Goal: Answer question/provide support: Answer question/provide support

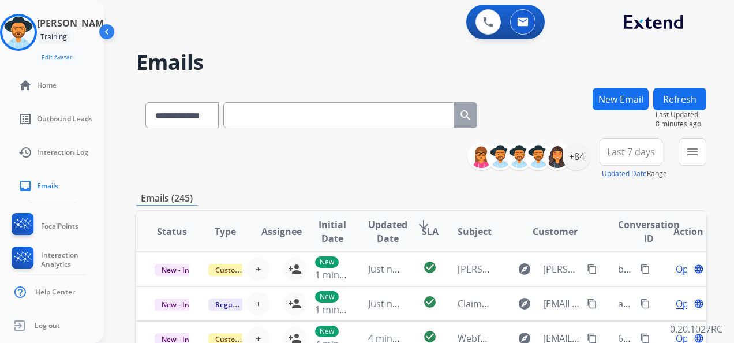
select select "**********"
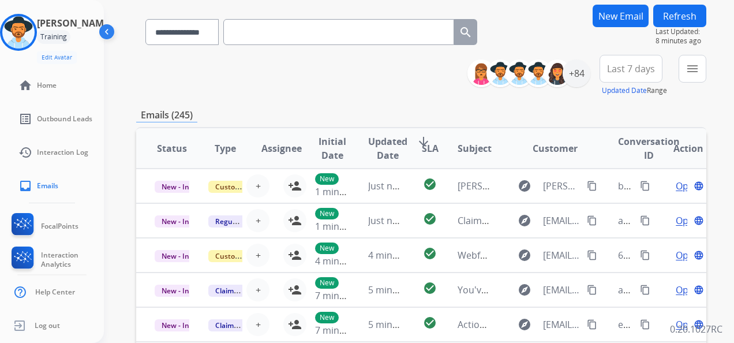
click at [260, 30] on input "text" at bounding box center [338, 32] width 231 height 26
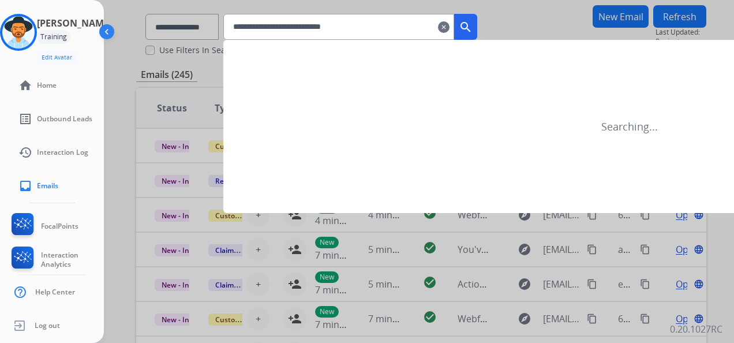
click at [473, 28] on mat-icon "search" at bounding box center [466, 27] width 14 height 14
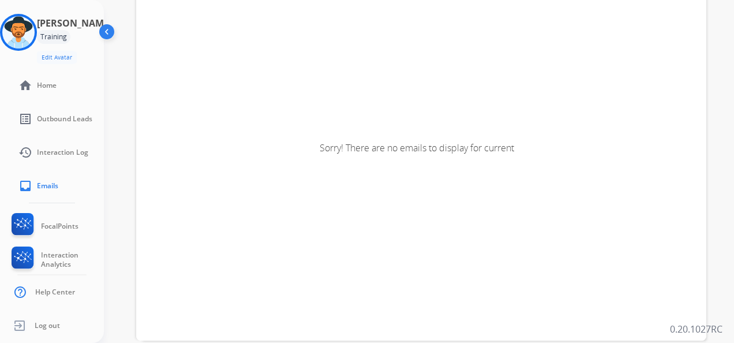
scroll to position [0, 0]
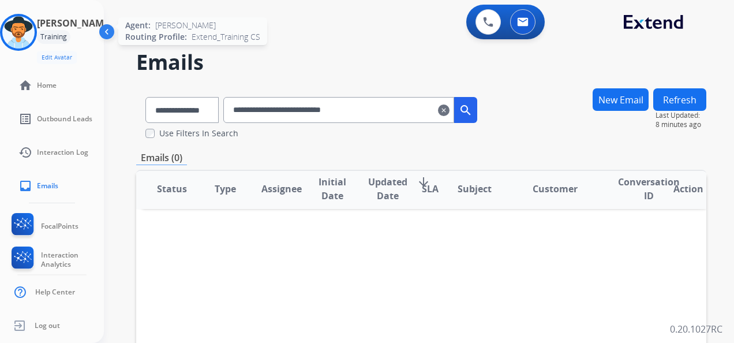
click at [28, 32] on img at bounding box center [18, 32] width 32 height 32
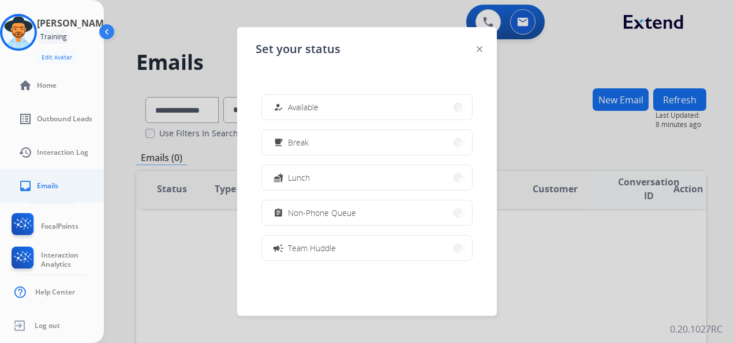
click at [52, 184] on span "Emails" at bounding box center [47, 185] width 21 height 9
click at [52, 181] on span "Emails" at bounding box center [47, 185] width 21 height 9
drag, startPoint x: 110, startPoint y: 25, endPoint x: 100, endPoint y: 32, distance: 12.0
click at [109, 26] on img at bounding box center [108, 34] width 22 height 22
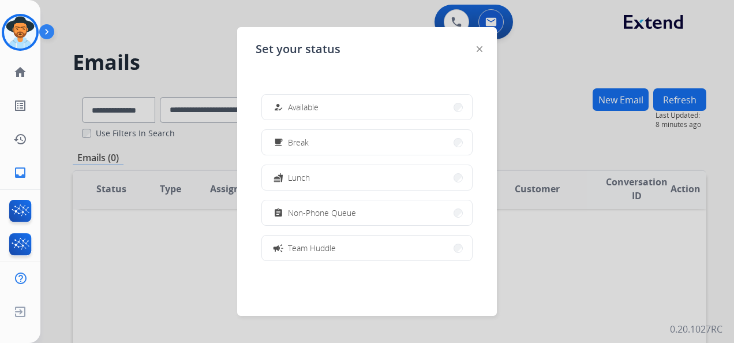
click at [479, 51] on img at bounding box center [480, 49] width 6 height 6
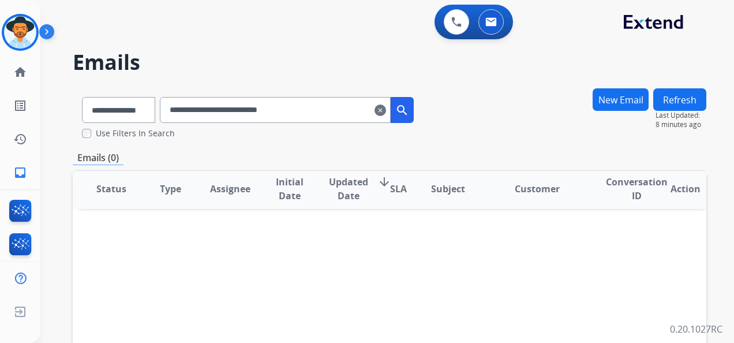
click at [332, 109] on input "**********" at bounding box center [275, 110] width 231 height 26
click at [332, 112] on input "**********" at bounding box center [275, 110] width 231 height 26
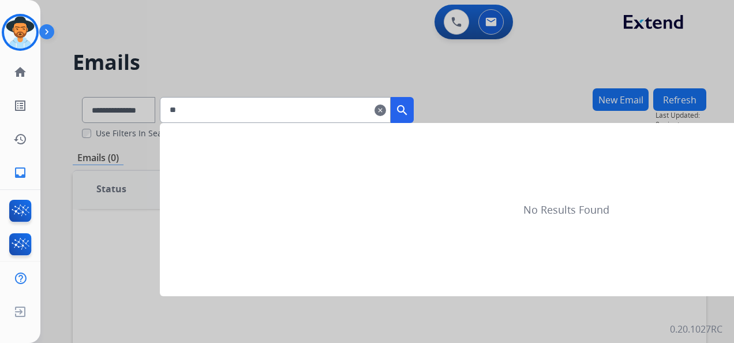
type input "*"
type input "******"
click at [421, 91] on div at bounding box center [367, 171] width 734 height 343
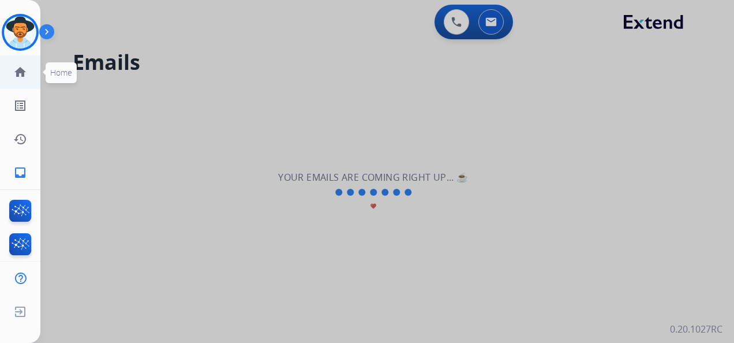
scroll to position [1, 0]
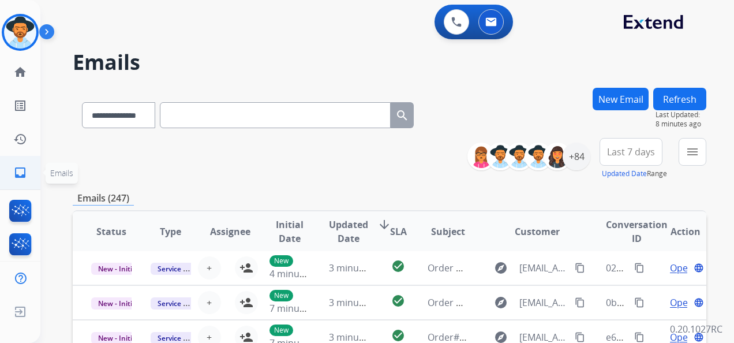
click at [22, 173] on mat-icon "inbox" at bounding box center [20, 173] width 14 height 14
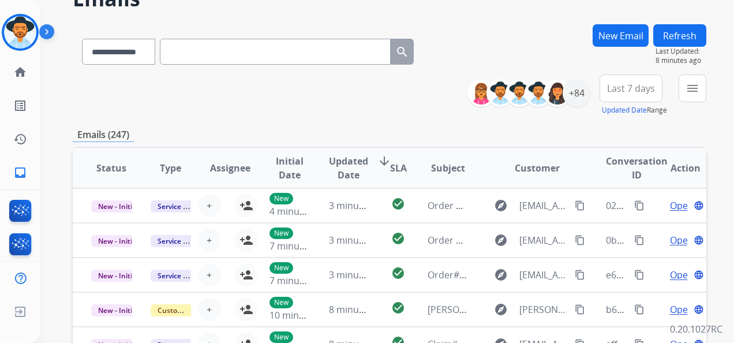
scroll to position [58, 0]
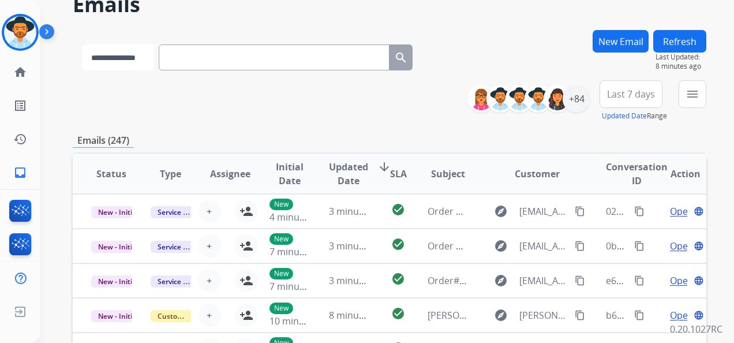
click at [140, 56] on select "**********" at bounding box center [118, 57] width 72 height 26
select select "*******"
click at [82, 44] on select "**********" at bounding box center [118, 57] width 72 height 26
click at [234, 57] on input "text" at bounding box center [275, 57] width 231 height 26
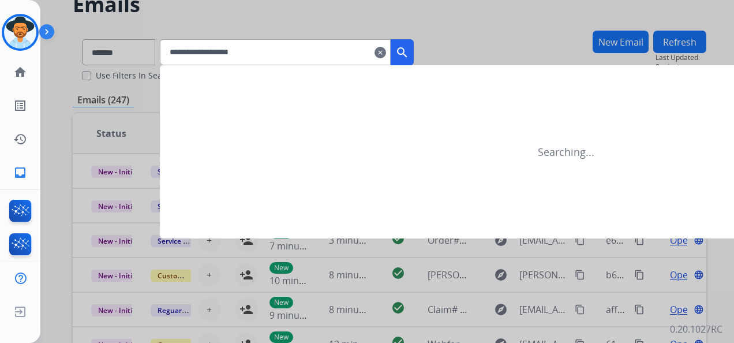
type input "**********"
click at [409, 48] on mat-icon "search" at bounding box center [402, 53] width 14 height 14
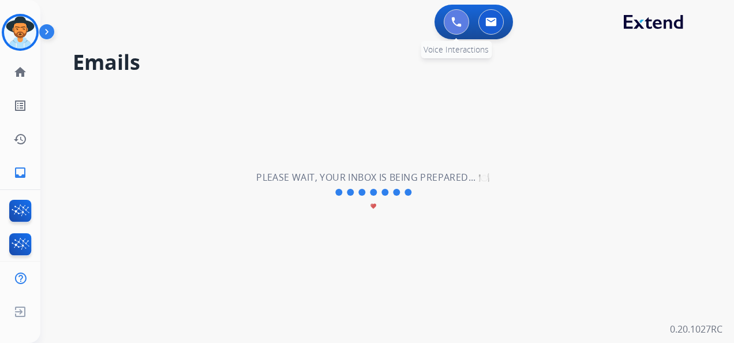
click at [462, 23] on button at bounding box center [456, 21] width 25 height 25
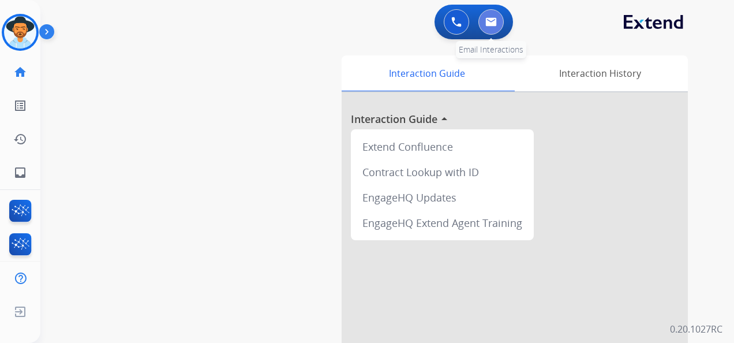
click at [497, 21] on button at bounding box center [491, 21] width 25 height 25
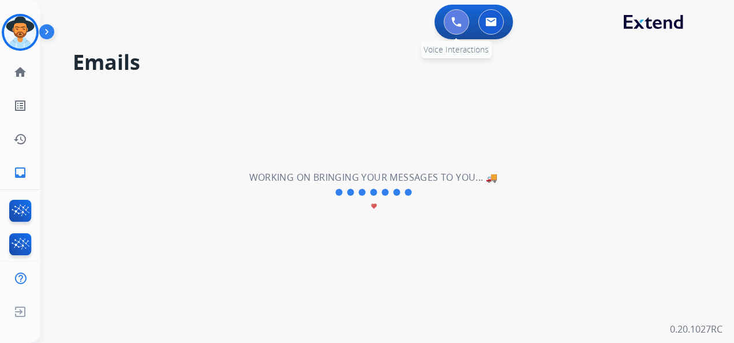
click at [456, 23] on img at bounding box center [456, 22] width 10 height 10
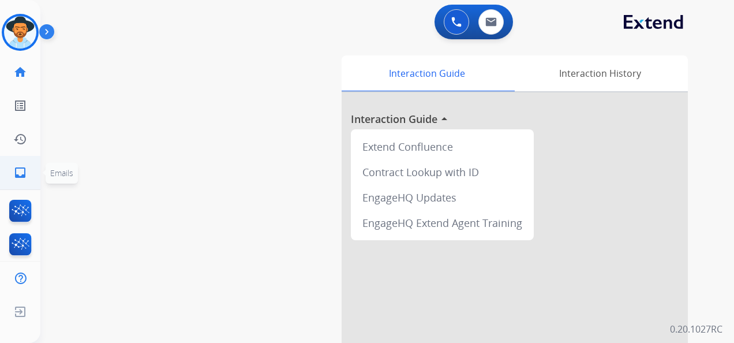
click at [21, 172] on mat-icon "inbox" at bounding box center [20, 173] width 14 height 14
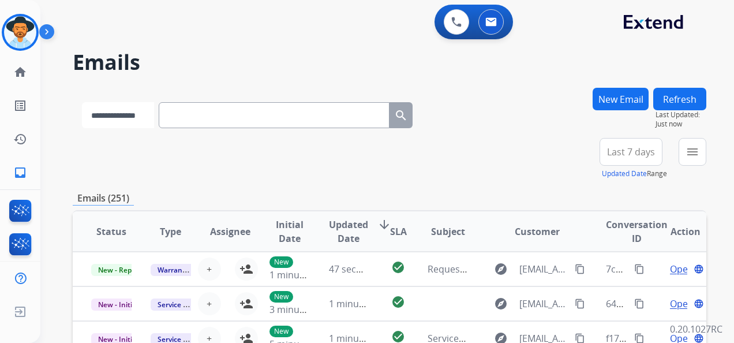
click at [153, 116] on select "**********" at bounding box center [118, 115] width 72 height 26
select select "*******"
click at [82, 102] on select "**********" at bounding box center [118, 115] width 72 height 26
click at [199, 115] on input "text" at bounding box center [275, 115] width 231 height 26
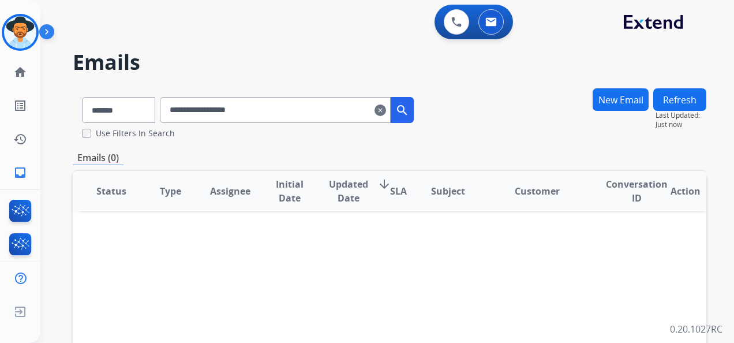
click at [207, 110] on input "**********" at bounding box center [275, 110] width 231 height 26
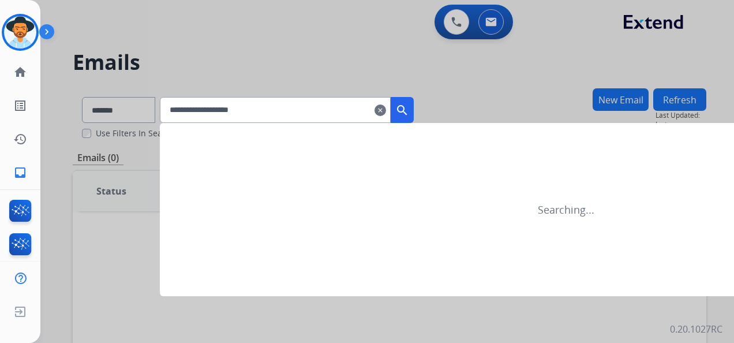
type input "**********"
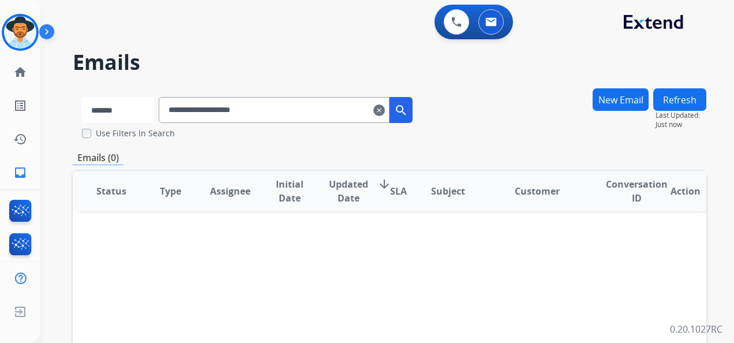
click at [135, 112] on select "**********" at bounding box center [118, 110] width 72 height 26
select select "**********"
click at [82, 97] on select "**********" at bounding box center [118, 110] width 72 height 26
drag, startPoint x: 275, startPoint y: 104, endPoint x: 93, endPoint y: 94, distance: 182.7
click at [110, 99] on div "**********" at bounding box center [248, 108] width 350 height 40
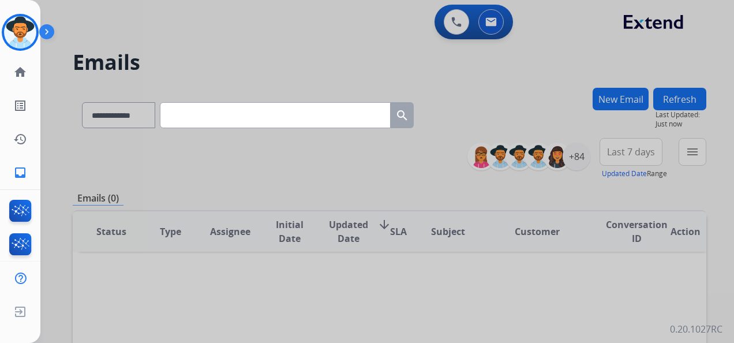
click at [527, 161] on div at bounding box center [367, 171] width 734 height 343
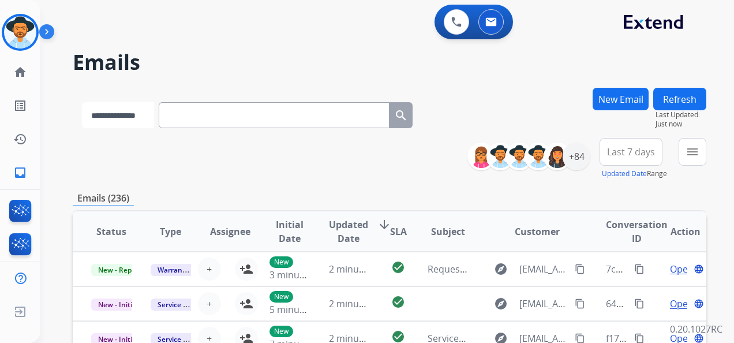
click at [143, 118] on select "**********" at bounding box center [118, 115] width 72 height 26
select select "**********"
click at [82, 102] on select "**********" at bounding box center [118, 115] width 72 height 26
click at [223, 113] on input "text" at bounding box center [275, 115] width 231 height 26
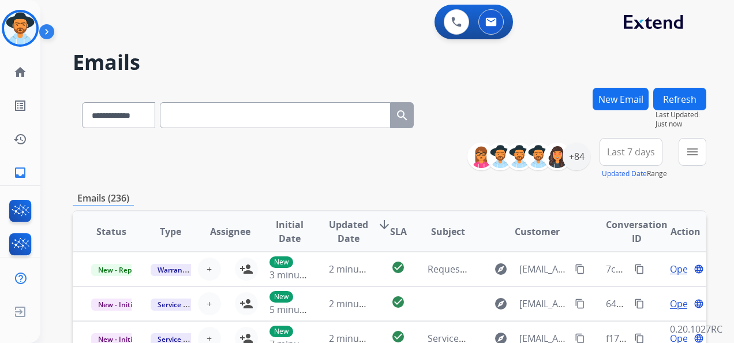
paste input "**********"
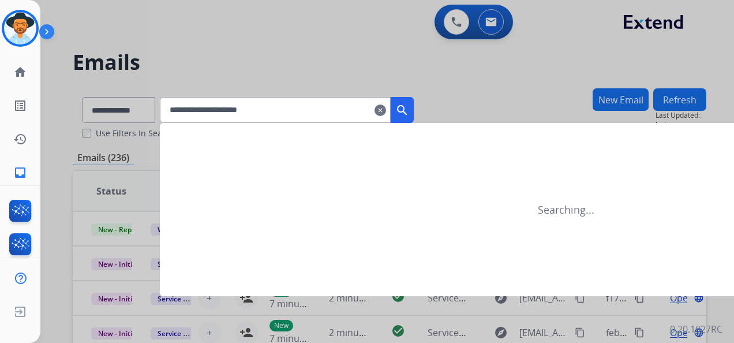
type input "**********"
click at [409, 107] on mat-icon "search" at bounding box center [402, 110] width 14 height 14
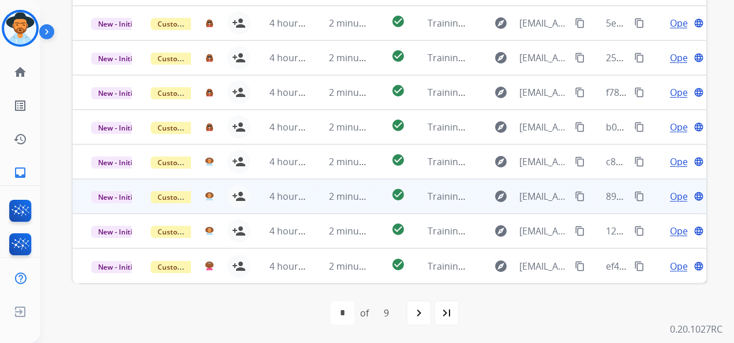
scroll to position [0, 0]
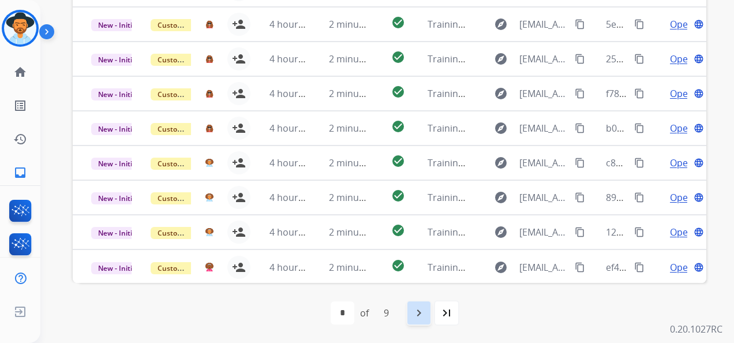
click at [413, 313] on mat-icon "navigate_next" at bounding box center [419, 313] width 14 height 14
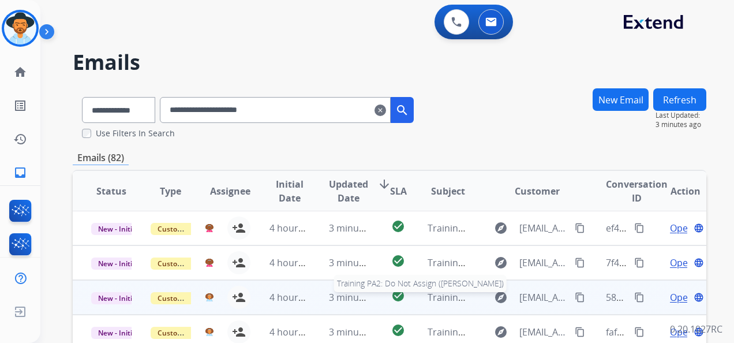
scroll to position [1, 0]
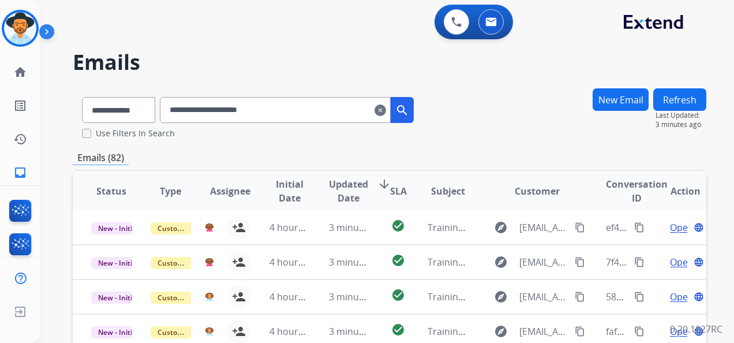
click at [723, 125] on div "**********" at bounding box center [387, 171] width 694 height 343
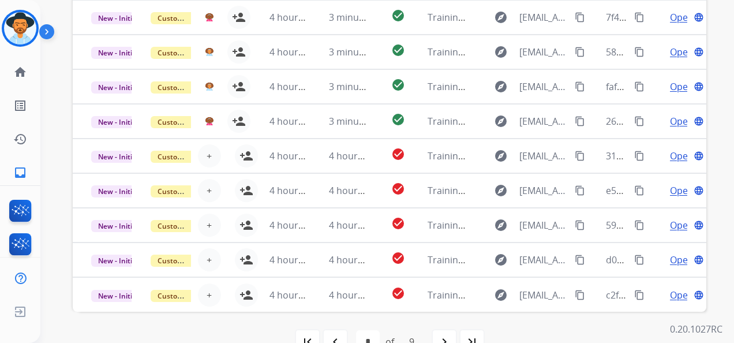
scroll to position [274, 0]
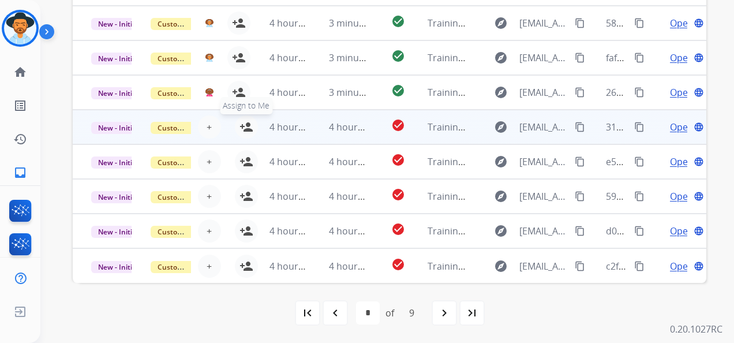
click at [240, 125] on mat-icon "person_add" at bounding box center [247, 127] width 14 height 14
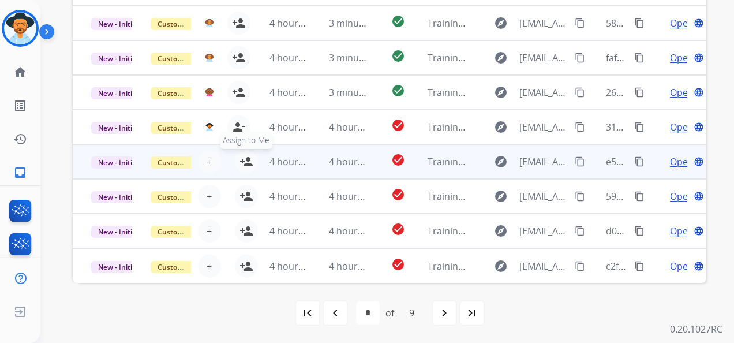
click at [246, 162] on mat-icon "person_add" at bounding box center [247, 162] width 14 height 14
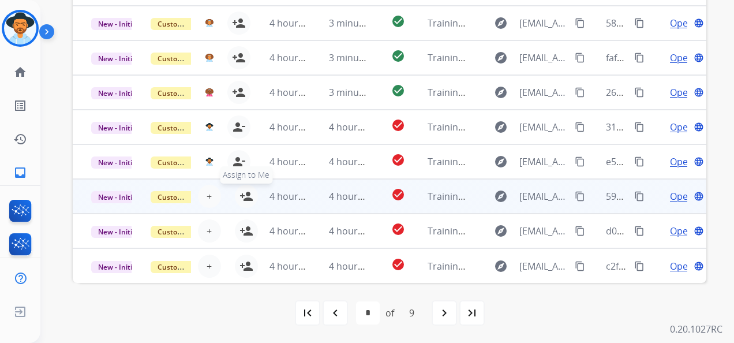
click at [247, 195] on mat-icon "person_add" at bounding box center [247, 196] width 14 height 14
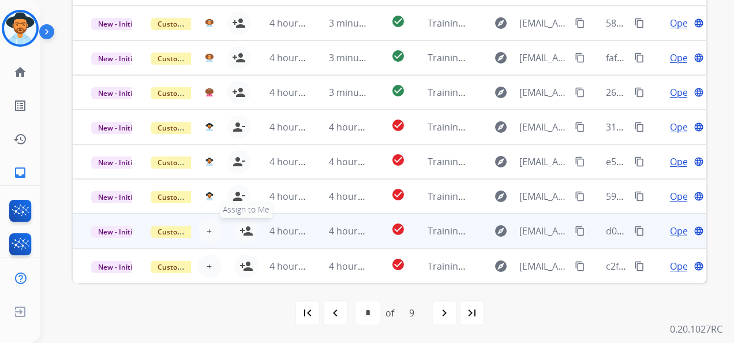
click at [246, 231] on mat-icon "person_add" at bounding box center [247, 231] width 14 height 14
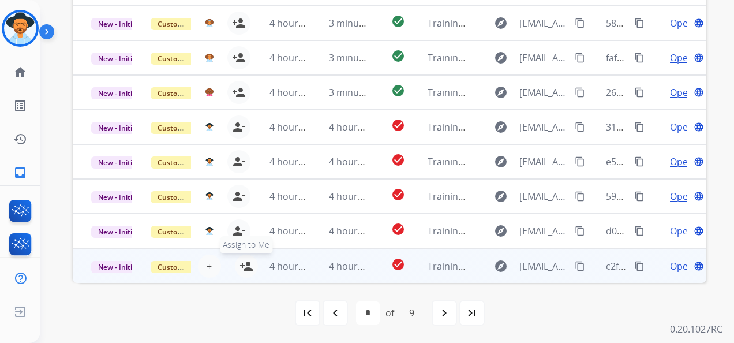
click at [247, 265] on mat-icon "person_add" at bounding box center [247, 266] width 14 height 14
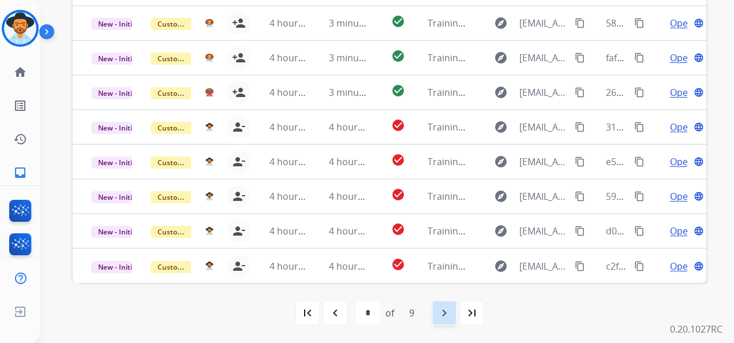
click at [448, 312] on mat-icon "navigate_next" at bounding box center [445, 313] width 14 height 14
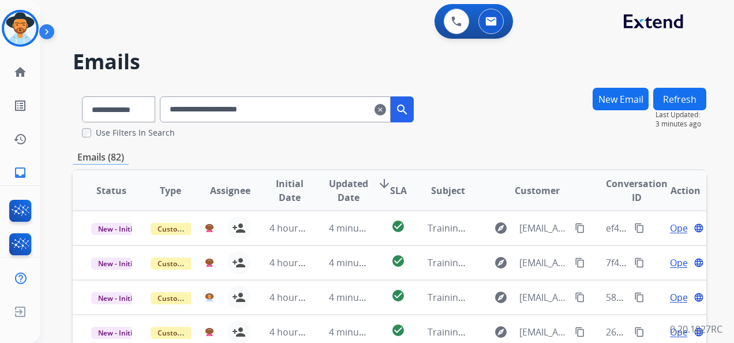
scroll to position [0, 0]
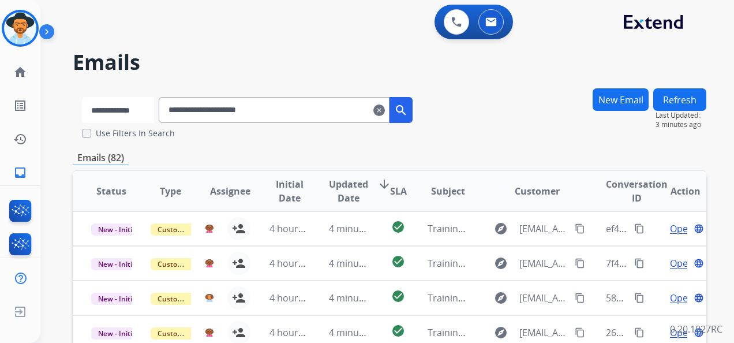
click at [154, 112] on select "**********" at bounding box center [118, 110] width 72 height 26
click at [20, 169] on mat-icon "inbox" at bounding box center [20, 173] width 14 height 14
click at [17, 70] on mat-icon "home" at bounding box center [20, 72] width 14 height 14
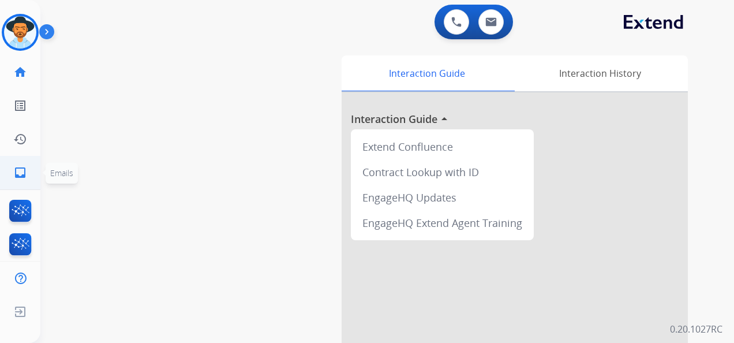
click at [21, 174] on mat-icon "inbox" at bounding box center [20, 173] width 14 height 14
select select "**********"
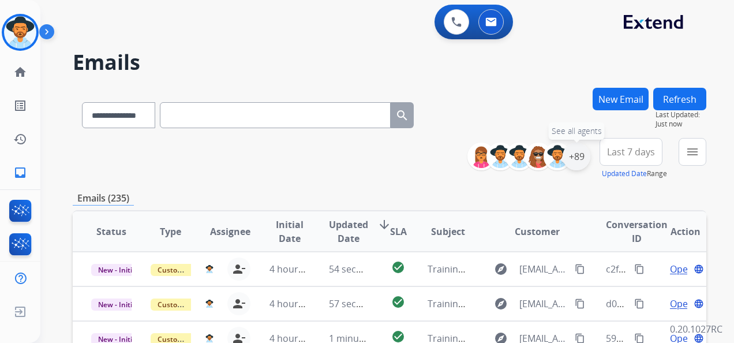
click at [580, 157] on div "+89" at bounding box center [577, 157] width 28 height 28
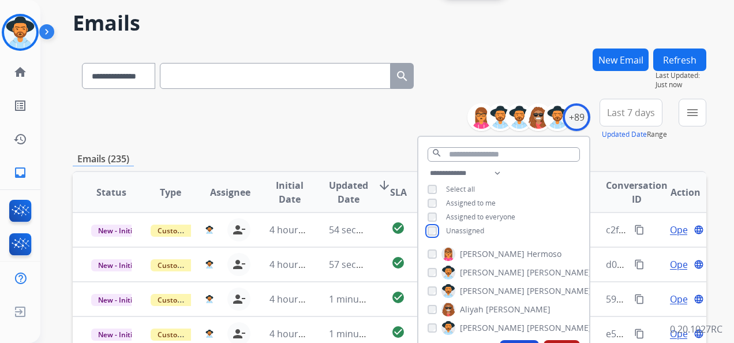
scroll to position [115, 0]
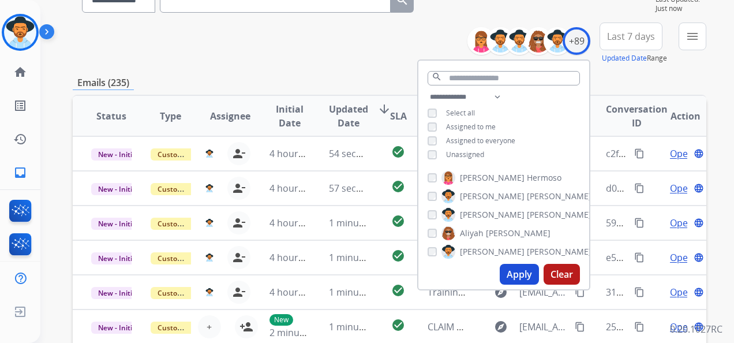
click at [513, 273] on button "Apply" at bounding box center [519, 274] width 39 height 21
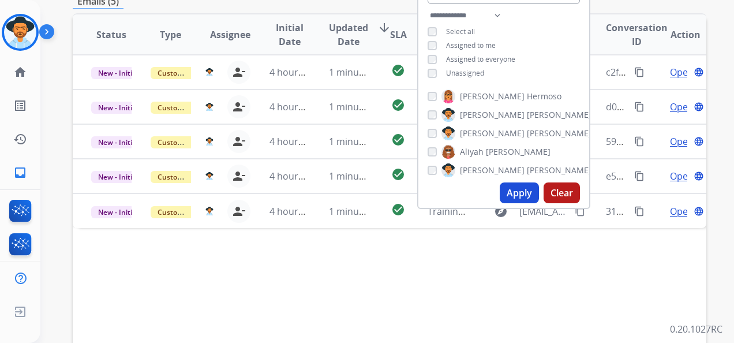
scroll to position [141, 0]
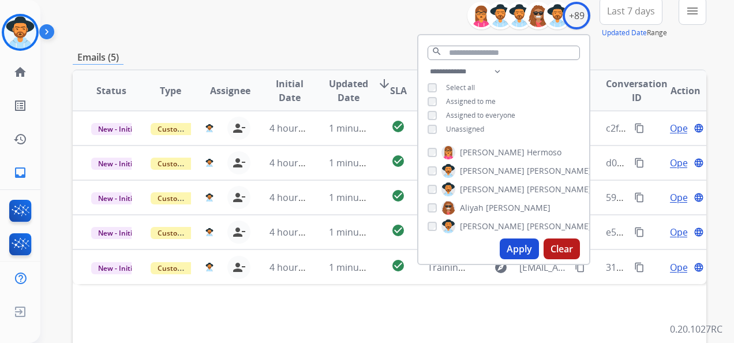
click at [381, 50] on div "**********" at bounding box center [390, 231] width 634 height 569
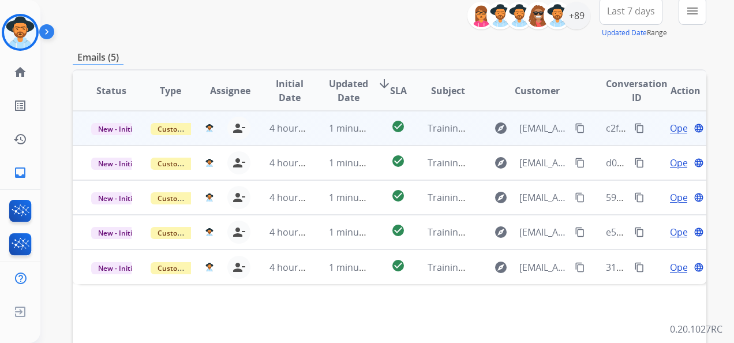
click at [670, 132] on span "Open" at bounding box center [682, 128] width 24 height 14
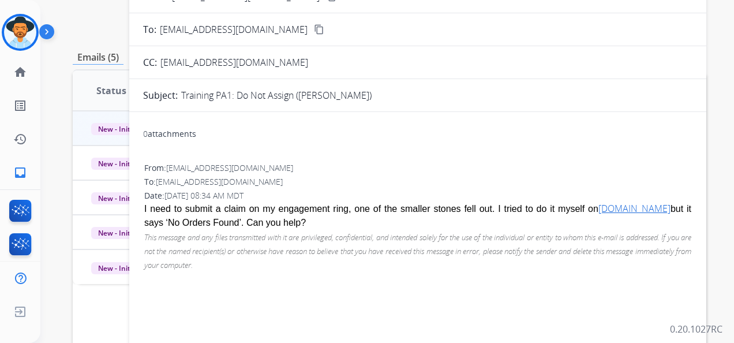
scroll to position [199, 0]
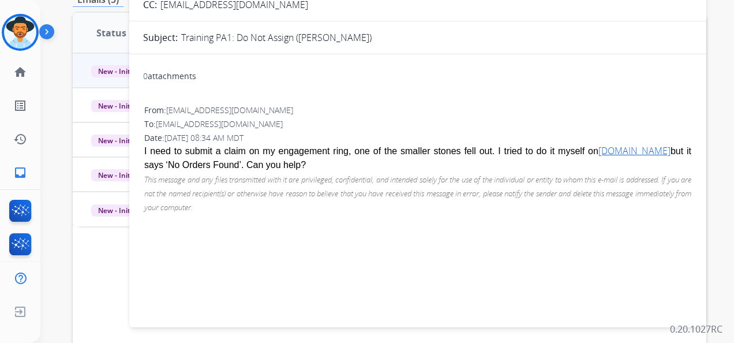
click at [51, 11] on div "**********" at bounding box center [373, 14] width 666 height 343
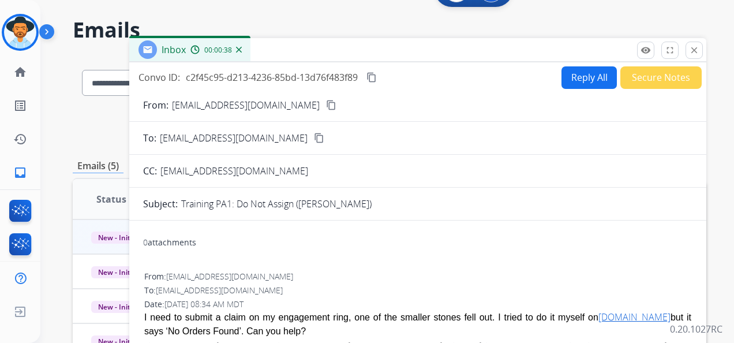
scroll to position [0, 0]
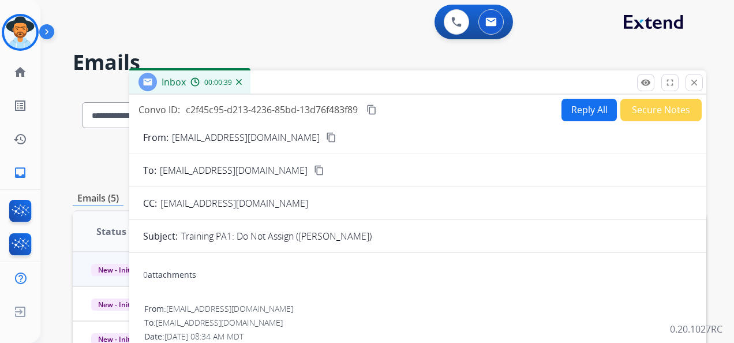
click at [372, 33] on div "0 Voice Interactions 0 Email Interactions" at bounding box center [380, 23] width 652 height 37
click at [240, 81] on img at bounding box center [239, 82] width 6 height 6
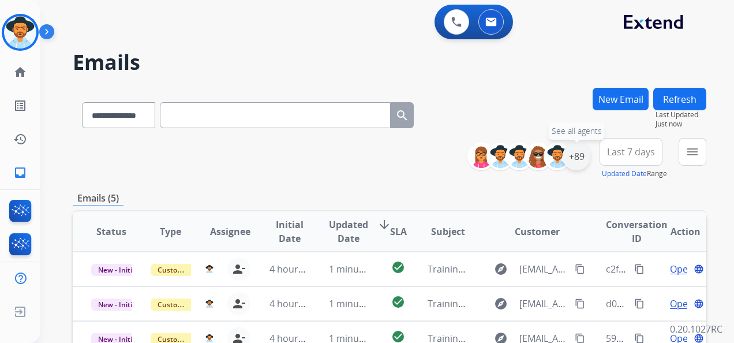
click at [572, 157] on div "+89" at bounding box center [577, 157] width 28 height 28
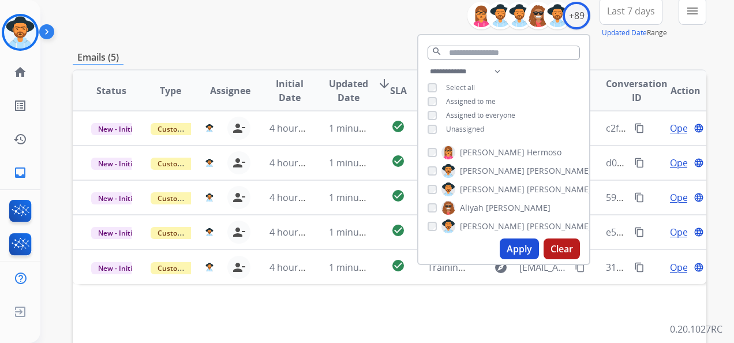
scroll to position [82, 0]
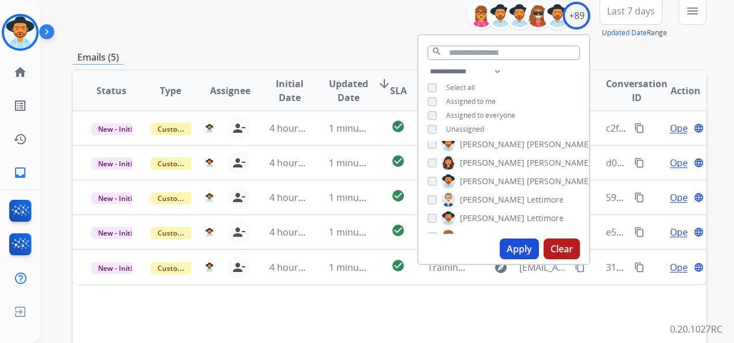
click at [645, 64] on div "Emails (5)" at bounding box center [390, 57] width 634 height 14
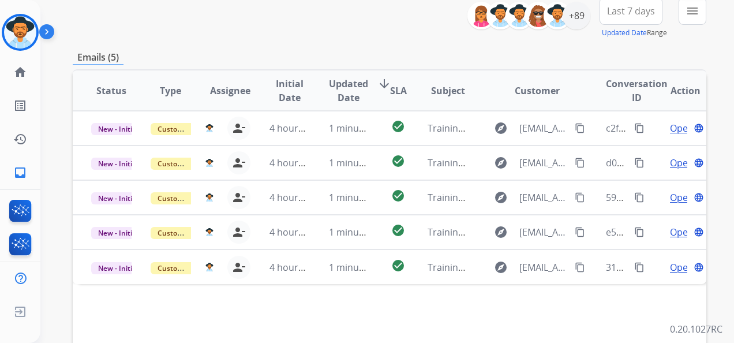
click at [699, 10] on mat-icon "menu" at bounding box center [693, 11] width 14 height 14
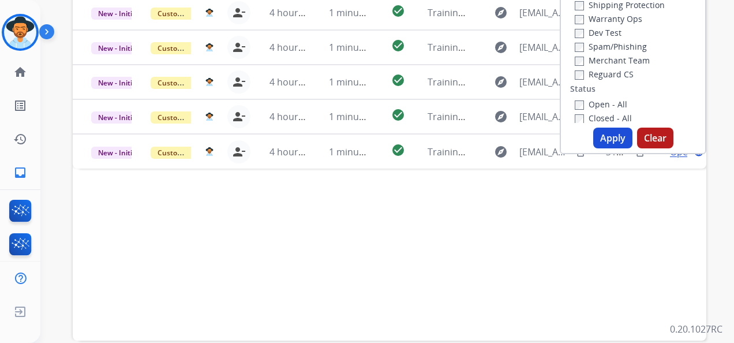
scroll to position [0, 0]
drag, startPoint x: 721, startPoint y: 62, endPoint x: 724, endPoint y: 41, distance: 21.6
click at [724, 41] on div "**********" at bounding box center [387, 171] width 694 height 343
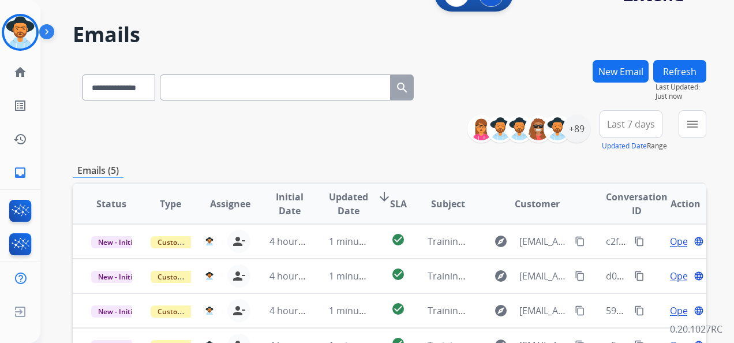
scroll to position [25, 0]
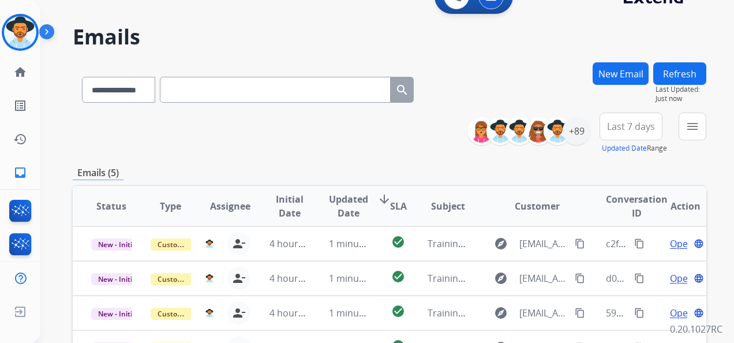
click at [646, 127] on span "Last 7 days" at bounding box center [631, 126] width 48 height 5
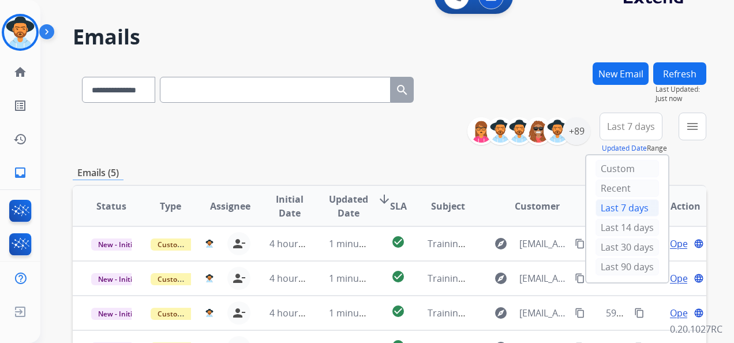
click at [543, 84] on div "**********" at bounding box center [390, 87] width 634 height 50
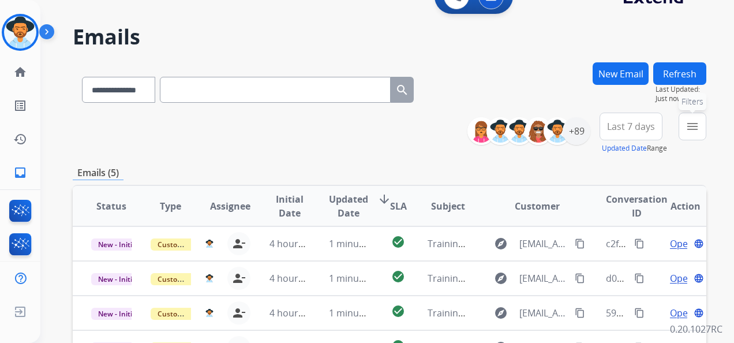
click at [685, 125] on button "menu Filters" at bounding box center [693, 127] width 28 height 28
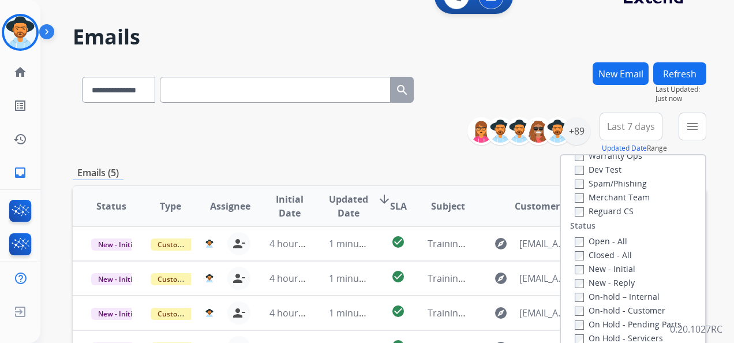
scroll to position [115, 0]
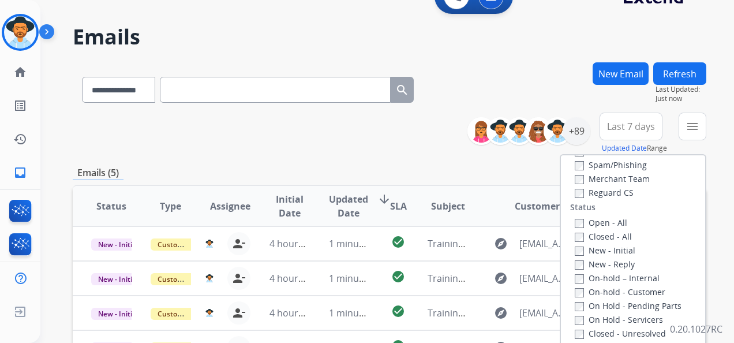
drag, startPoint x: 540, startPoint y: 38, endPoint x: 546, endPoint y: 39, distance: 6.5
click at [540, 38] on h2 "Emails" at bounding box center [390, 36] width 634 height 23
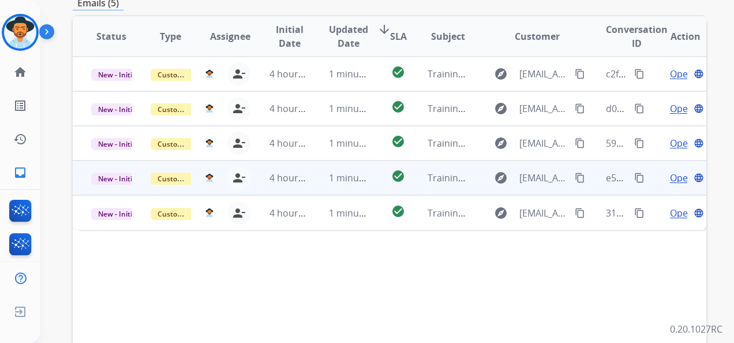
scroll to position [199, 0]
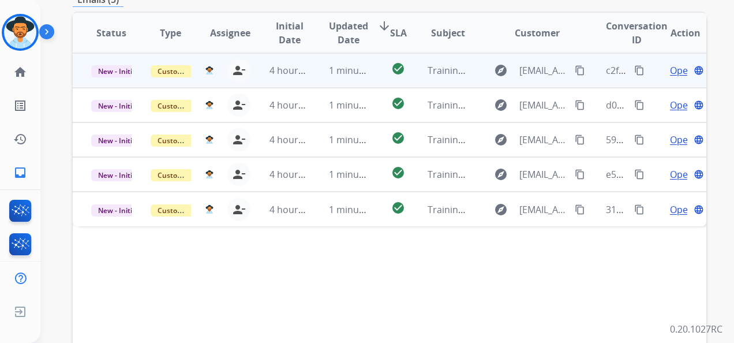
click at [671, 69] on span "Open" at bounding box center [682, 71] width 24 height 14
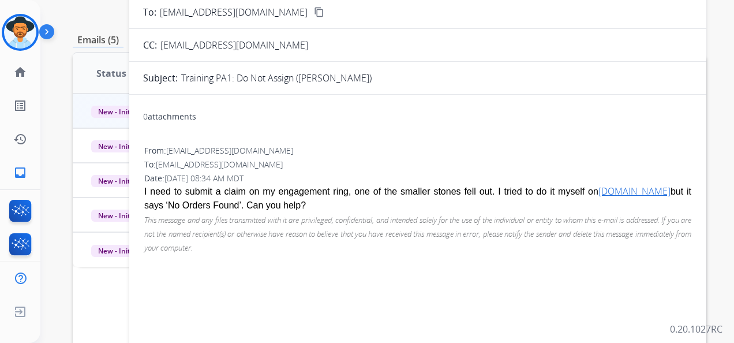
scroll to position [141, 0]
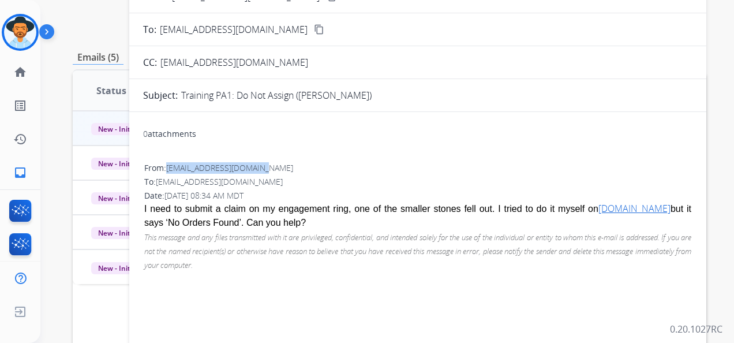
drag, startPoint x: 169, startPoint y: 168, endPoint x: 261, endPoint y: 166, distance: 92.4
click at [261, 166] on div "From: [EMAIL_ADDRESS][DOMAIN_NAME]" at bounding box center [417, 168] width 547 height 12
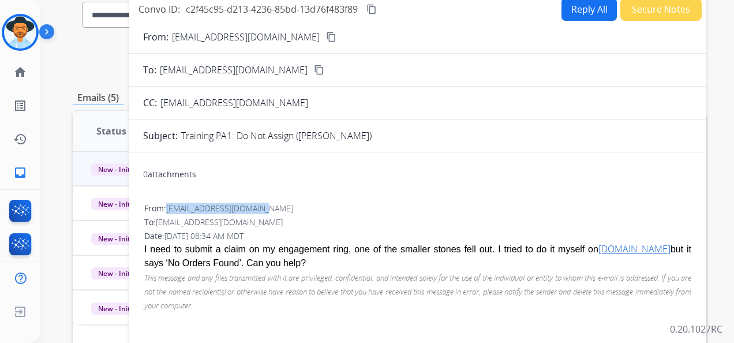
scroll to position [83, 0]
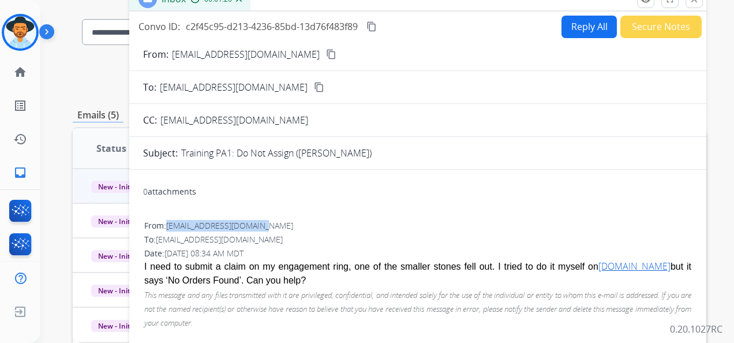
drag, startPoint x: 203, startPoint y: 165, endPoint x: 194, endPoint y: 222, distance: 57.9
copy span "[EMAIL_ADDRESS][DOMAIN_NAME]"
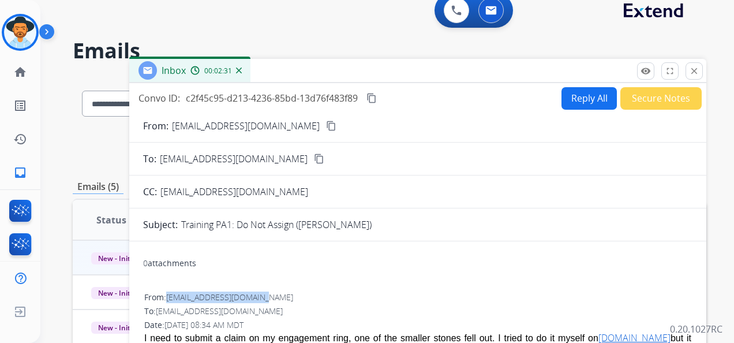
scroll to position [0, 0]
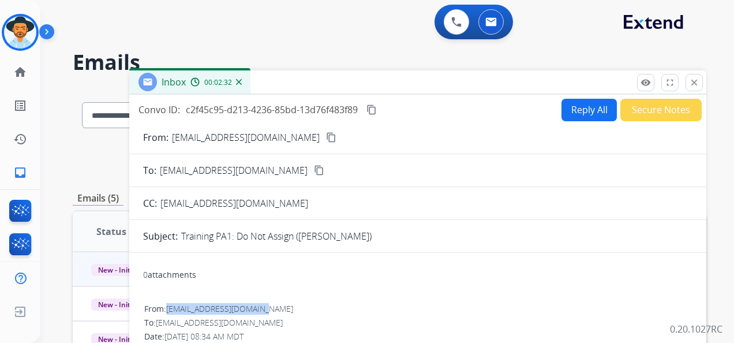
click at [585, 109] on button "Reply All" at bounding box center [589, 110] width 55 height 23
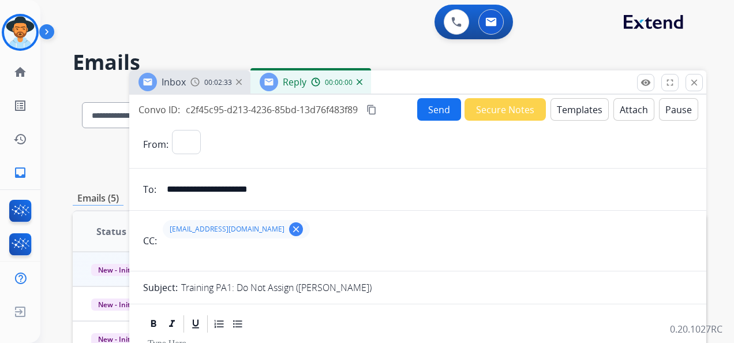
select select "**********"
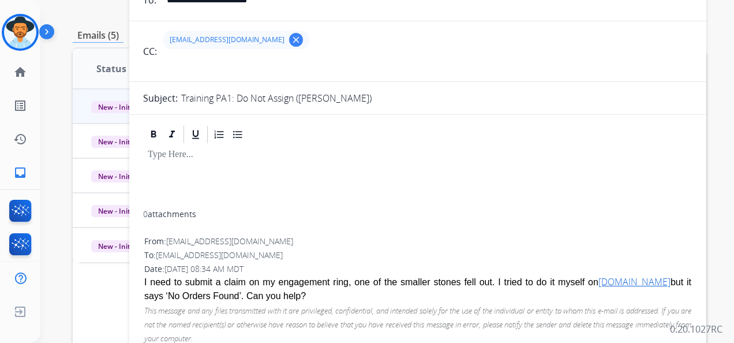
scroll to position [173, 0]
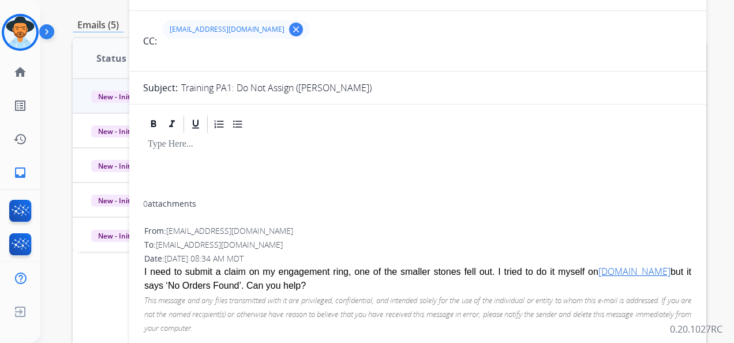
click at [173, 170] on div at bounding box center [418, 168] width 550 height 66
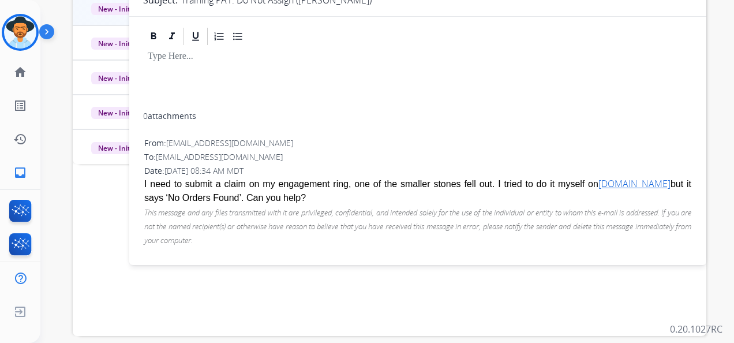
scroll to position [289, 0]
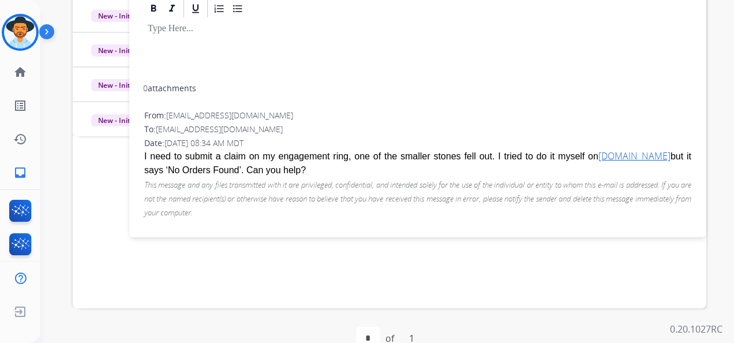
click at [209, 32] on p at bounding box center [418, 29] width 540 height 10
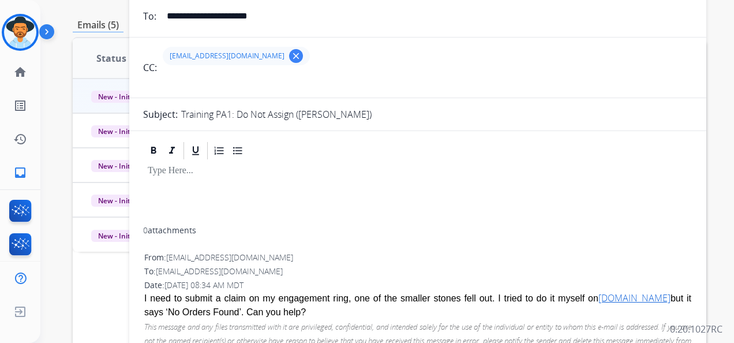
scroll to position [0, 0]
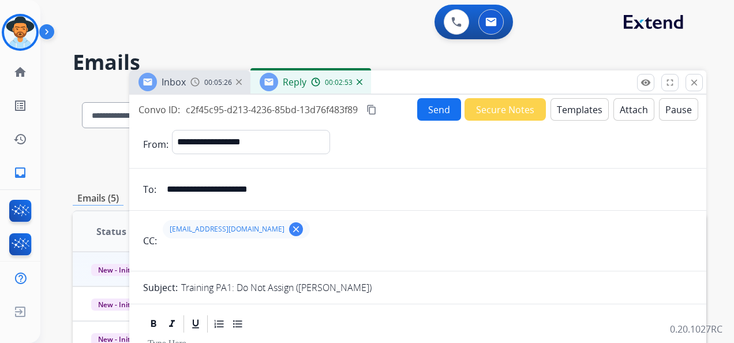
click at [579, 105] on button "Templates" at bounding box center [580, 109] width 58 height 23
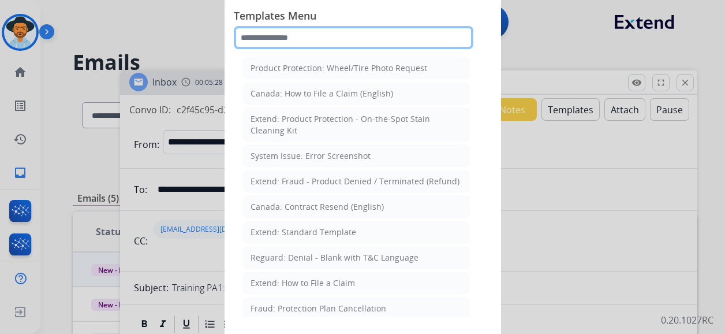
click at [299, 44] on input "text" at bounding box center [354, 37] width 240 height 23
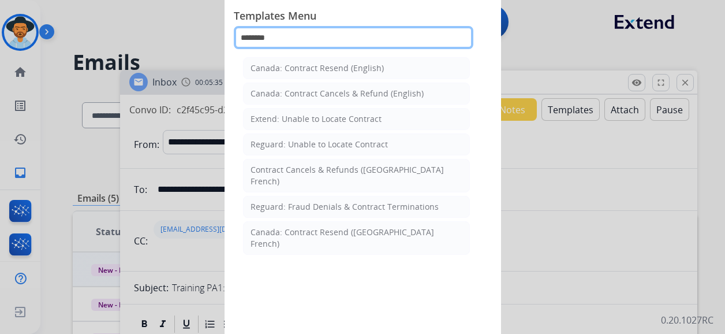
type input "********"
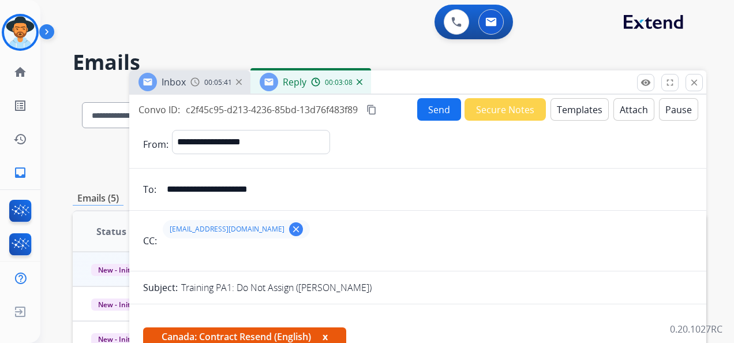
click at [562, 118] on button "Templates" at bounding box center [580, 109] width 58 height 23
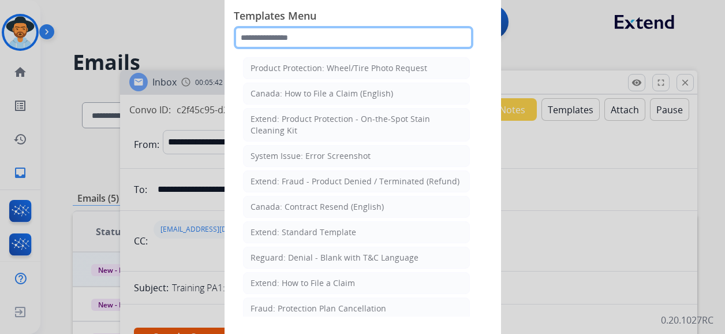
click at [388, 29] on input "text" at bounding box center [354, 37] width 240 height 23
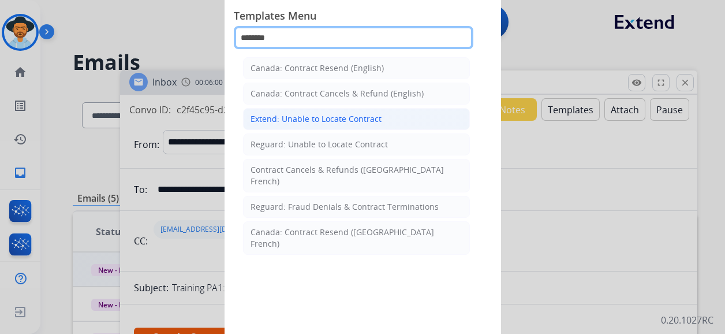
type input "********"
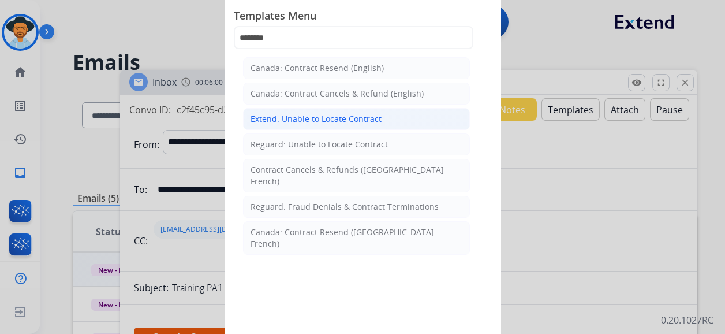
click at [357, 122] on div "Extend: Unable to Locate Contract" at bounding box center [316, 119] width 131 height 12
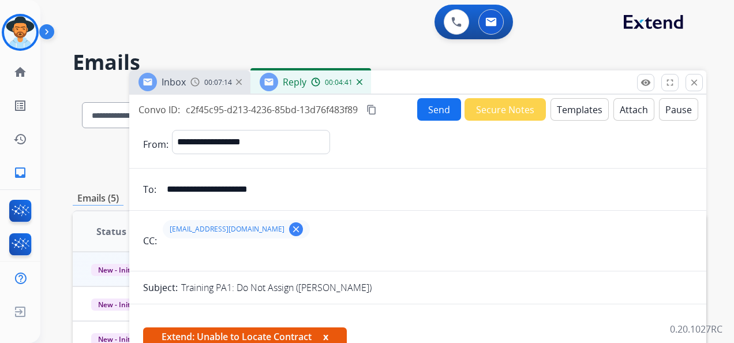
click at [438, 114] on button "Send" at bounding box center [439, 109] width 44 height 23
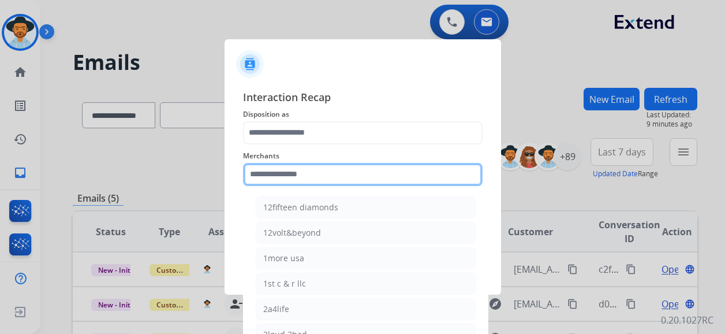
click at [325, 180] on input "text" at bounding box center [363, 174] width 240 height 23
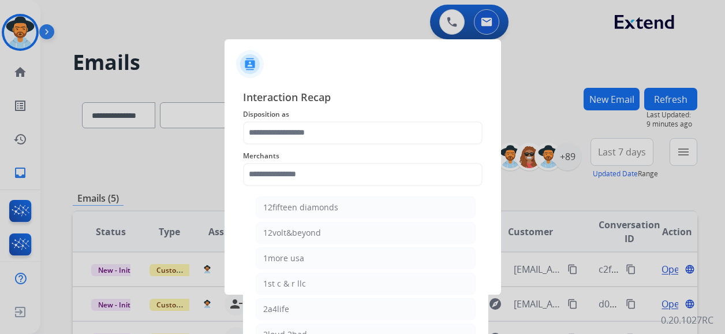
click at [153, 181] on div at bounding box center [362, 167] width 725 height 334
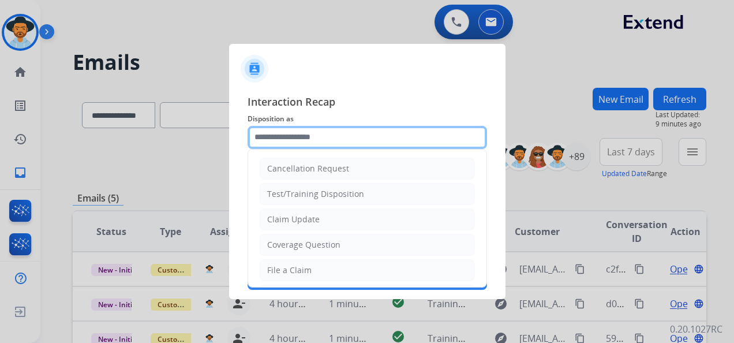
click at [345, 138] on input "text" at bounding box center [368, 137] width 240 height 23
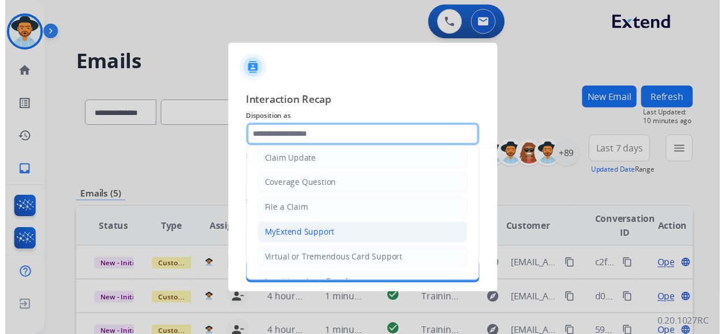
scroll to position [115, 0]
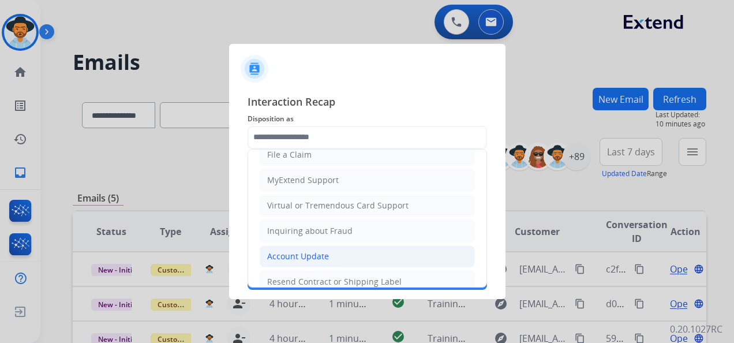
click at [303, 252] on div "Account Update" at bounding box center [298, 257] width 62 height 12
type input "**********"
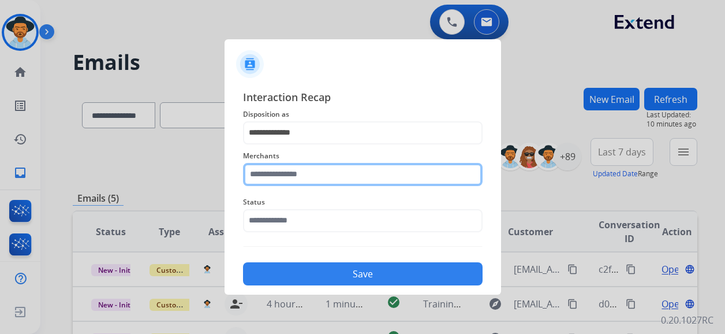
click at [330, 177] on input "text" at bounding box center [363, 174] width 240 height 23
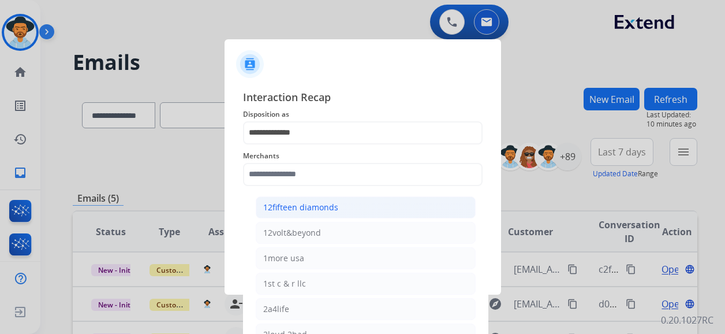
click at [315, 206] on div "12fifteen diamonds" at bounding box center [300, 207] width 75 height 12
type input "**********"
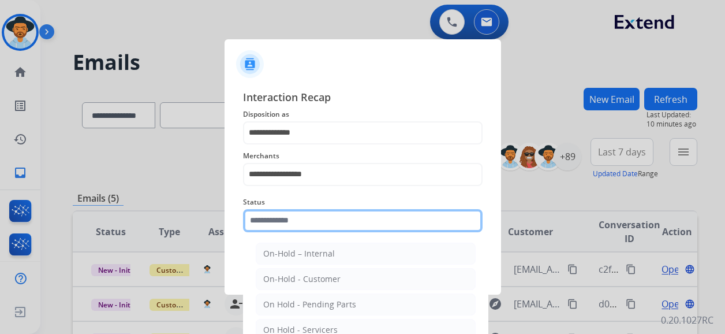
click at [313, 225] on input "text" at bounding box center [363, 220] width 240 height 23
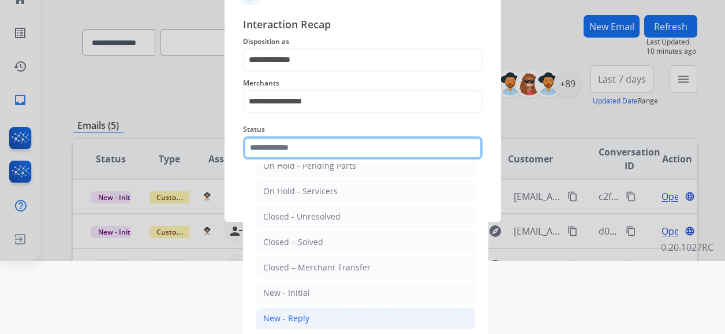
scroll to position [76, 0]
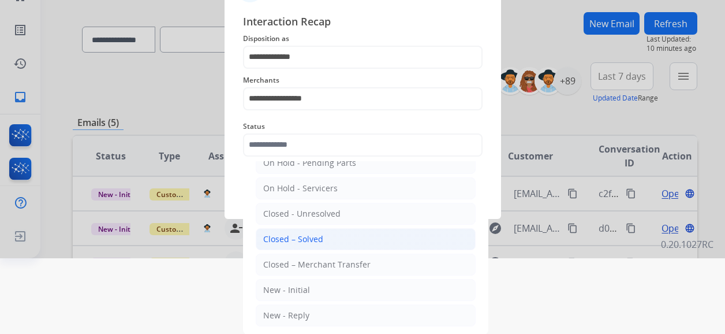
click at [314, 236] on div "Closed – Solved" at bounding box center [293, 239] width 60 height 12
type input "**********"
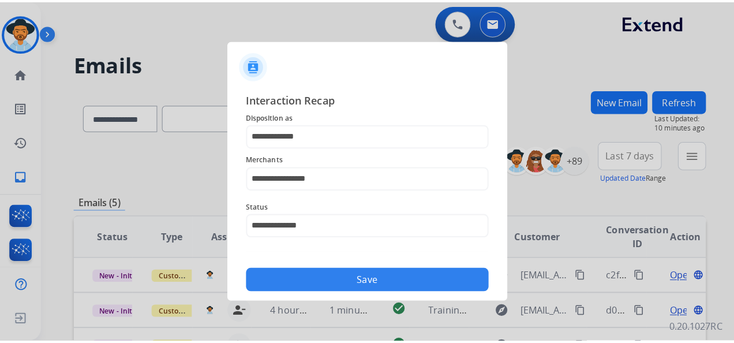
scroll to position [0, 0]
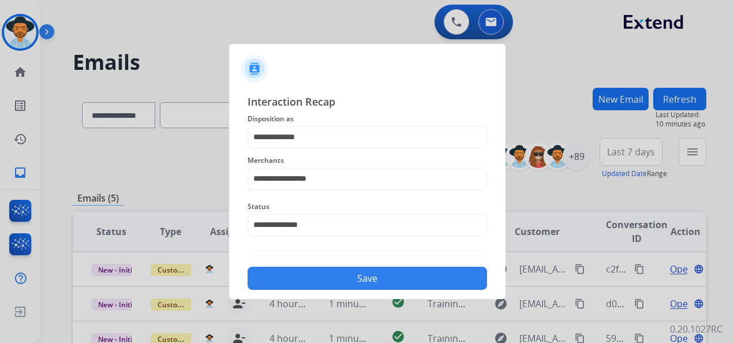
click at [330, 278] on button "Save" at bounding box center [368, 278] width 240 height 23
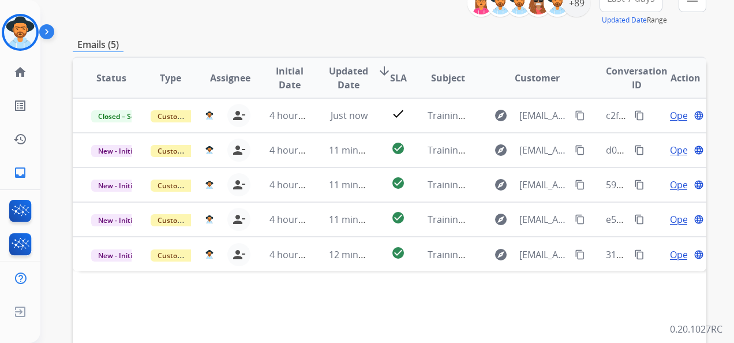
scroll to position [173, 0]
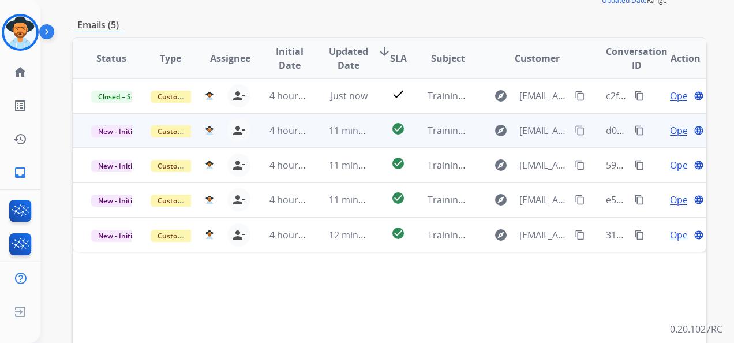
click at [670, 130] on span "Open" at bounding box center [682, 131] width 24 height 14
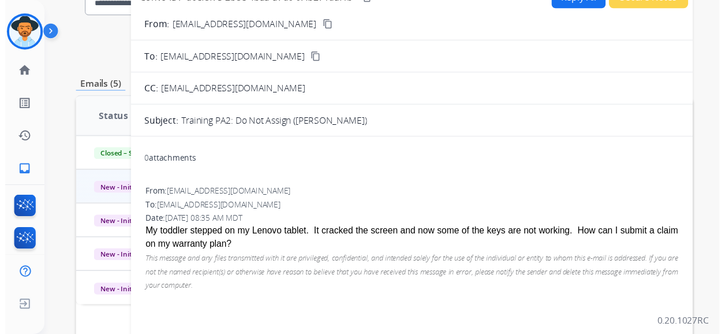
scroll to position [0, 0]
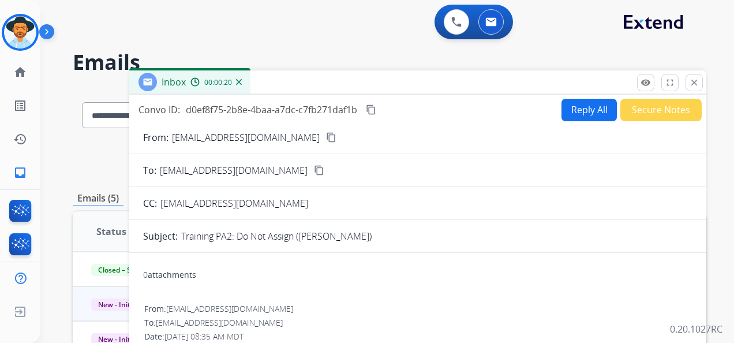
click at [592, 112] on button "Reply All" at bounding box center [589, 110] width 55 height 23
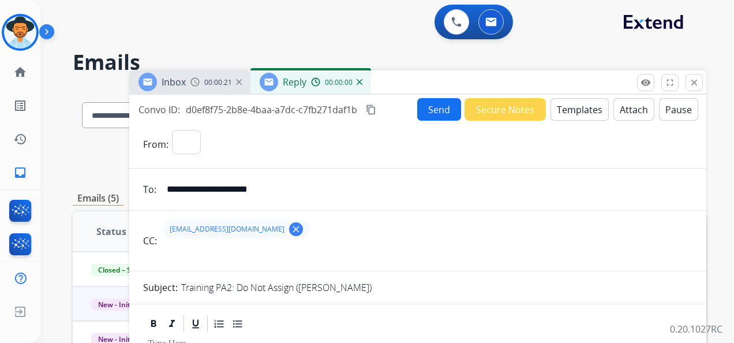
select select "**********"
click at [579, 108] on button "Templates" at bounding box center [580, 109] width 58 height 23
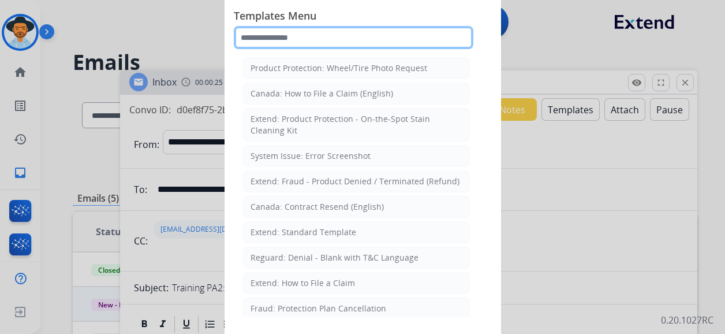
click at [300, 38] on input "text" at bounding box center [354, 37] width 240 height 23
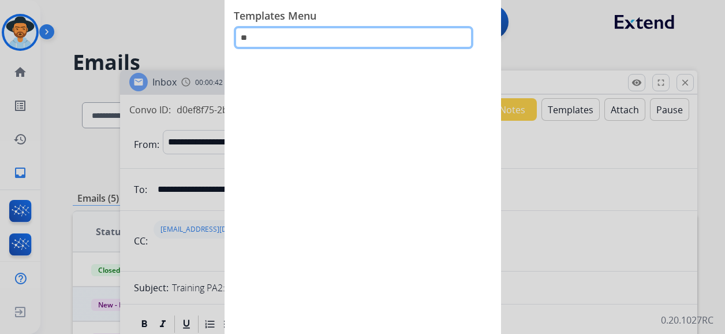
type input "*"
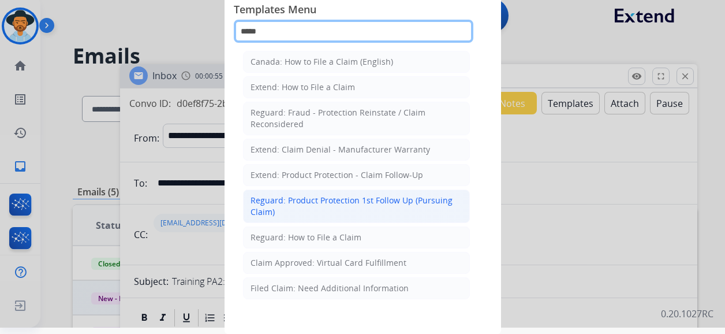
scroll to position [9, 0]
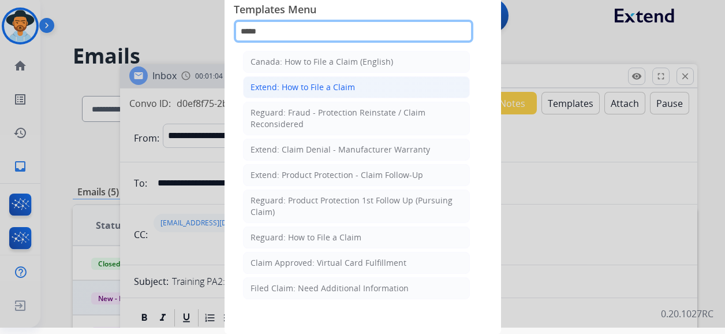
type input "*****"
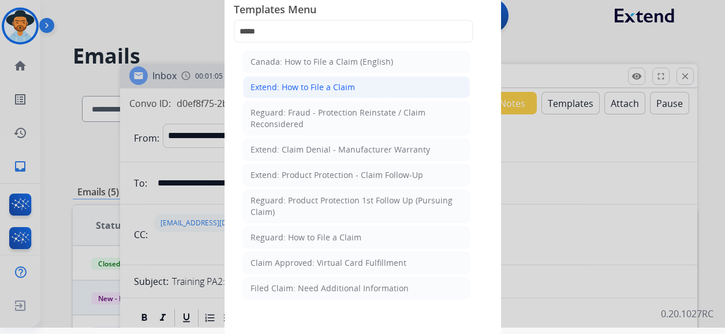
click at [324, 83] on div "Extend: How to File a Claim" at bounding box center [303, 87] width 105 height 12
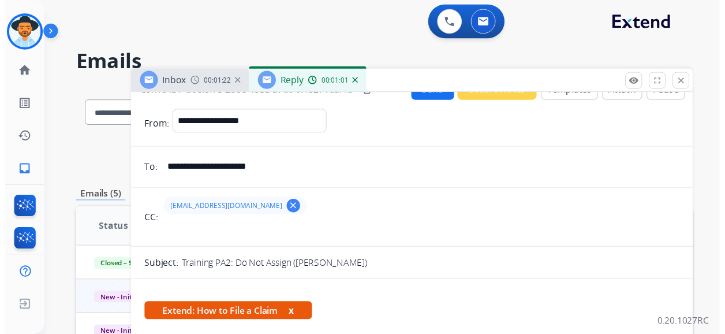
scroll to position [0, 0]
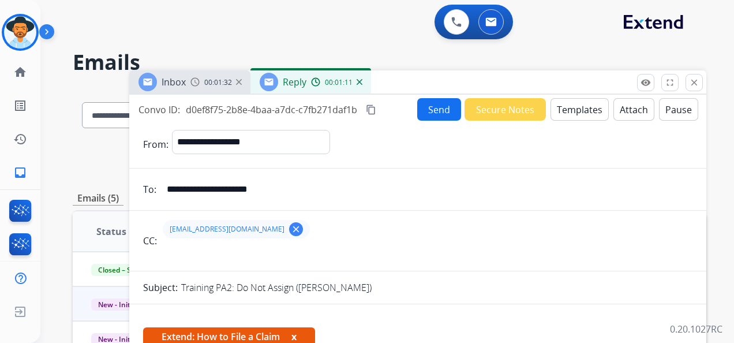
click at [446, 110] on button "Send" at bounding box center [439, 109] width 44 height 23
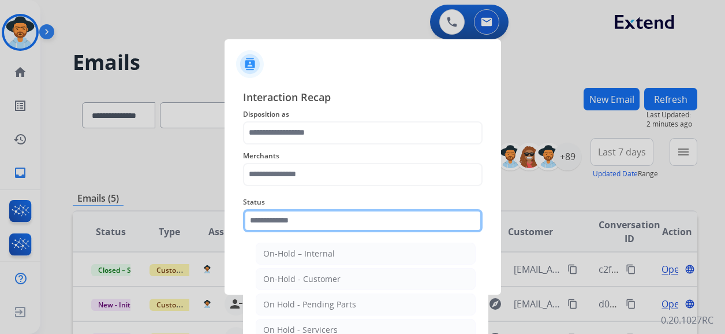
click at [300, 227] on input "text" at bounding box center [363, 220] width 240 height 23
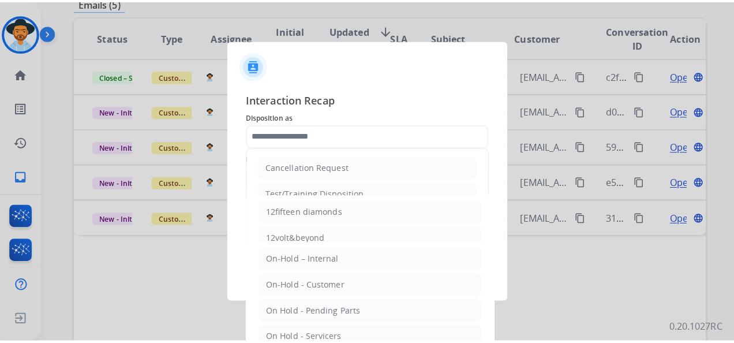
scroll to position [193, 0]
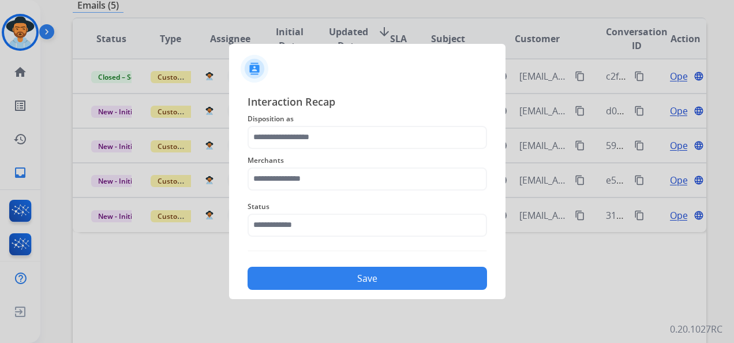
drag, startPoint x: 289, startPoint y: 184, endPoint x: 283, endPoint y: 142, distance: 42.5
drag, startPoint x: 283, startPoint y: 142, endPoint x: 370, endPoint y: 55, distance: 122.5
click at [370, 55] on div at bounding box center [367, 64] width 277 height 40
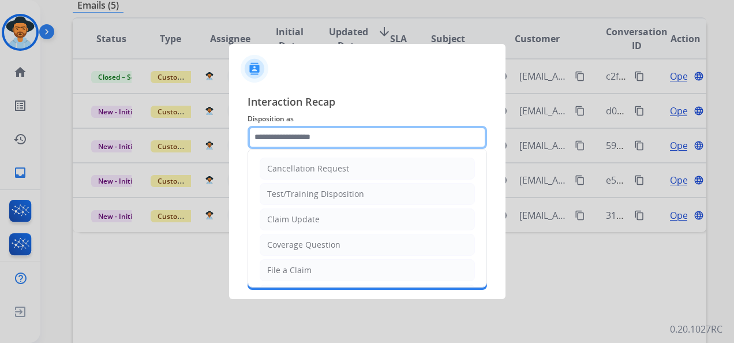
click at [337, 137] on input "text" at bounding box center [368, 137] width 240 height 23
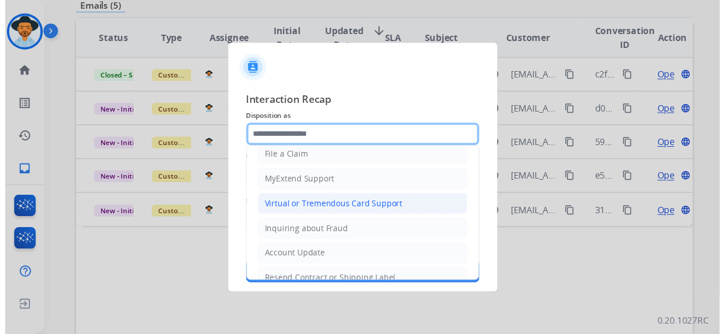
scroll to position [115, 0]
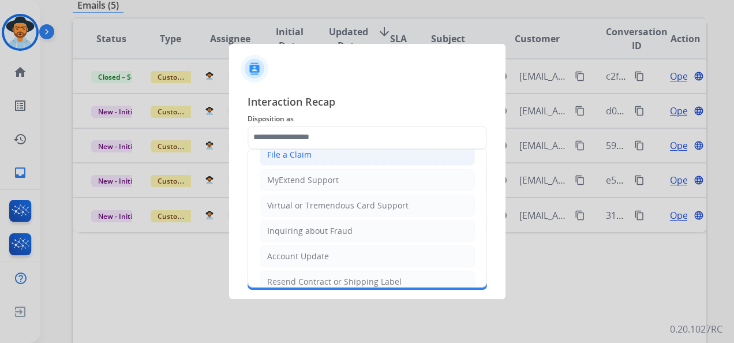
click at [291, 153] on div "File a Claim" at bounding box center [289, 155] width 44 height 12
type input "**********"
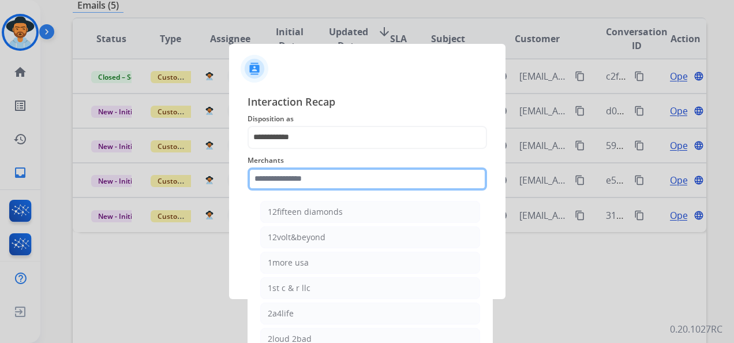
click at [308, 180] on input "text" at bounding box center [368, 178] width 240 height 23
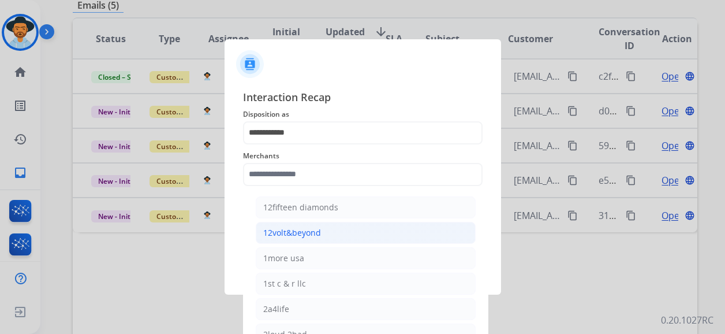
click at [318, 229] on div "12volt&beyond" at bounding box center [292, 233] width 58 height 12
type input "**********"
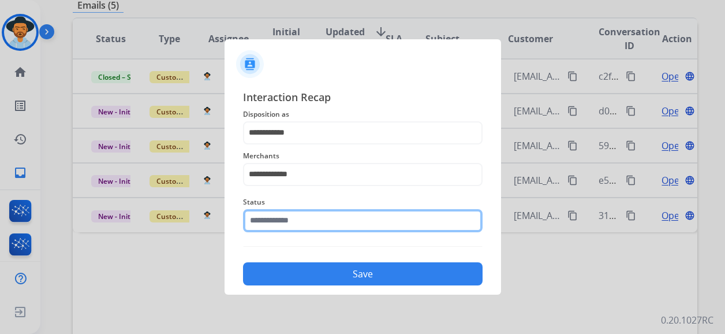
click at [319, 224] on input "text" at bounding box center [363, 220] width 240 height 23
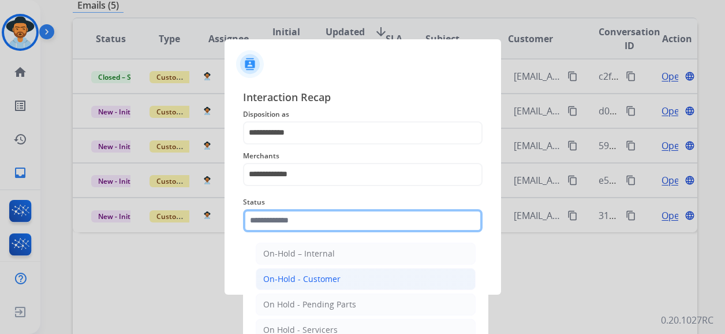
scroll to position [58, 0]
click at [312, 223] on input "text" at bounding box center [363, 220] width 240 height 23
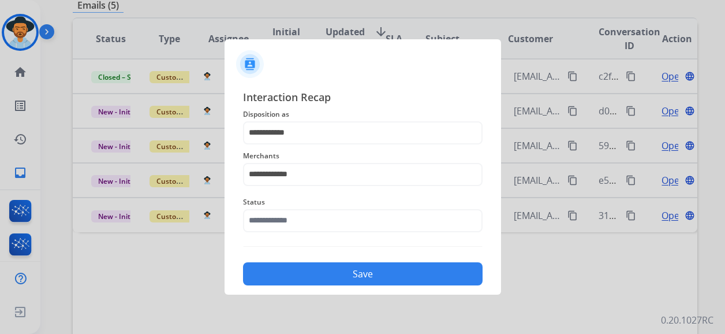
scroll to position [0, 0]
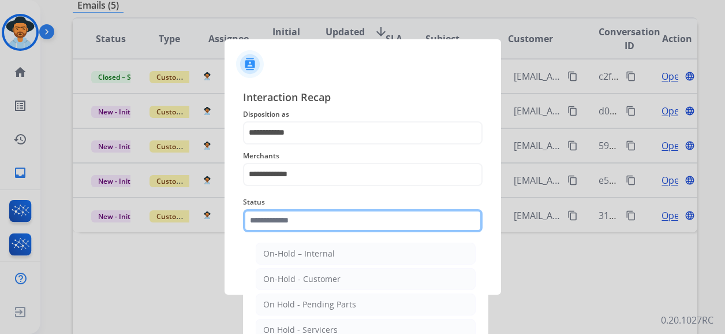
click at [327, 225] on input "text" at bounding box center [363, 220] width 240 height 23
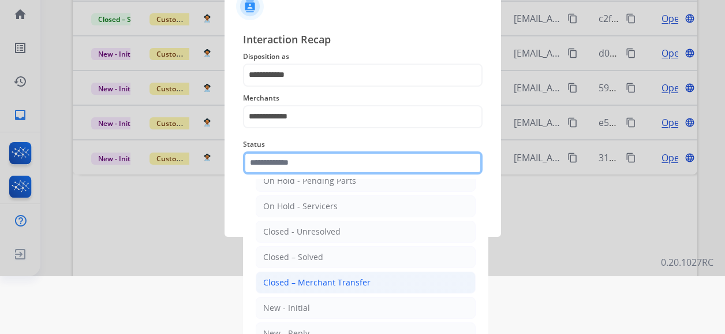
scroll to position [76, 0]
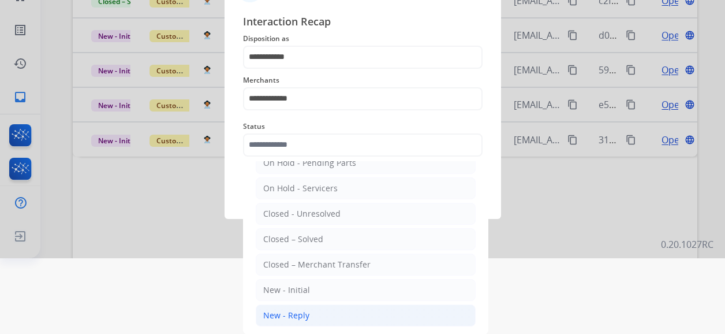
click at [305, 313] on div "New - Reply" at bounding box center [286, 315] width 46 height 12
type input "**********"
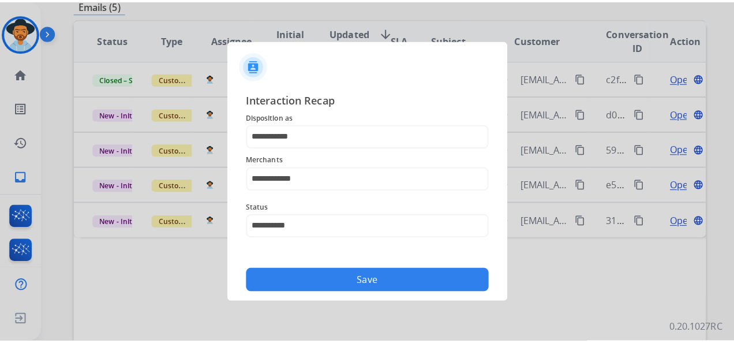
scroll to position [0, 0]
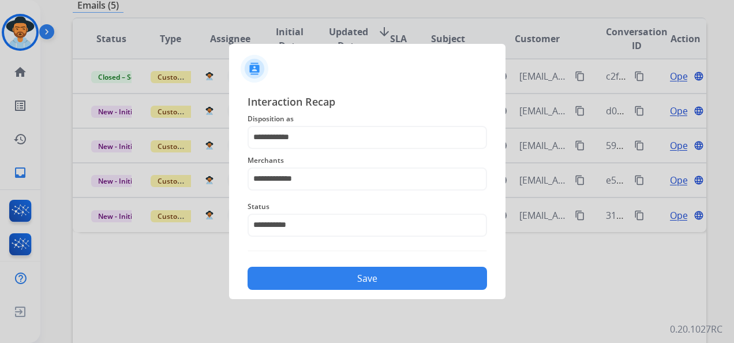
click at [329, 279] on button "Save" at bounding box center [368, 278] width 240 height 23
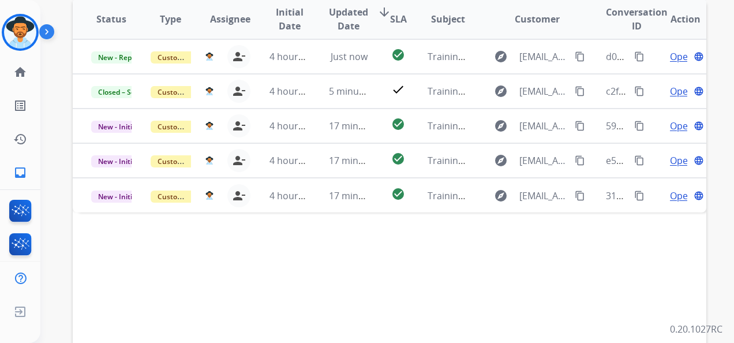
scroll to position [231, 0]
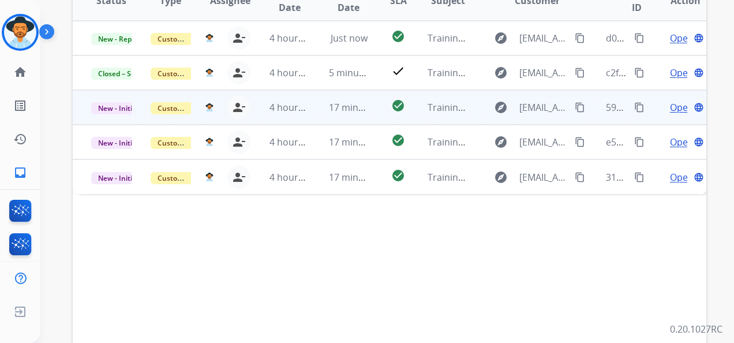
click at [674, 111] on span "Open" at bounding box center [682, 107] width 24 height 14
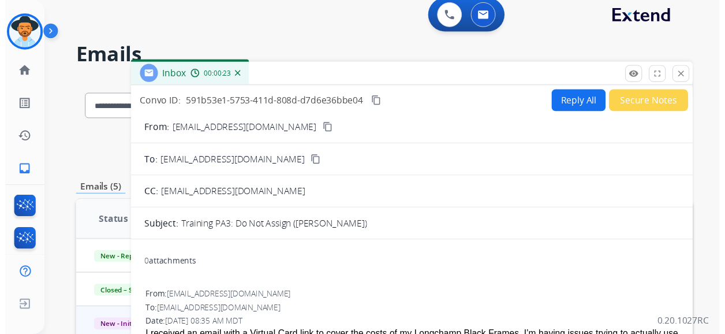
scroll to position [0, 0]
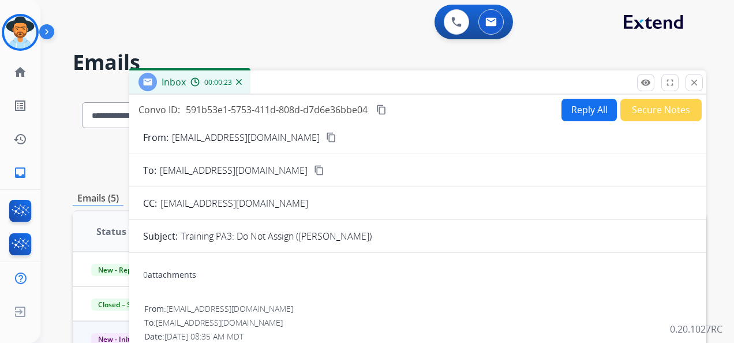
click at [589, 106] on button "Reply All" at bounding box center [589, 110] width 55 height 23
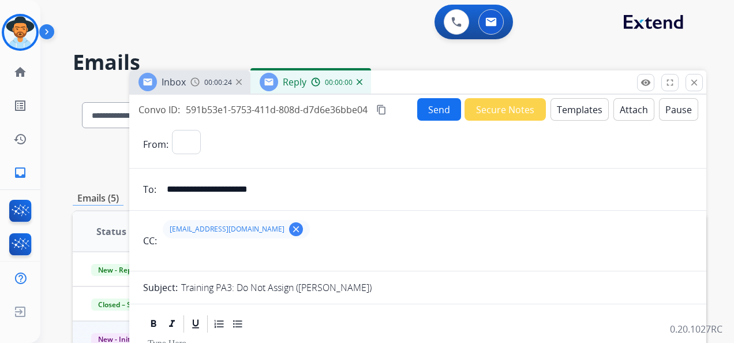
select select "**********"
click at [572, 109] on button "Templates" at bounding box center [580, 109] width 58 height 23
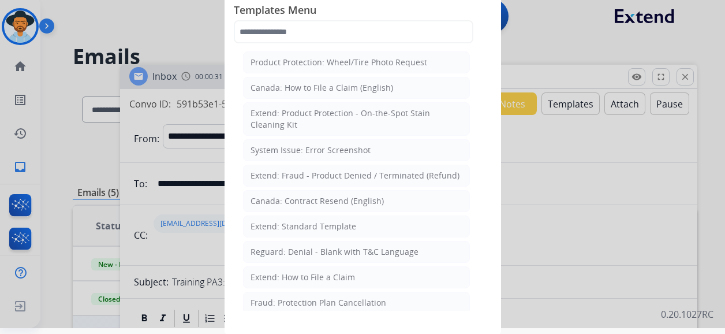
scroll to position [9, 0]
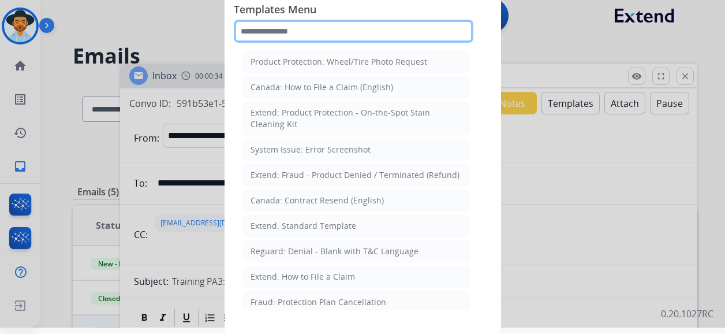
drag, startPoint x: 309, startPoint y: 25, endPoint x: 144, endPoint y: 15, distance: 166.0
click at [144, 15] on app-templates-menu-modal "Templates Menu Product Protection: Wheel/Tire Photo Request [GEOGRAPHIC_DATA]: …" at bounding box center [362, 161] width 725 height 334
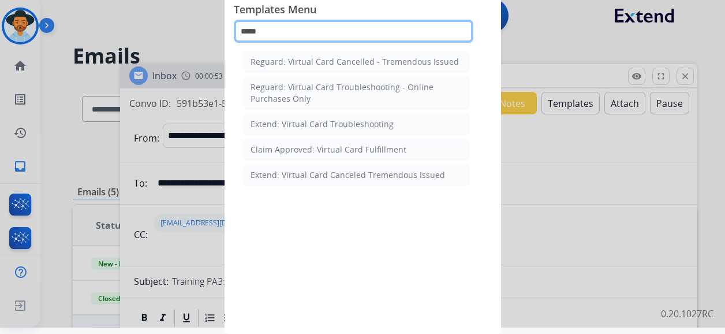
type input "*****"
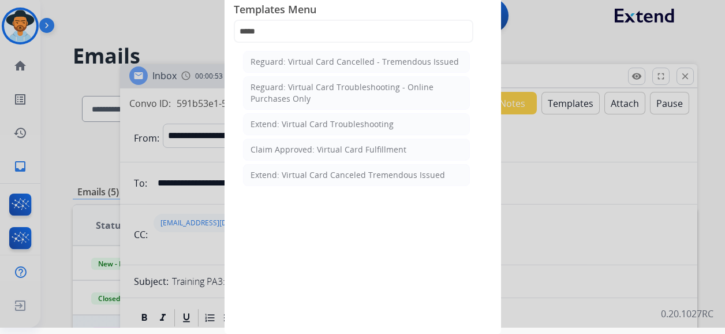
click at [550, 139] on div at bounding box center [362, 161] width 725 height 334
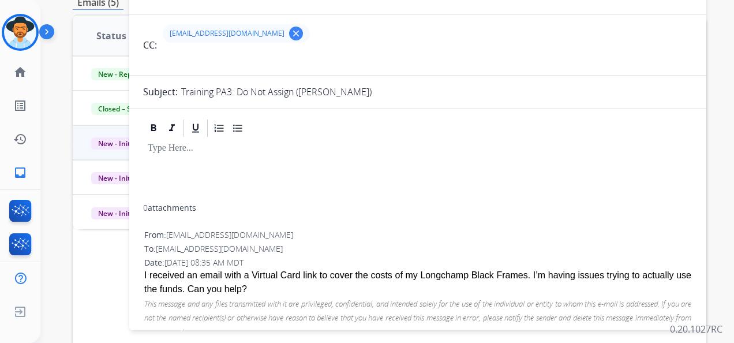
scroll to position [25, 0]
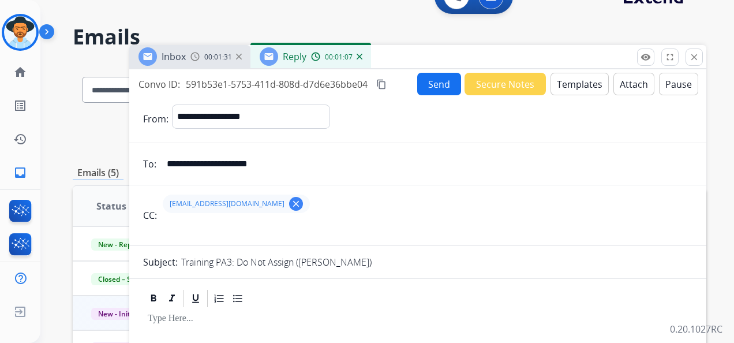
drag, startPoint x: 484, startPoint y: 82, endPoint x: 490, endPoint y: 89, distance: 9.0
drag, startPoint x: 490, startPoint y: 89, endPoint x: 427, endPoint y: 179, distance: 109.5
click at [427, 179] on form "**********" at bounding box center [417, 311] width 577 height 432
click at [584, 88] on button "Templates" at bounding box center [580, 84] width 58 height 23
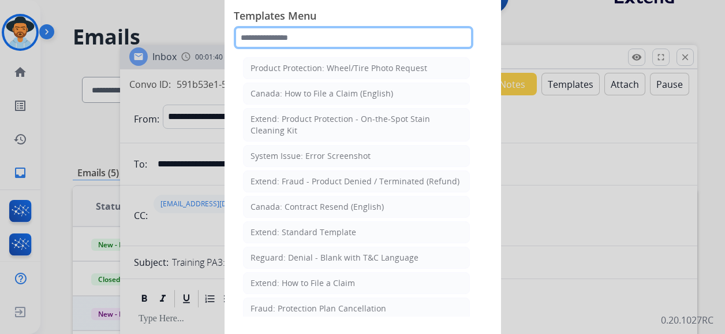
click at [321, 45] on input "text" at bounding box center [354, 37] width 240 height 23
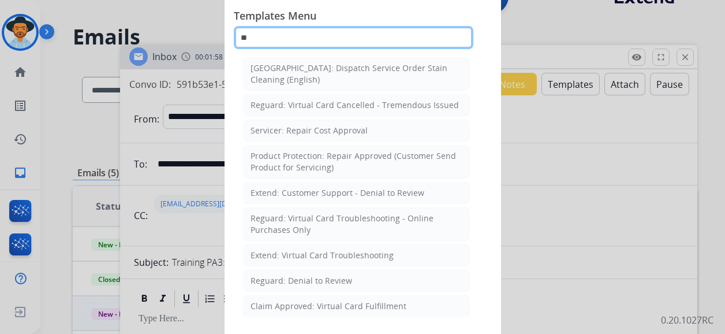
type input "**"
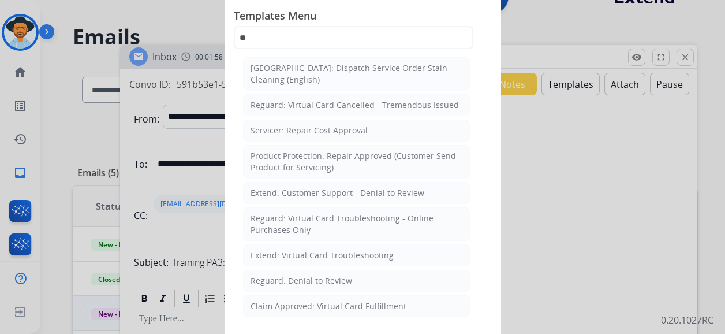
click at [536, 162] on div at bounding box center [362, 167] width 725 height 334
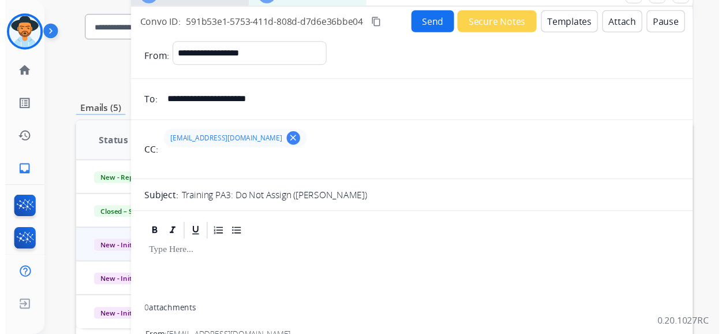
scroll to position [83, 0]
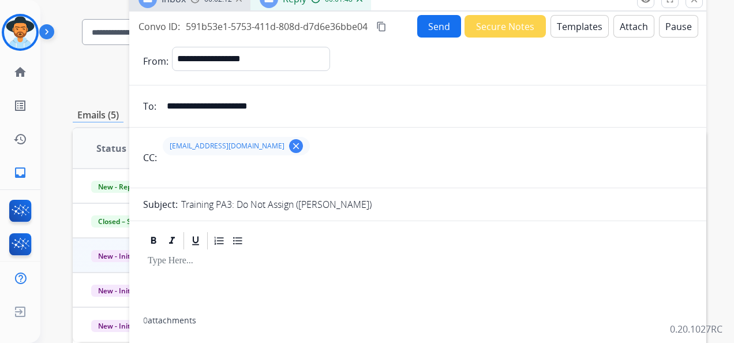
click at [592, 23] on button "Templates" at bounding box center [580, 26] width 58 height 23
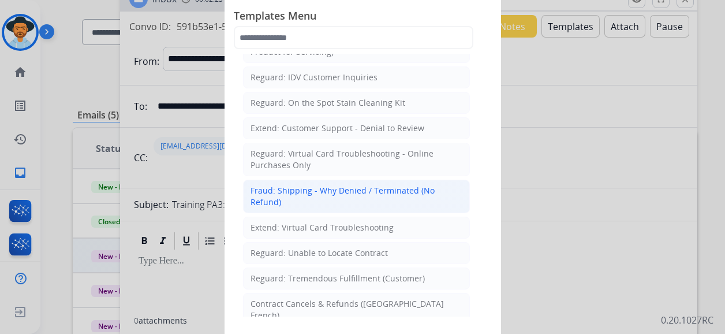
scroll to position [751, 0]
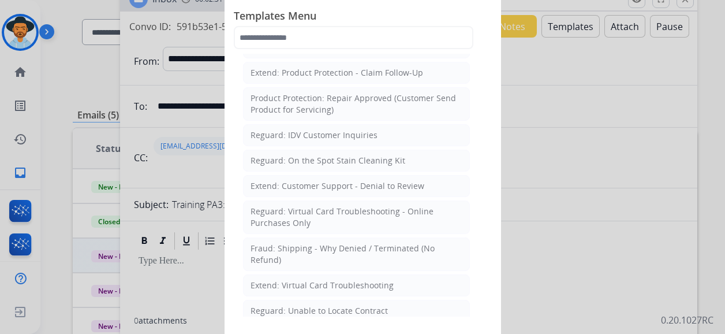
drag, startPoint x: 269, startPoint y: 177, endPoint x: 231, endPoint y: 180, distance: 38.2
click at [231, 181] on div "Templates Menu Product Protection: Wheel/Tire Photo Request [GEOGRAPHIC_DATA]: …" at bounding box center [363, 167] width 277 height 346
drag, startPoint x: 230, startPoint y: 188, endPoint x: 232, endPoint y: 201, distance: 12.8
drag, startPoint x: 232, startPoint y: 201, endPoint x: 465, endPoint y: 163, distance: 236.3
click at [465, 163] on div "Product Protection: Wheel/Tire Photo Request [GEOGRAPHIC_DATA]: How to File a C…" at bounding box center [356, 185] width 245 height 263
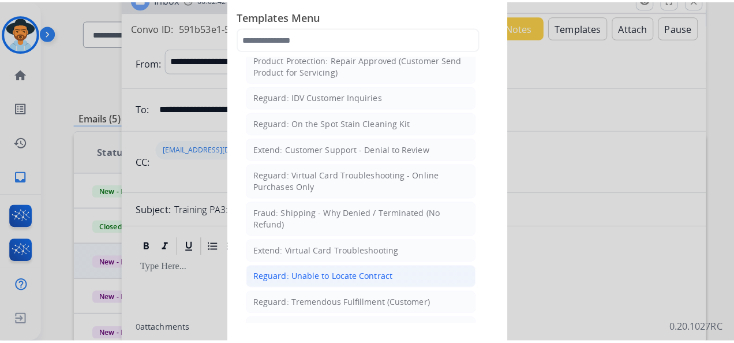
scroll to position [808, 0]
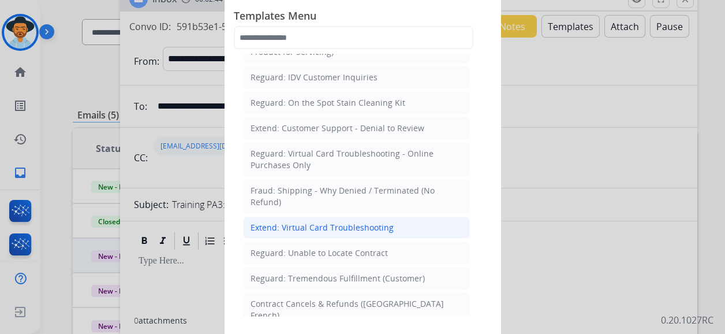
click at [342, 222] on div "Extend: Virtual Card Troubleshooting" at bounding box center [322, 228] width 143 height 12
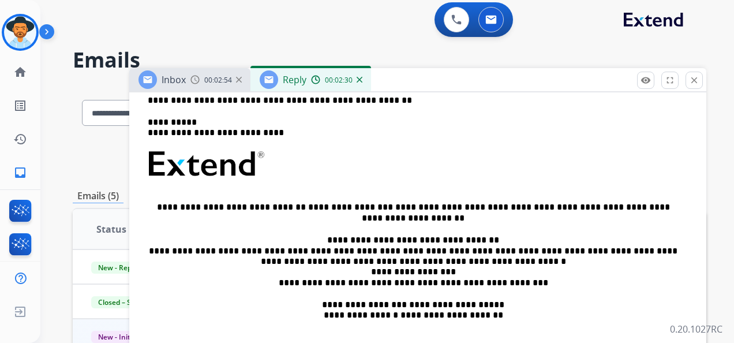
scroll to position [0, 0]
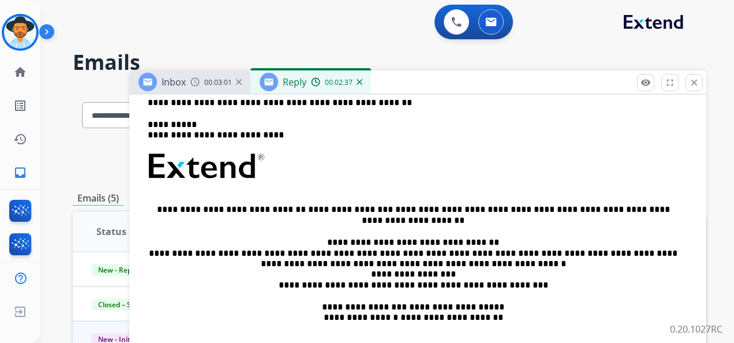
drag, startPoint x: 298, startPoint y: 151, endPoint x: 525, endPoint y: 113, distance: 230.6
click at [525, 113] on div "**********" at bounding box center [418, 154] width 550 height 427
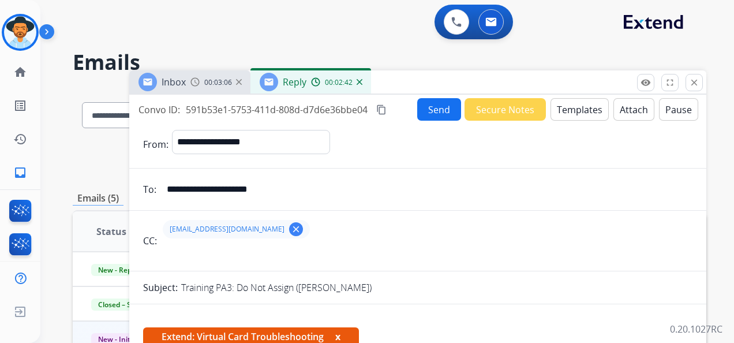
click at [433, 107] on button "Send" at bounding box center [439, 109] width 44 height 23
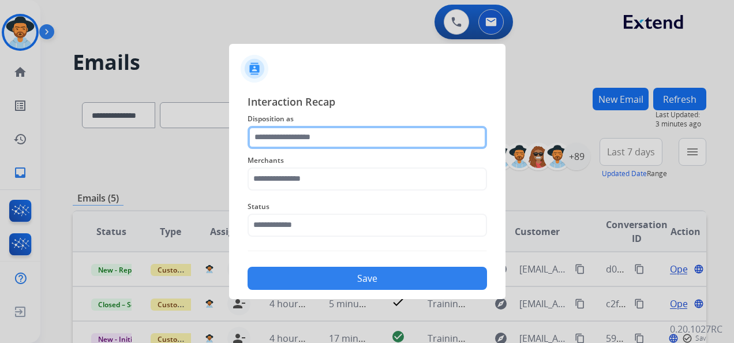
click at [360, 140] on input "text" at bounding box center [368, 137] width 240 height 23
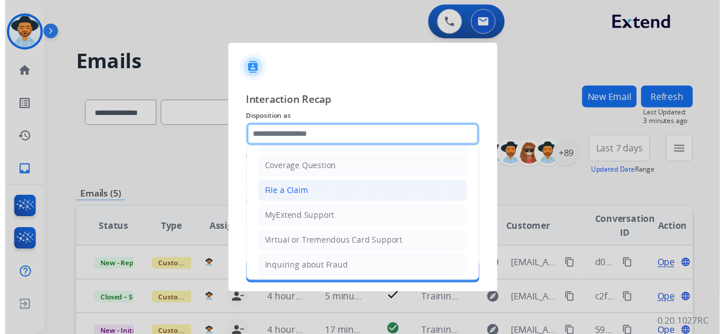
scroll to position [58, 0]
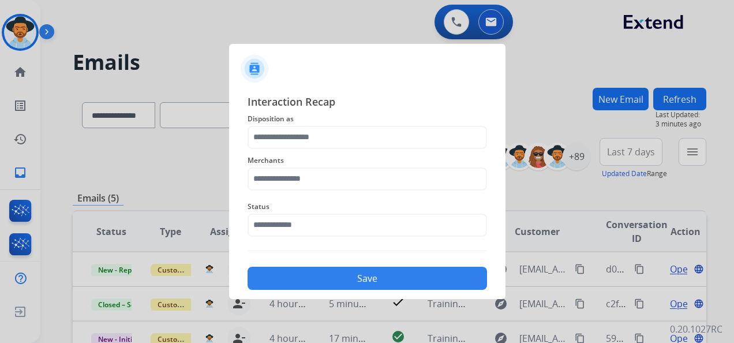
drag, startPoint x: 321, startPoint y: 194, endPoint x: 232, endPoint y: 230, distance: 95.8
drag, startPoint x: 232, startPoint y: 230, endPoint x: 193, endPoint y: 176, distance: 67.0
click at [193, 176] on div at bounding box center [367, 171] width 734 height 343
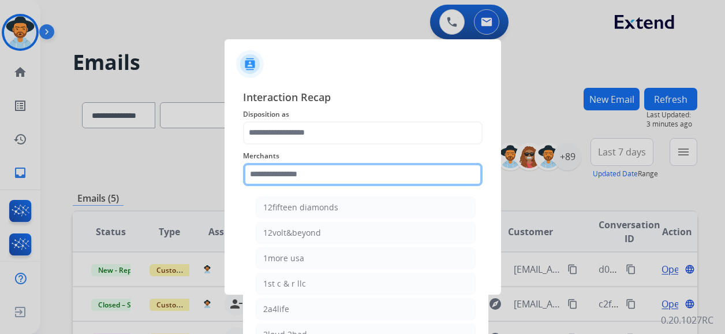
click at [341, 178] on input "text" at bounding box center [363, 174] width 240 height 23
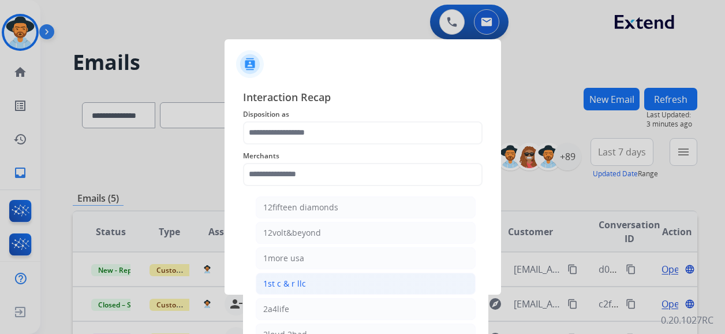
click at [283, 280] on div "1st c & r llc" at bounding box center [284, 284] width 43 height 12
type input "**********"
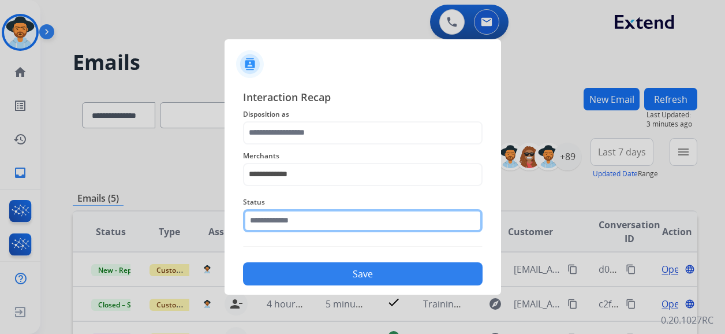
click at [308, 219] on input "text" at bounding box center [363, 220] width 240 height 23
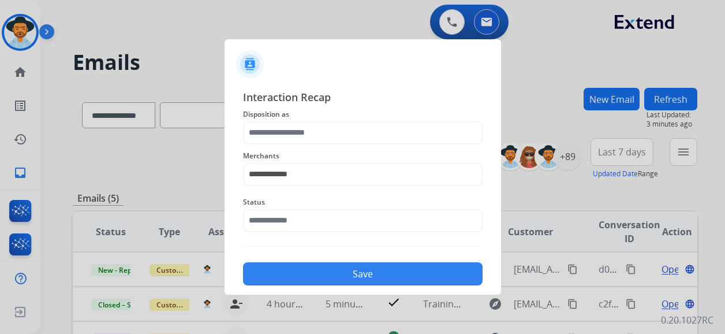
scroll to position [0, 0]
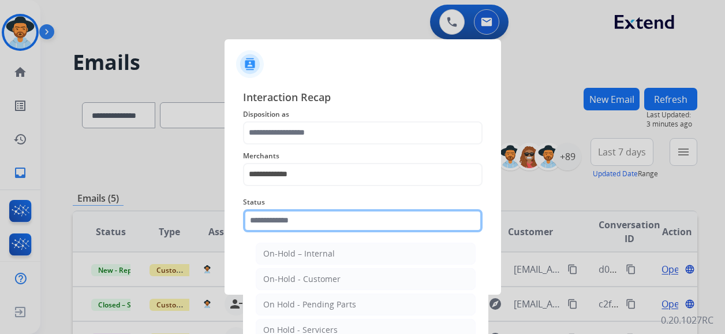
drag, startPoint x: 305, startPoint y: 217, endPoint x: 306, endPoint y: 223, distance: 6.5
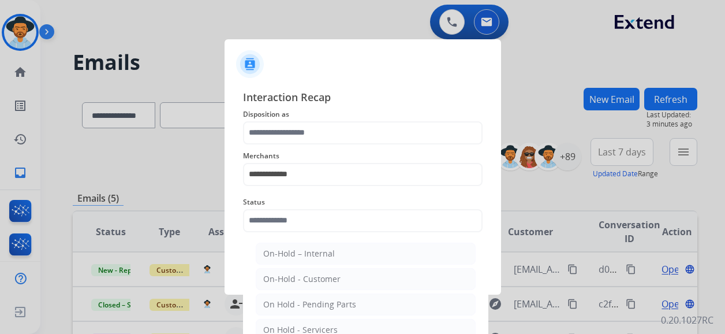
drag, startPoint x: 306, startPoint y: 223, endPoint x: 501, endPoint y: 186, distance: 198.7
click at [536, 186] on div at bounding box center [362, 167] width 725 height 334
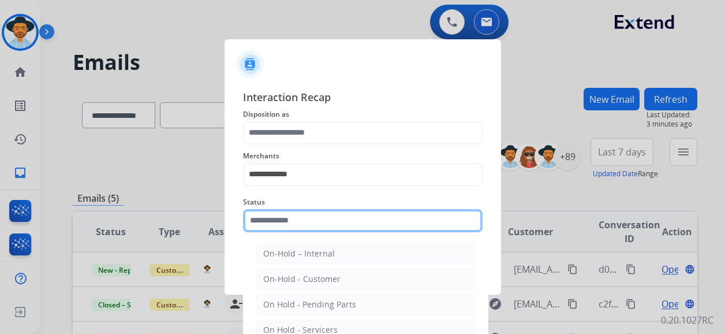
click at [308, 229] on input "text" at bounding box center [363, 220] width 240 height 23
drag, startPoint x: 308, startPoint y: 227, endPoint x: 294, endPoint y: 226, distance: 13.9
click at [294, 226] on input "text" at bounding box center [363, 220] width 240 height 23
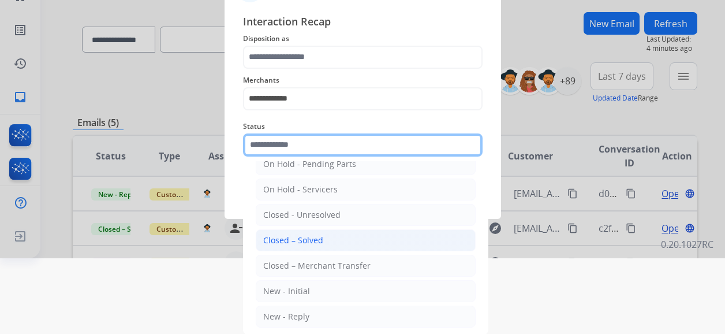
scroll to position [66, 0]
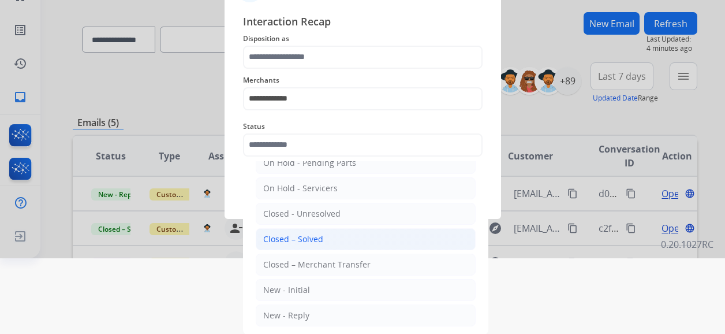
drag, startPoint x: 294, startPoint y: 237, endPoint x: 292, endPoint y: 244, distance: 7.3
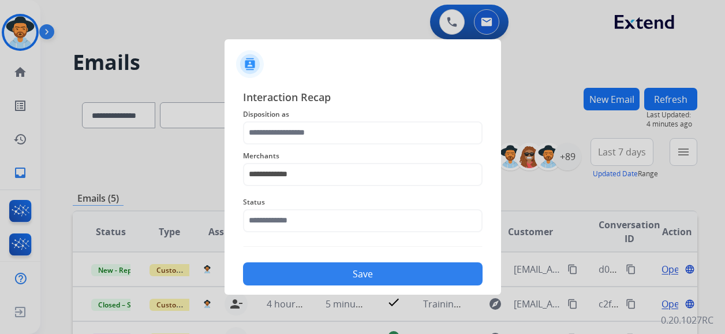
scroll to position [0, 0]
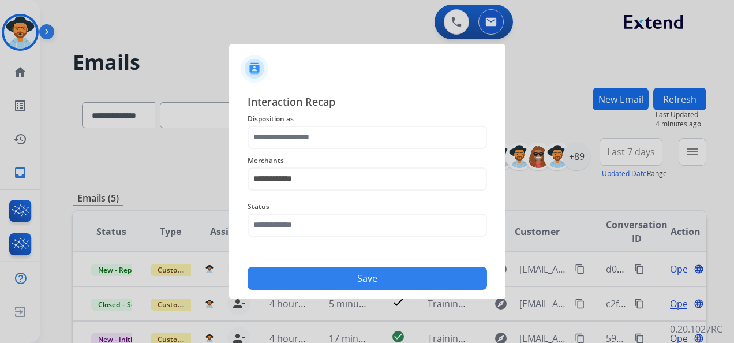
drag, startPoint x: 292, startPoint y: 244, endPoint x: 208, endPoint y: 162, distance: 118.0
click at [208, 162] on div at bounding box center [367, 171] width 734 height 343
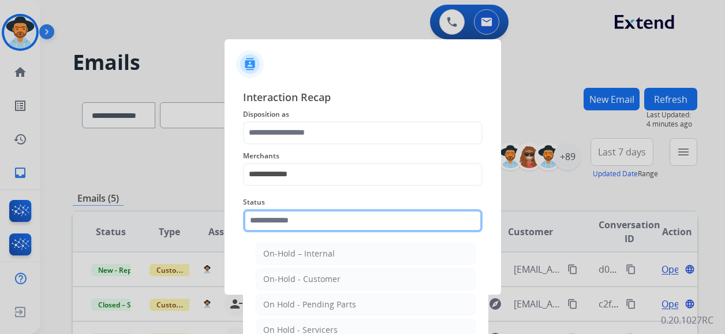
click at [327, 222] on input "text" at bounding box center [363, 220] width 240 height 23
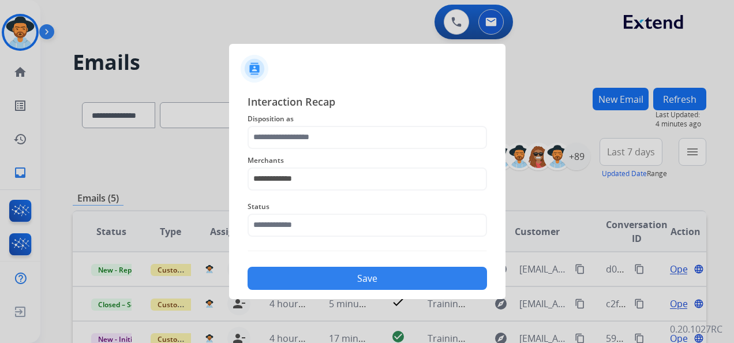
drag, startPoint x: 307, startPoint y: 215, endPoint x: 277, endPoint y: 223, distance: 30.5
drag, startPoint x: 277, startPoint y: 223, endPoint x: 206, endPoint y: 195, distance: 77.0
click at [205, 195] on div at bounding box center [367, 171] width 734 height 343
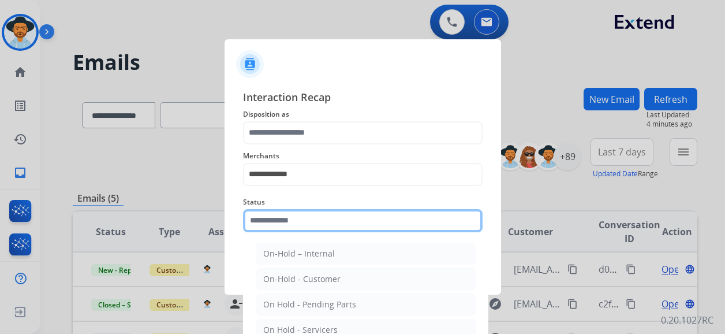
click at [316, 230] on input "text" at bounding box center [363, 220] width 240 height 23
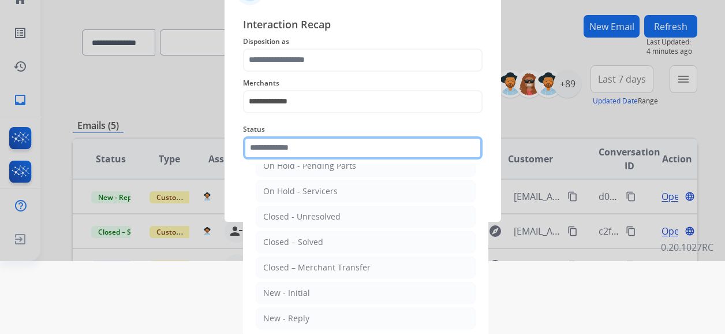
scroll to position [76, 0]
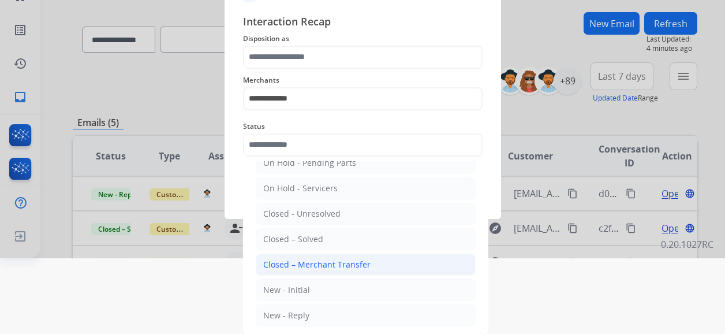
click at [330, 259] on div "Closed – Merchant Transfer" at bounding box center [316, 265] width 107 height 12
type input "**********"
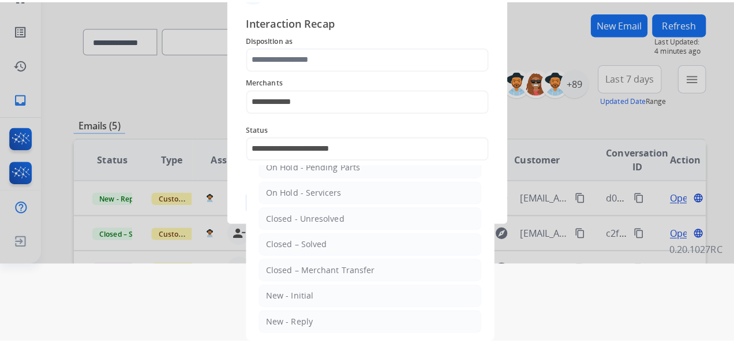
scroll to position [0, 0]
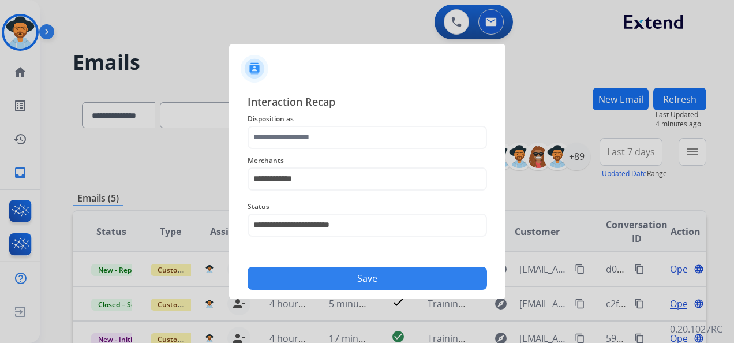
drag, startPoint x: 330, startPoint y: 264, endPoint x: 163, endPoint y: 170, distance: 191.8
click at [162, 170] on div at bounding box center [367, 171] width 734 height 343
click at [341, 278] on button "Save" at bounding box center [368, 278] width 240 height 23
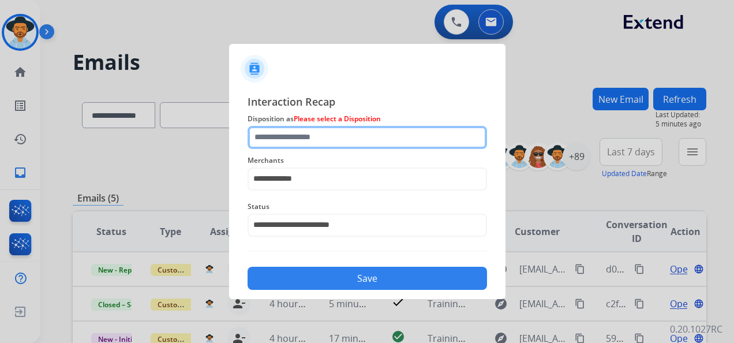
click at [333, 137] on input "text" at bounding box center [368, 137] width 240 height 23
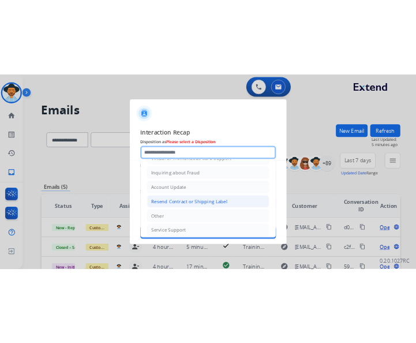
scroll to position [175, 0]
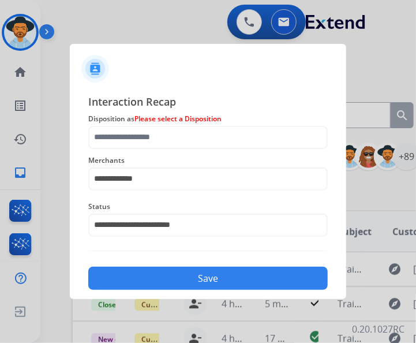
drag, startPoint x: 303, startPoint y: 193, endPoint x: 309, endPoint y: 195, distance: 7.3
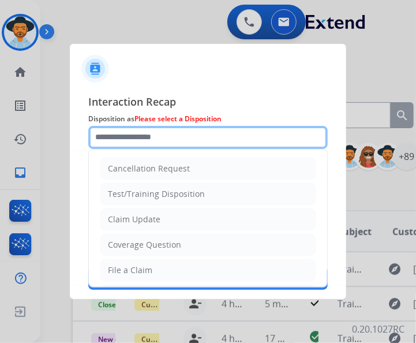
drag, startPoint x: 309, startPoint y: 195, endPoint x: 195, endPoint y: 134, distance: 129.7
click at [195, 134] on input "text" at bounding box center [208, 137] width 240 height 23
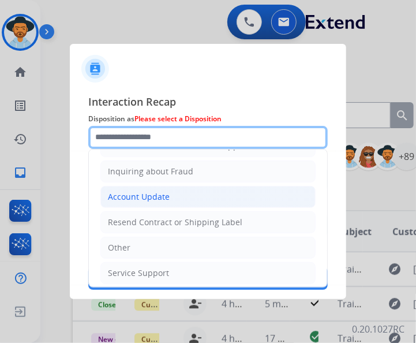
scroll to position [117, 0]
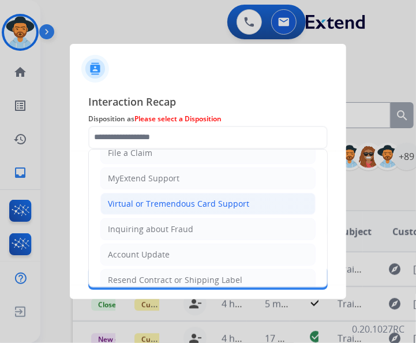
click at [171, 201] on div "Virtual or Tremendous Card Support" at bounding box center [178, 204] width 141 height 12
type input "**********"
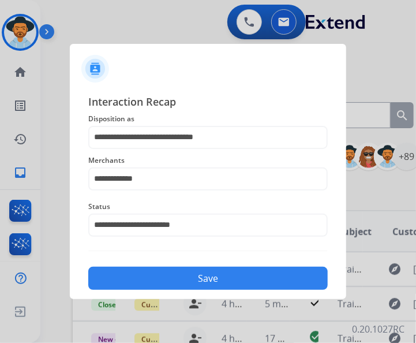
click at [211, 274] on button "Save" at bounding box center [208, 278] width 240 height 23
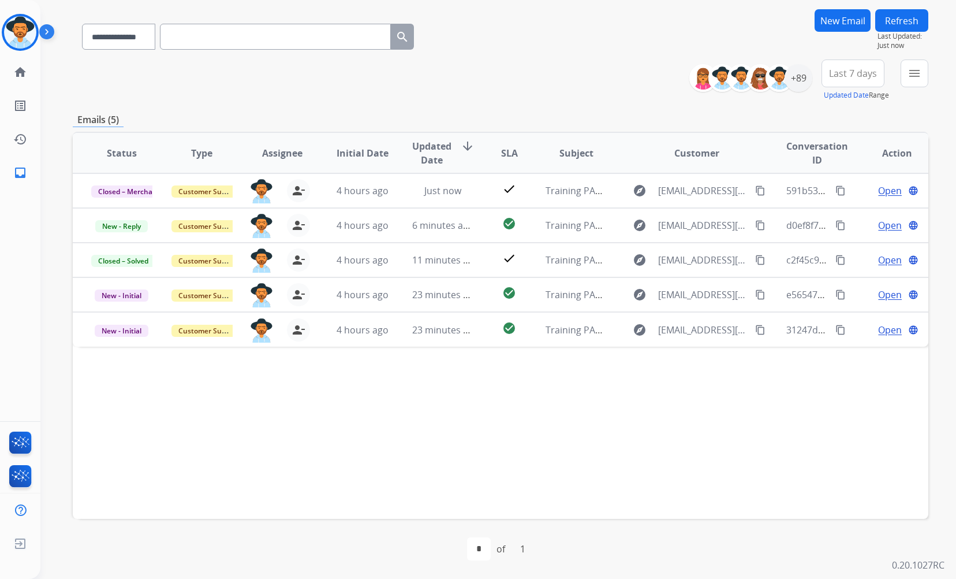
scroll to position [79, 0]
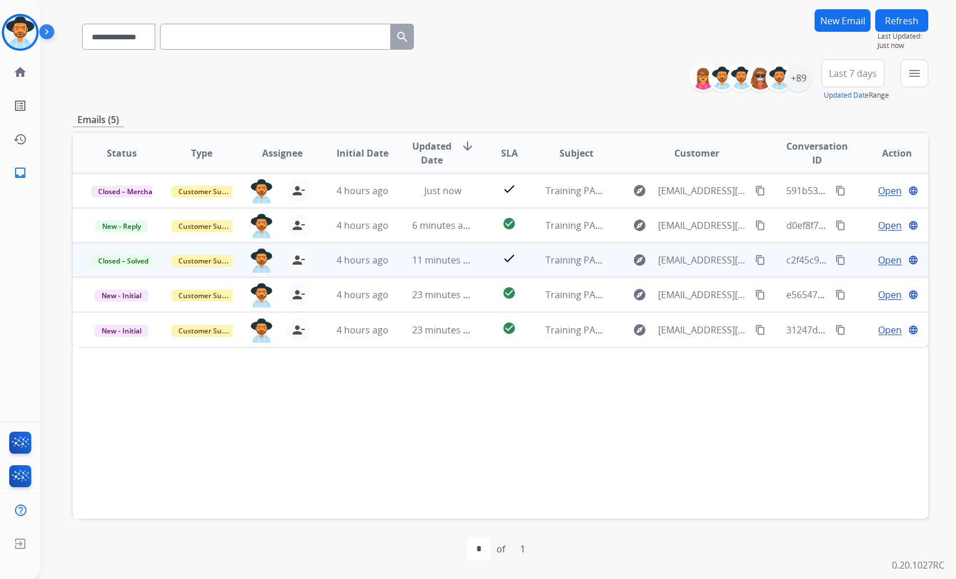
drag, startPoint x: 876, startPoint y: 270, endPoint x: 883, endPoint y: 264, distance: 8.2
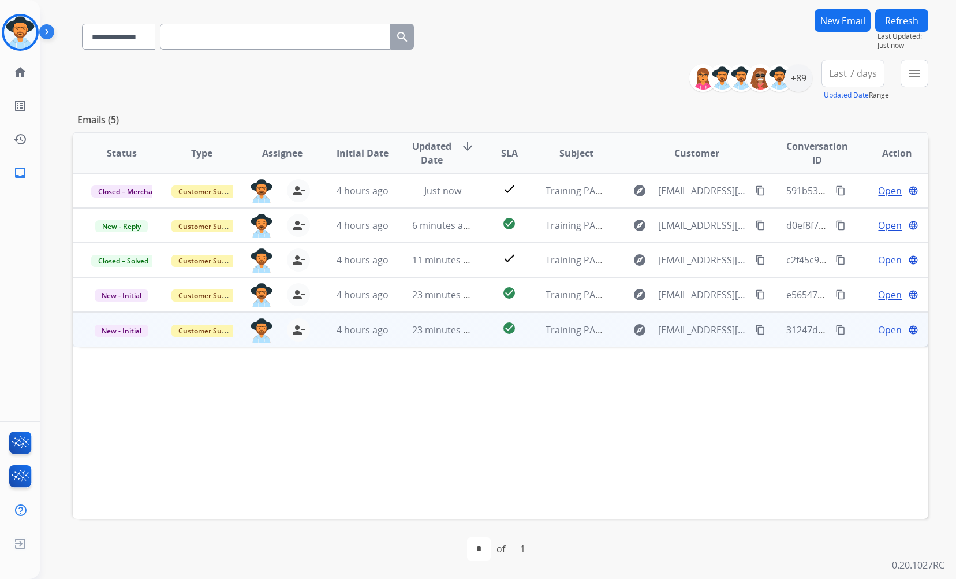
drag, startPoint x: 883, startPoint y: 264, endPoint x: 822, endPoint y: 345, distance: 101.0
click at [734, 342] on div "31247d33-9733-4c38-8c0c-237fcf57b8e3 content_copy" at bounding box center [816, 329] width 61 height 33
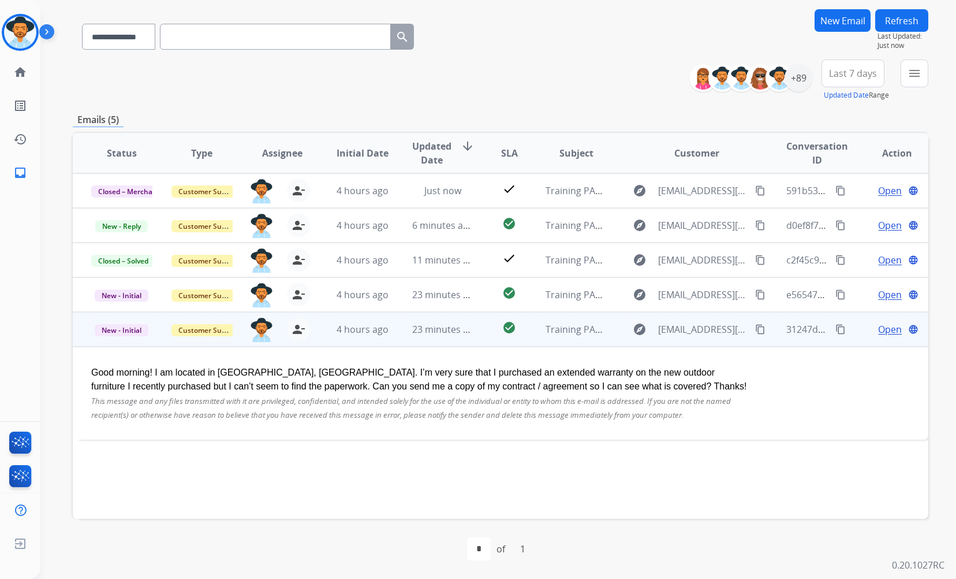
click at [734, 327] on span "Open" at bounding box center [890, 329] width 24 height 14
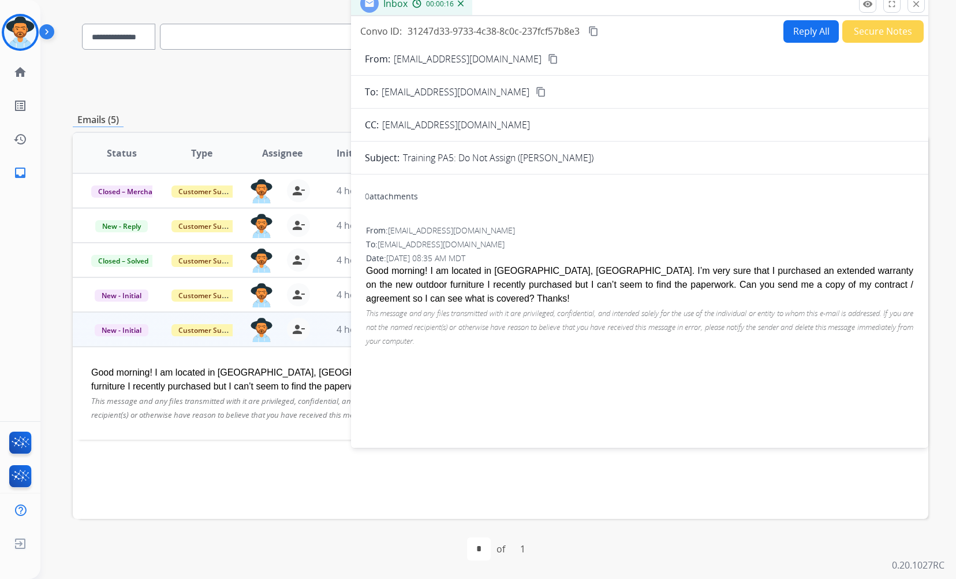
scroll to position [21, 0]
drag, startPoint x: 404, startPoint y: 290, endPoint x: 326, endPoint y: 254, distance: 86.0
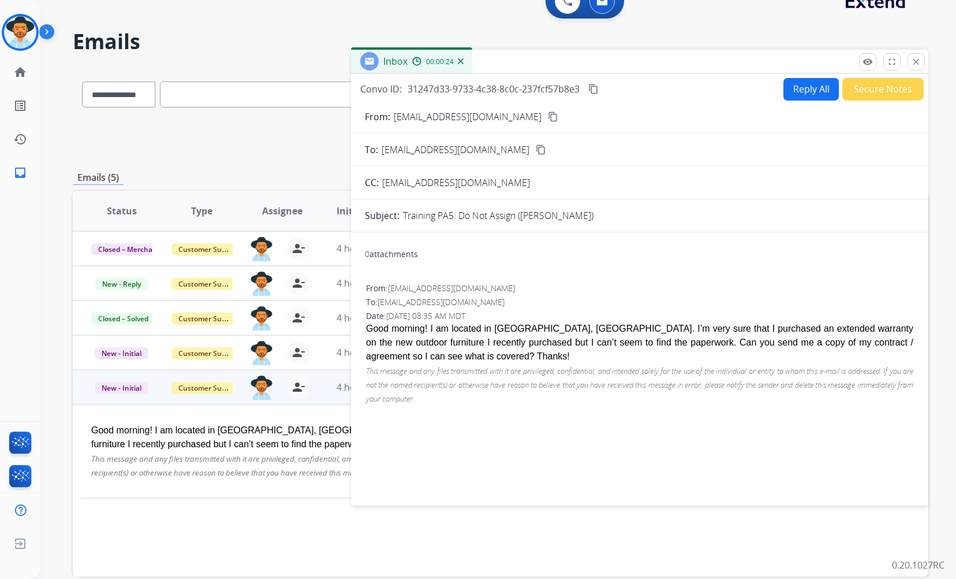
drag, startPoint x: 326, startPoint y: 254, endPoint x: 712, endPoint y: 243, distance: 386.4
click at [712, 243] on div "0 attachments" at bounding box center [640, 255] width 550 height 28
drag, startPoint x: 451, startPoint y: 339, endPoint x: 656, endPoint y: 282, distance: 213.3
click at [656, 282] on div "From: [EMAIL_ADDRESS][DOMAIN_NAME]" at bounding box center [639, 288] width 547 height 12
click at [734, 91] on button "Reply All" at bounding box center [810, 89] width 55 height 23
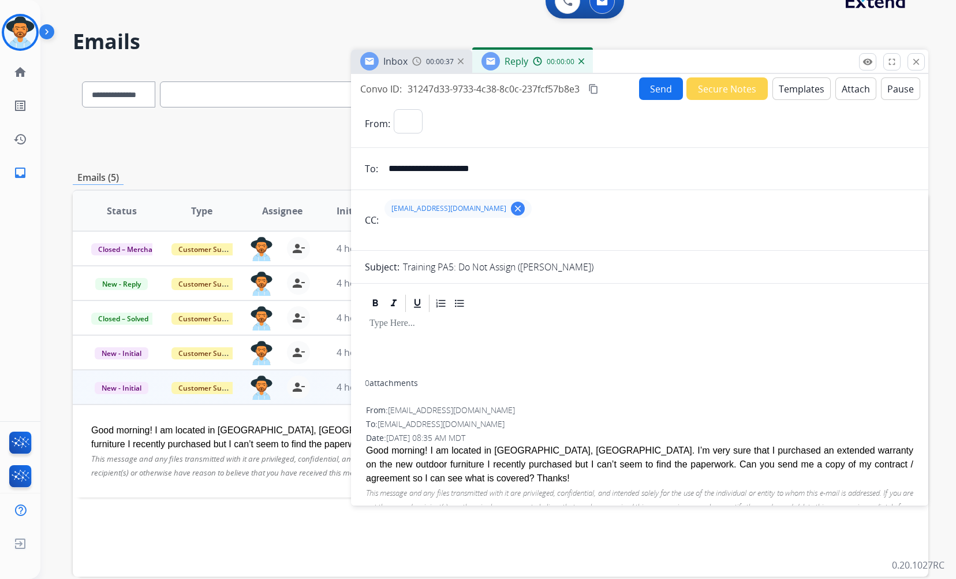
select select "**********"
click at [734, 91] on button "Templates" at bounding box center [802, 88] width 58 height 23
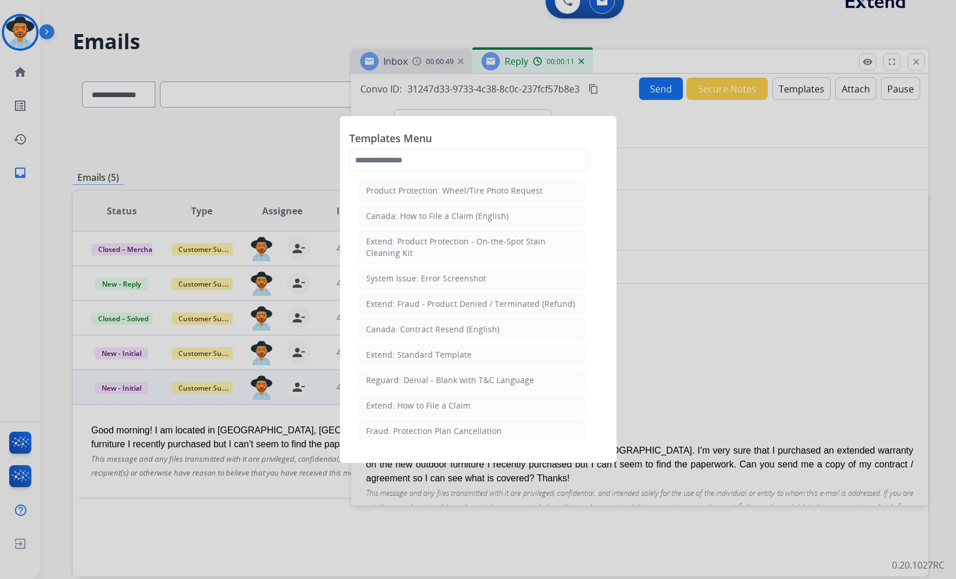
click at [718, 247] on div at bounding box center [478, 289] width 956 height 579
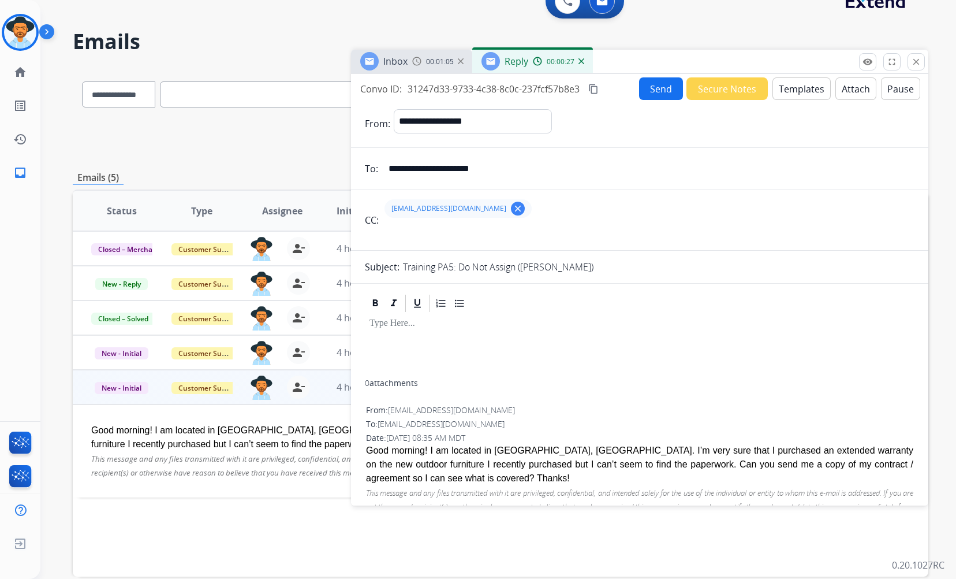
click at [734, 88] on button "Templates" at bounding box center [802, 88] width 58 height 23
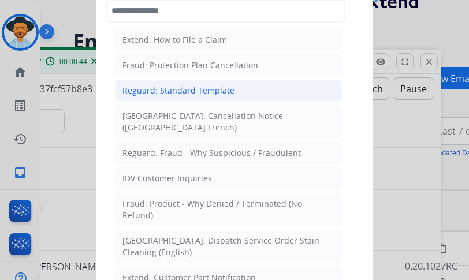
scroll to position [231, 0]
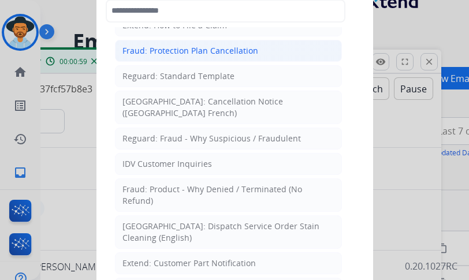
drag, startPoint x: 188, startPoint y: 61, endPoint x: 194, endPoint y: 42, distance: 19.9
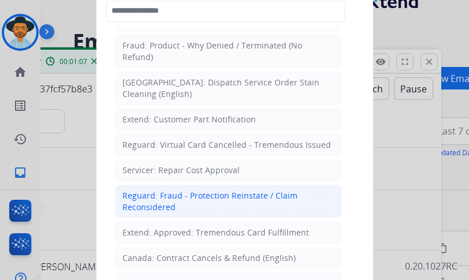
scroll to position [375, 0]
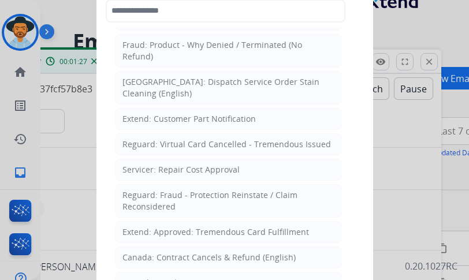
drag, startPoint x: 229, startPoint y: 131, endPoint x: 43, endPoint y: 148, distance: 186.7
drag, startPoint x: 43, startPoint y: 148, endPoint x: 417, endPoint y: 130, distance: 374.6
click at [429, 130] on div at bounding box center [234, 140] width 469 height 280
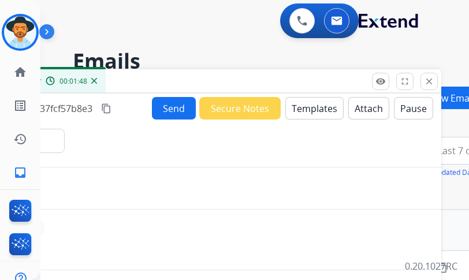
scroll to position [0, 0]
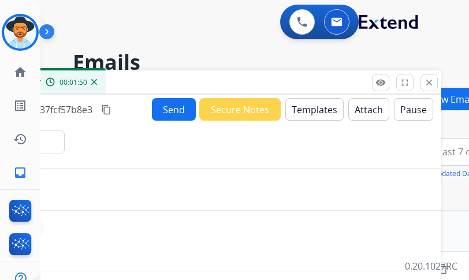
click at [336, 108] on button "Templates" at bounding box center [314, 109] width 58 height 23
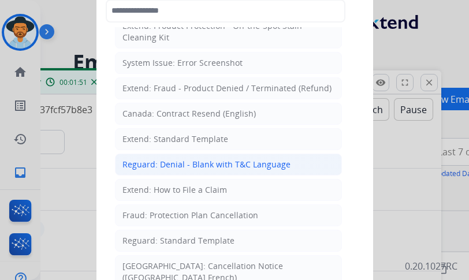
scroll to position [87, 0]
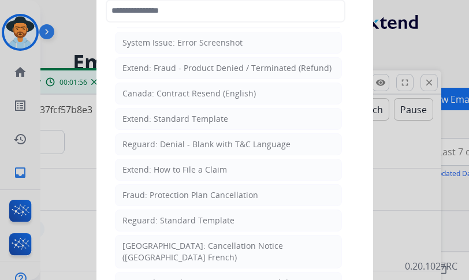
drag, startPoint x: 158, startPoint y: 124, endPoint x: 103, endPoint y: 139, distance: 56.9
click at [103, 139] on div "Templates Menu Product Protection: Wheel/Tire Photo Request [GEOGRAPHIC_DATA]: …" at bounding box center [234, 140] width 277 height 346
drag, startPoint x: 180, startPoint y: 120, endPoint x: 473, endPoint y: 93, distance: 295.1
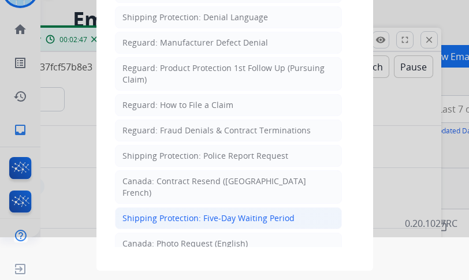
scroll to position [1126, 0]
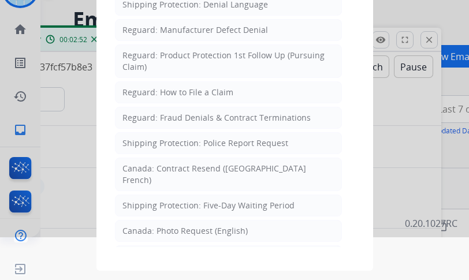
click at [388, 134] on div at bounding box center [234, 97] width 469 height 280
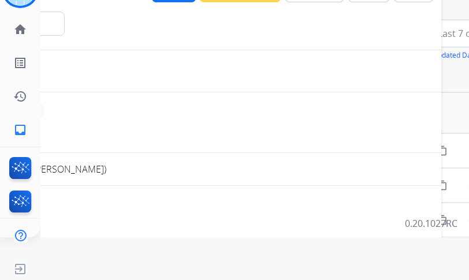
scroll to position [0, 0]
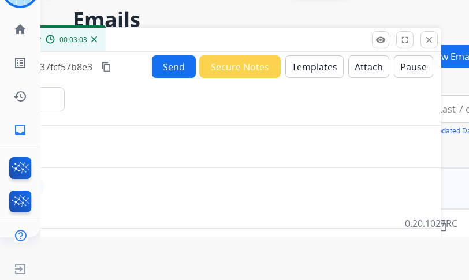
click at [329, 72] on button "Templates" at bounding box center [314, 66] width 58 height 23
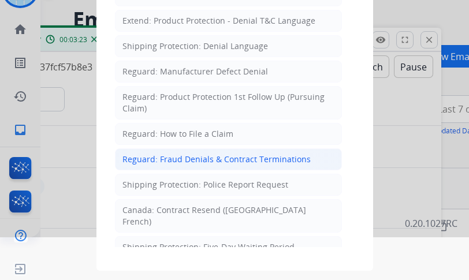
scroll to position [1097, 0]
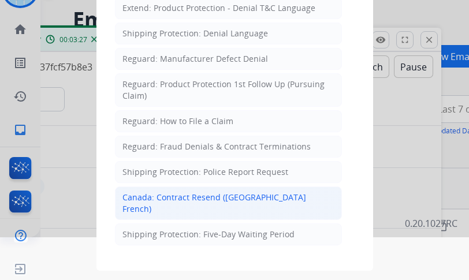
click at [203, 192] on div "Canada: Contract Resend ([GEOGRAPHIC_DATA] French)" at bounding box center [228, 203] width 212 height 23
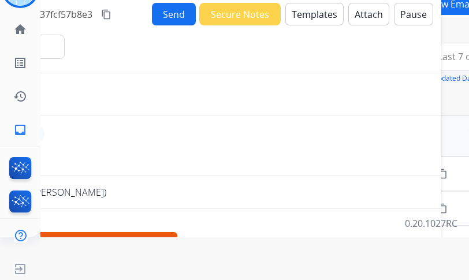
scroll to position [0, 0]
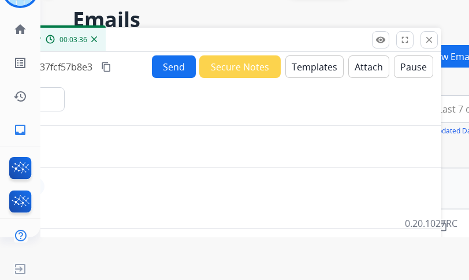
click at [185, 69] on button "Send" at bounding box center [174, 66] width 44 height 23
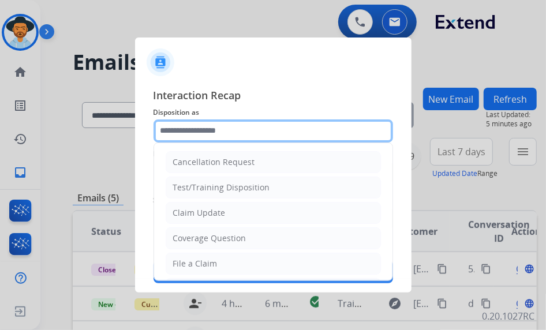
drag, startPoint x: 465, startPoint y: 8, endPoint x: 248, endPoint y: 132, distance: 250.3
click at [248, 132] on input "text" at bounding box center [274, 131] width 240 height 23
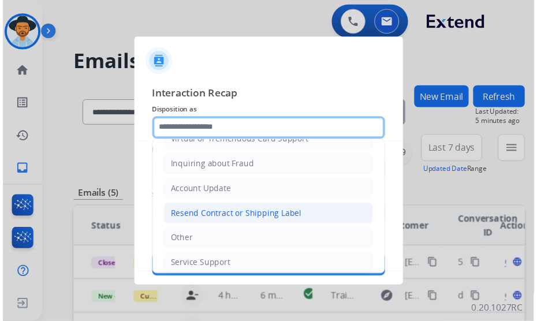
scroll to position [173, 0]
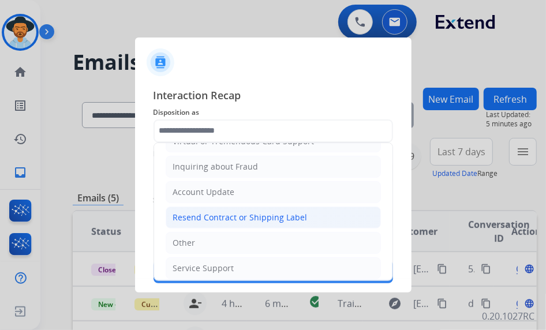
click at [222, 212] on div "Resend Contract or Shipping Label" at bounding box center [240, 218] width 135 height 12
type input "**********"
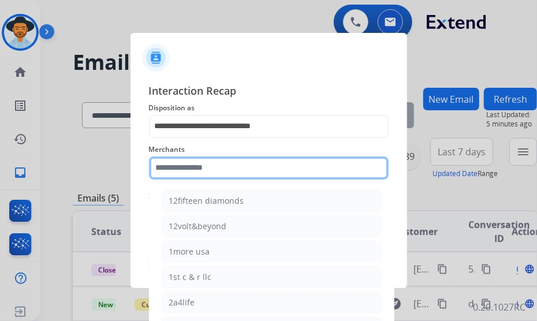
click at [241, 170] on input "text" at bounding box center [269, 167] width 240 height 23
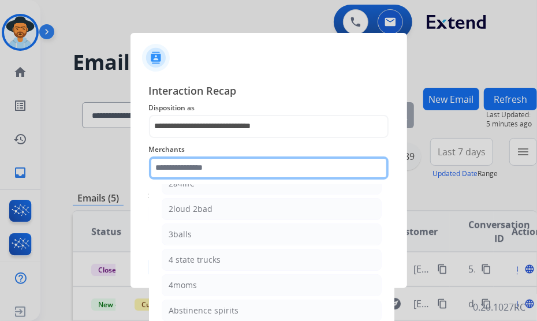
scroll to position [132, 0]
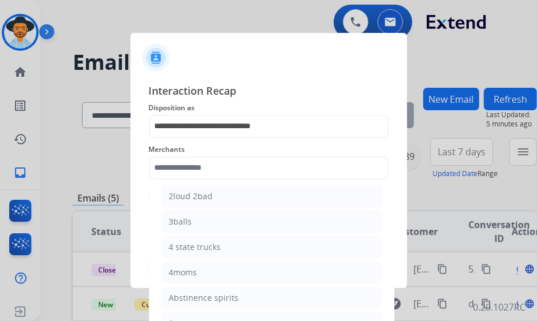
click at [186, 218] on div "3balls" at bounding box center [180, 222] width 23 height 12
type input "******"
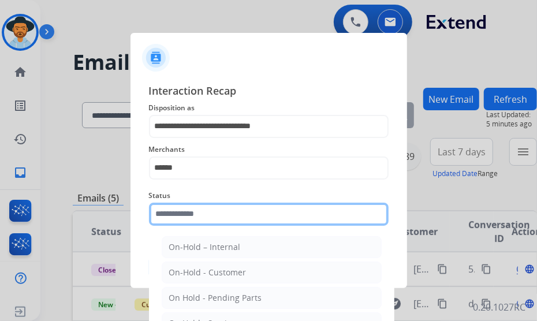
click at [222, 218] on input "text" at bounding box center [269, 214] width 240 height 23
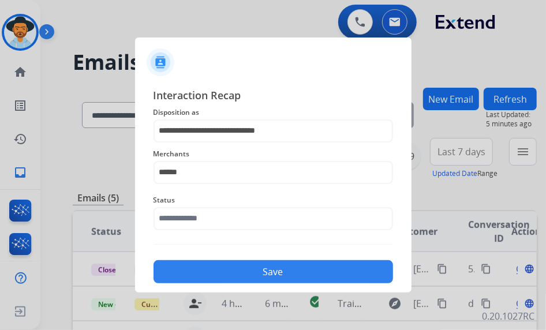
drag, startPoint x: 227, startPoint y: 200, endPoint x: 232, endPoint y: 193, distance: 8.2
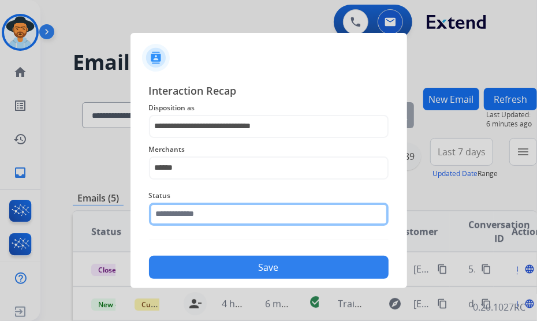
drag, startPoint x: 232, startPoint y: 193, endPoint x: 204, endPoint y: 218, distance: 37.3
click at [204, 218] on input "text" at bounding box center [269, 214] width 240 height 23
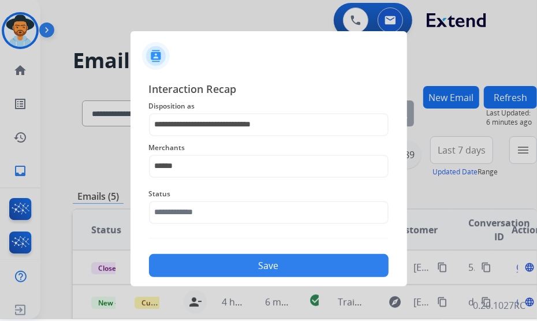
scroll to position [0, 0]
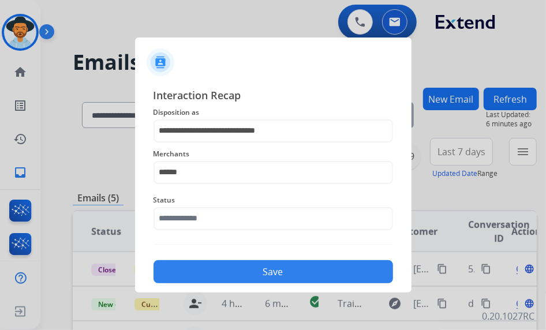
drag, startPoint x: 199, startPoint y: 296, endPoint x: 112, endPoint y: 152, distance: 167.6
click at [111, 151] on div at bounding box center [273, 165] width 546 height 330
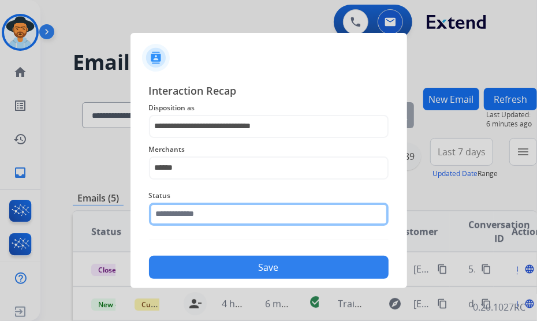
click at [239, 218] on input "text" at bounding box center [269, 214] width 240 height 23
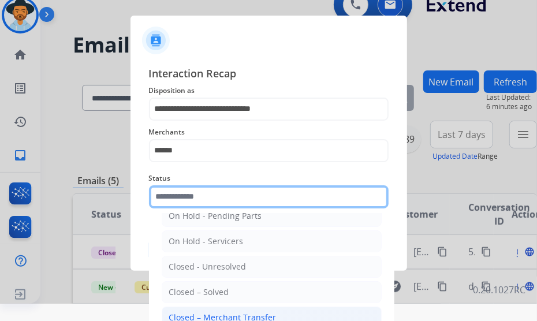
scroll to position [33, 0]
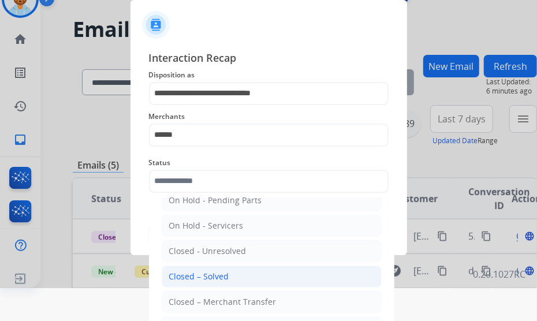
click at [222, 276] on div "Closed – Solved" at bounding box center [199, 277] width 60 height 12
type input "**********"
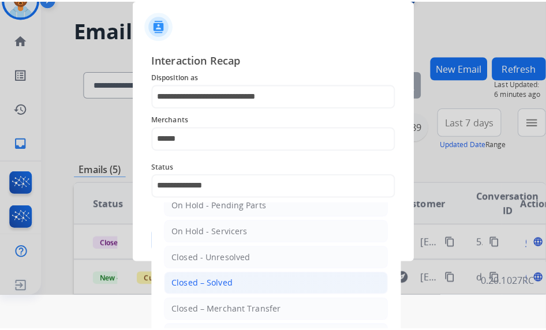
scroll to position [0, 0]
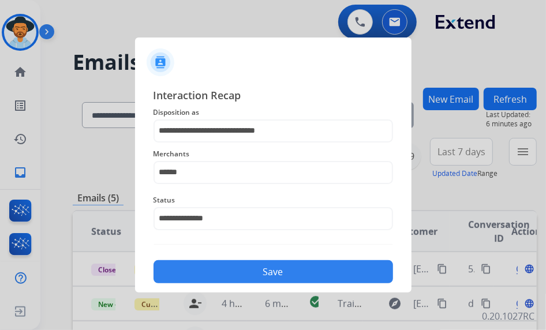
click at [245, 269] on button "Save" at bounding box center [274, 271] width 240 height 23
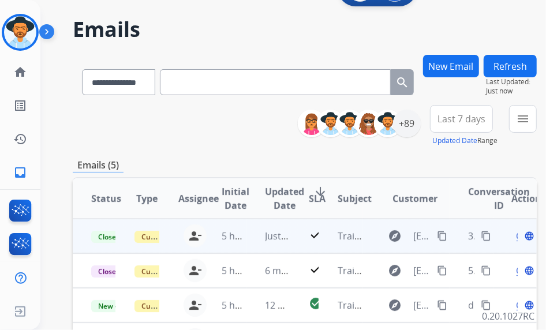
drag, startPoint x: 253, startPoint y: 273, endPoint x: 259, endPoint y: 240, distance: 34.1
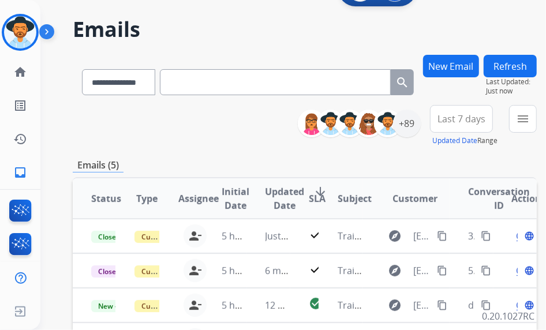
drag, startPoint x: 259, startPoint y: 240, endPoint x: 229, endPoint y: 158, distance: 87.0
click at [226, 158] on div "Emails (5)" at bounding box center [305, 165] width 464 height 14
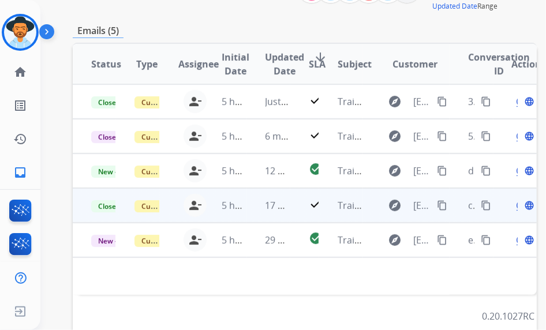
scroll to position [165, 0]
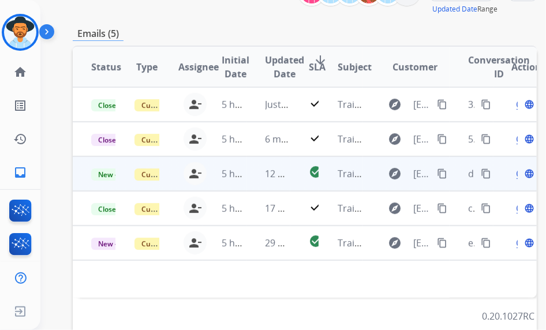
click at [521, 174] on span "Open" at bounding box center [529, 174] width 24 height 14
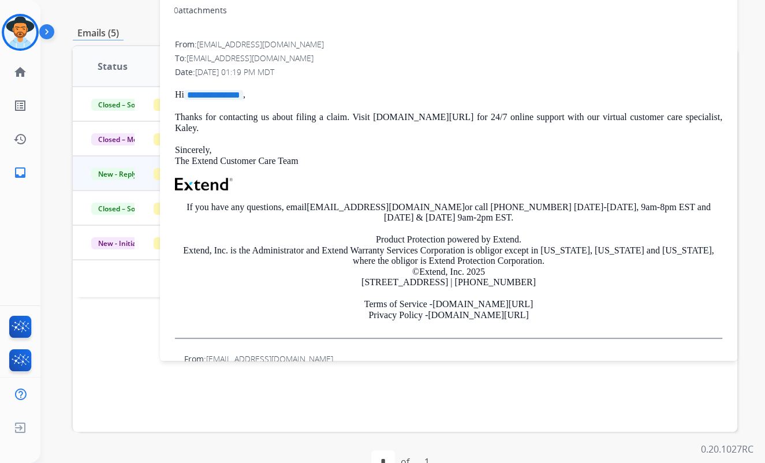
scroll to position [53, 0]
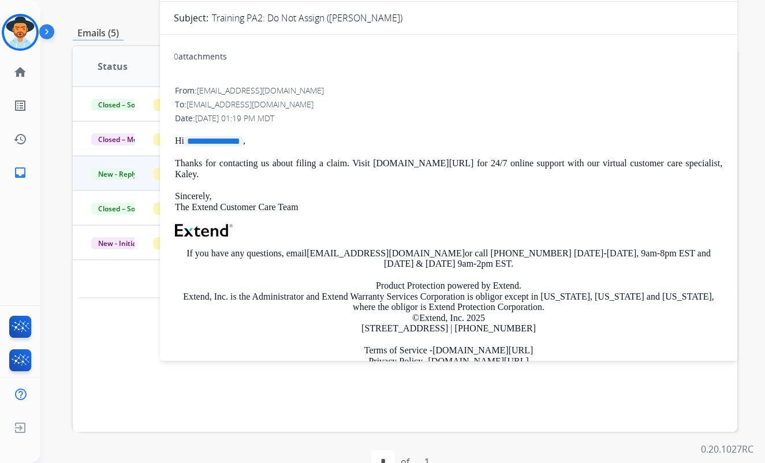
click at [241, 139] on span "**********" at bounding box center [213, 141] width 59 height 10
drag, startPoint x: 256, startPoint y: 136, endPoint x: 279, endPoint y: 137, distance: 22.5
click at [279, 137] on p "**********" at bounding box center [448, 141] width 547 height 11
drag, startPoint x: 279, startPoint y: 137, endPoint x: 273, endPoint y: 143, distance: 7.8
click at [273, 143] on p "**********" at bounding box center [448, 141] width 547 height 11
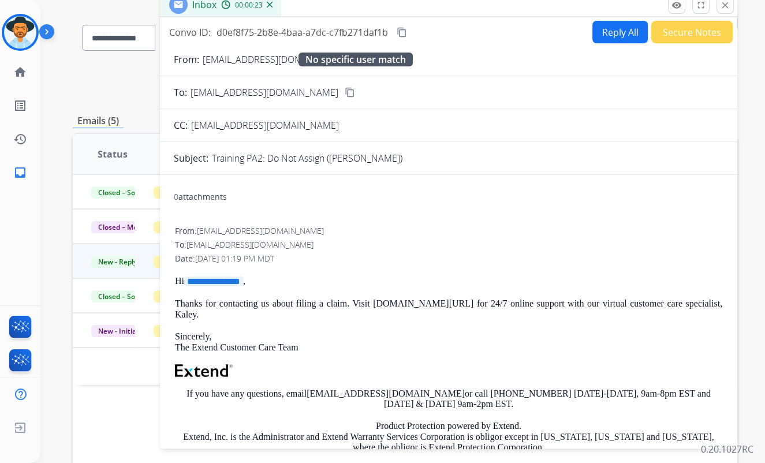
scroll to position [0, 0]
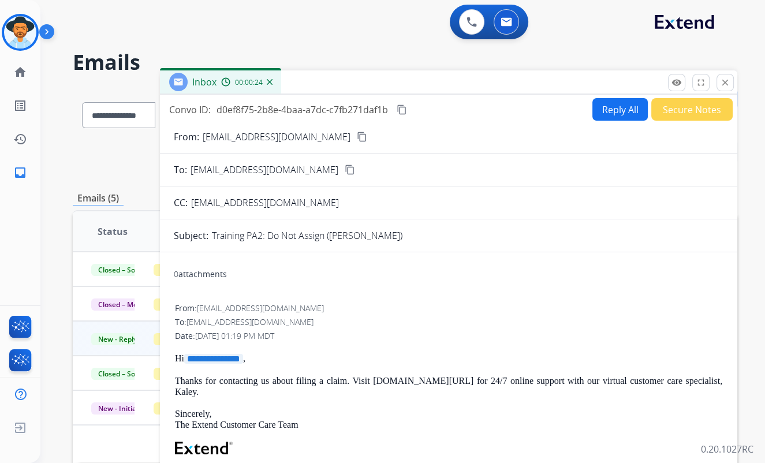
click at [605, 103] on button "Reply All" at bounding box center [619, 109] width 55 height 23
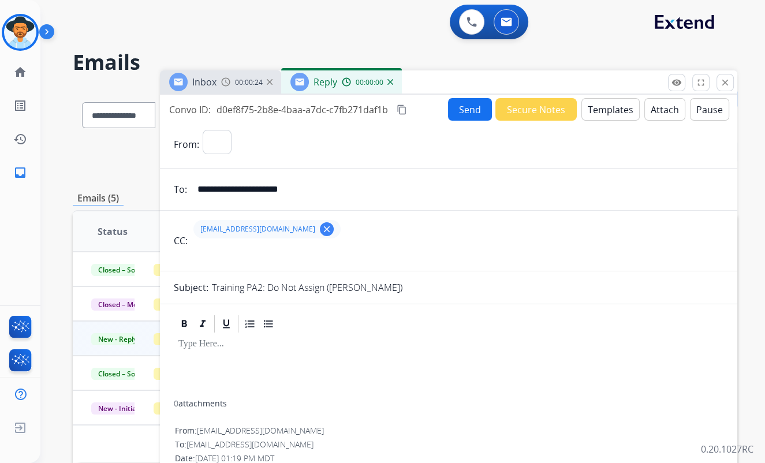
select select "**********"
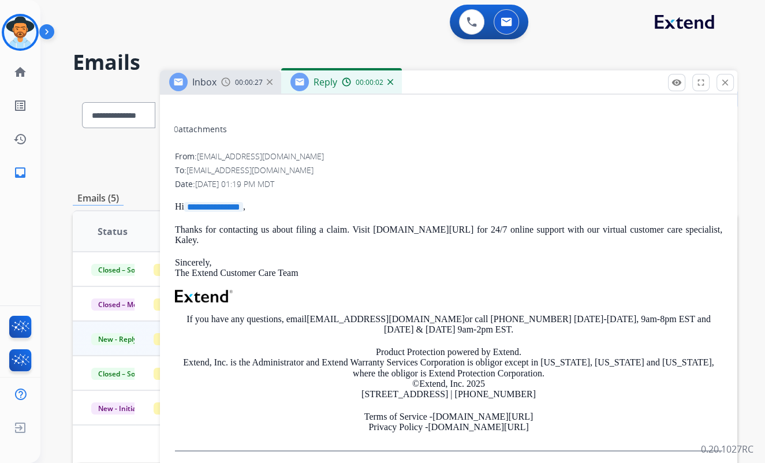
scroll to position [277, 0]
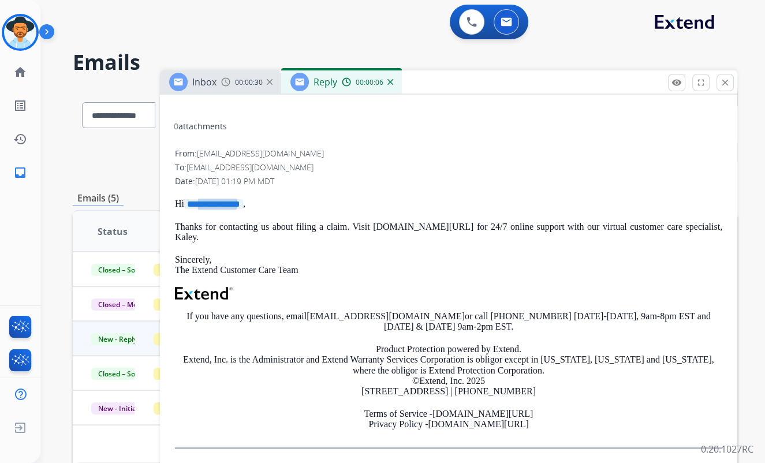
drag, startPoint x: 253, startPoint y: 201, endPoint x: 204, endPoint y: 203, distance: 49.1
click at [204, 203] on span "**********" at bounding box center [213, 204] width 59 height 10
drag, startPoint x: 204, startPoint y: 203, endPoint x: 276, endPoint y: 195, distance: 72.0
click at [276, 195] on div "**********" at bounding box center [449, 303] width 550 height 312
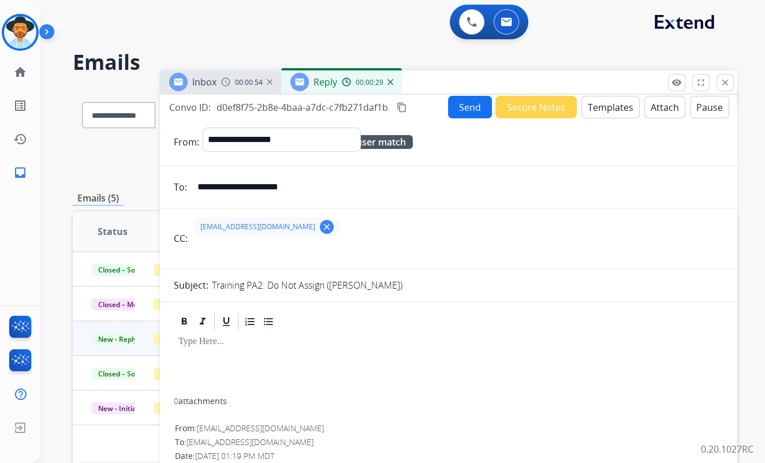
scroll to position [0, 0]
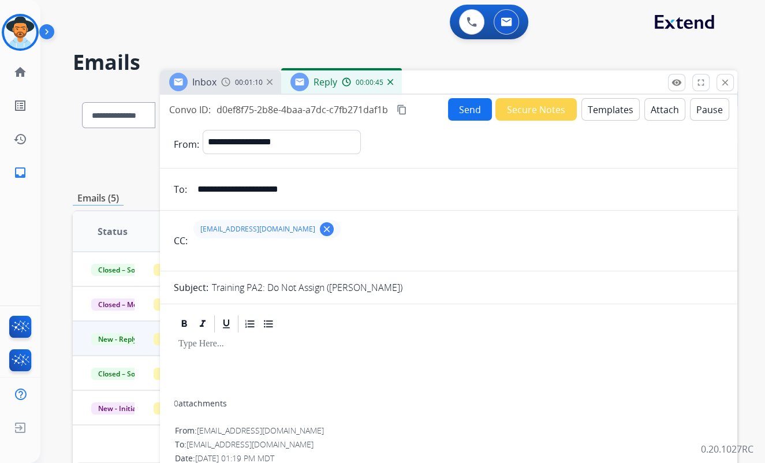
click at [607, 107] on button "Templates" at bounding box center [610, 109] width 58 height 23
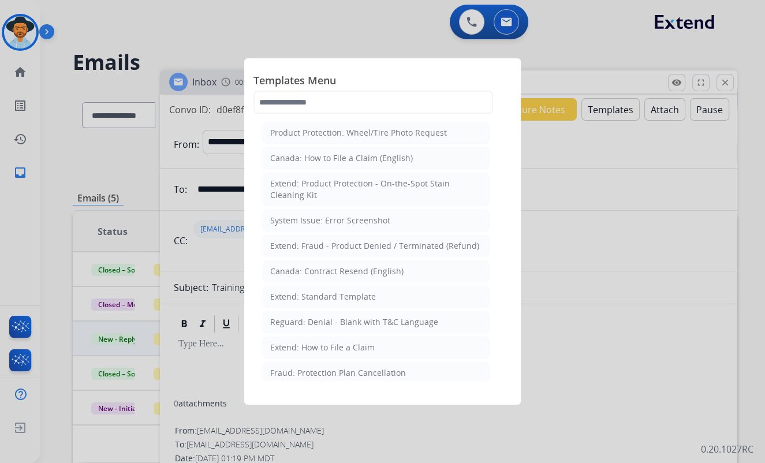
click at [612, 222] on div at bounding box center [382, 231] width 765 height 463
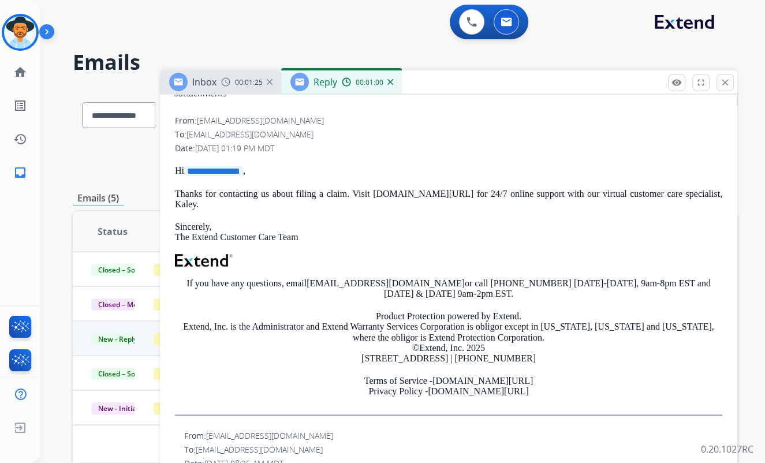
scroll to position [248, 0]
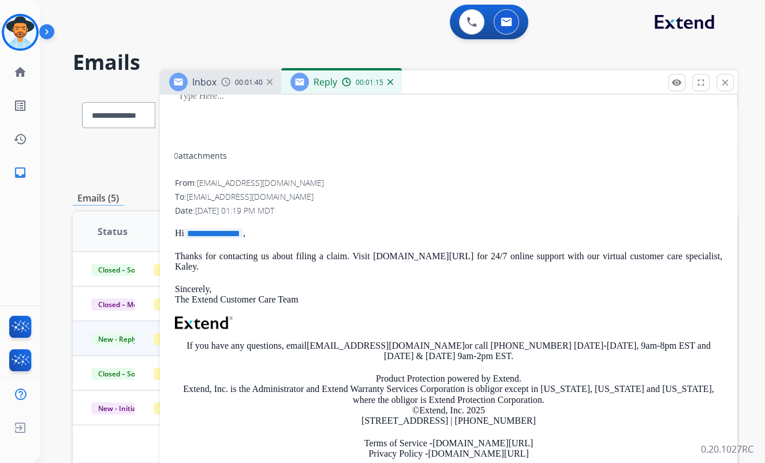
drag, startPoint x: 486, startPoint y: 259, endPoint x: 534, endPoint y: 197, distance: 78.5
click at [534, 197] on div "To: [EMAIL_ADDRESS][DOMAIN_NAME]" at bounding box center [448, 197] width 547 height 12
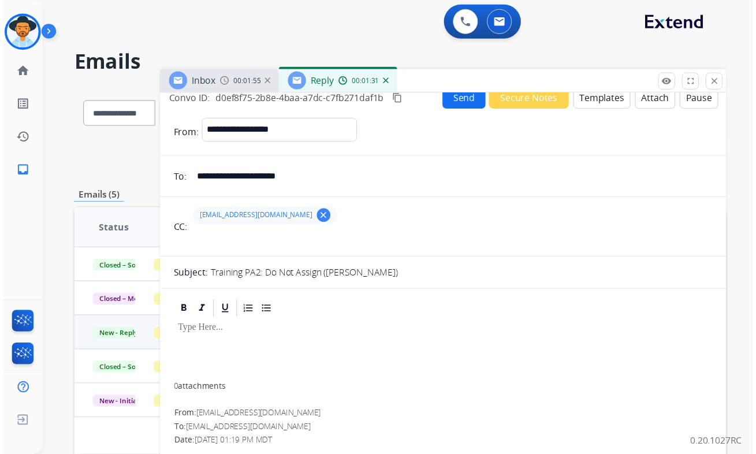
scroll to position [0, 0]
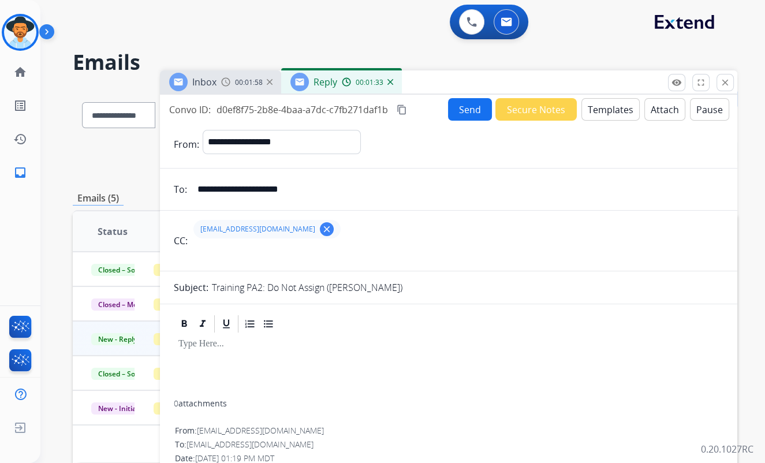
click at [473, 106] on button "Send" at bounding box center [470, 109] width 44 height 23
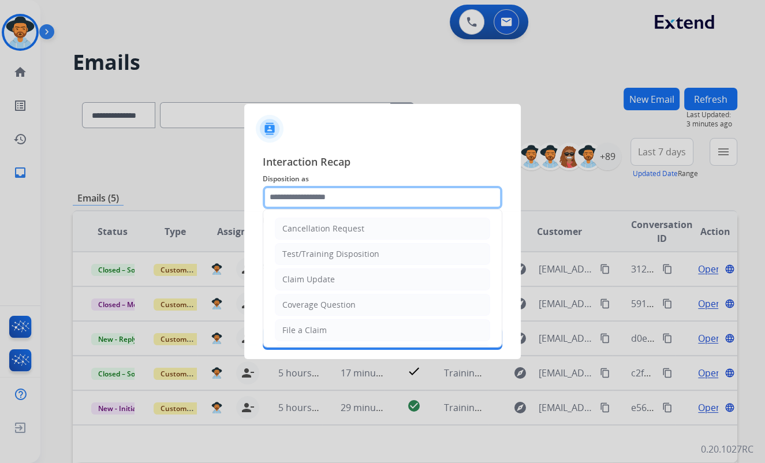
drag, startPoint x: 361, startPoint y: 197, endPoint x: 361, endPoint y: 187, distance: 10.4
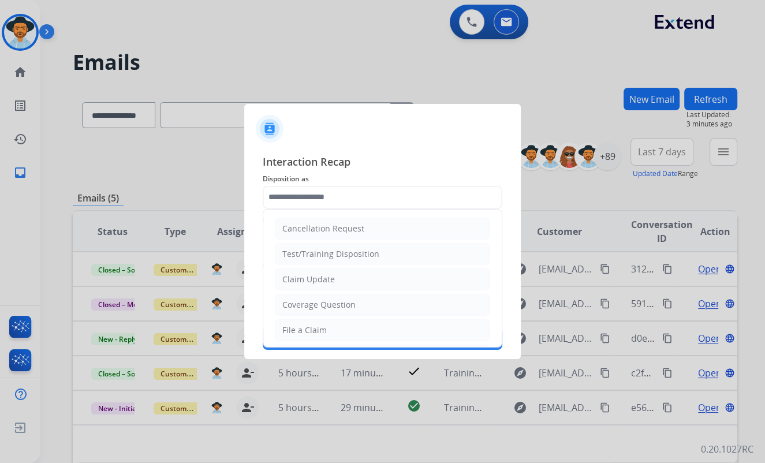
drag, startPoint x: 361, startPoint y: 187, endPoint x: 551, endPoint y: 72, distance: 221.8
click at [551, 72] on div at bounding box center [382, 231] width 765 height 463
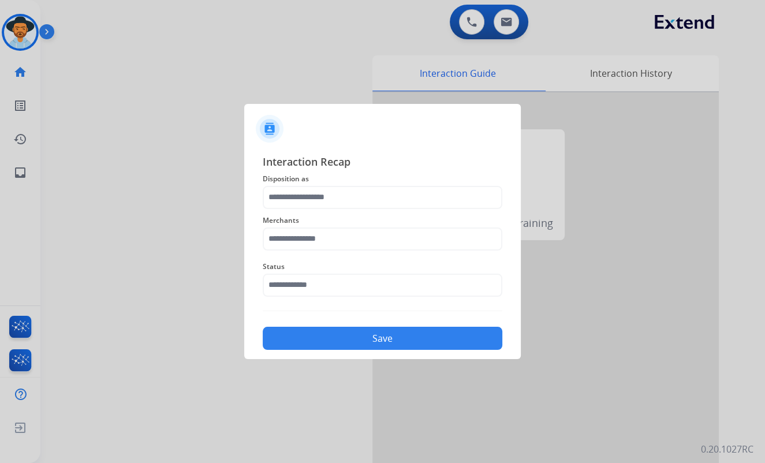
drag, startPoint x: 339, startPoint y: 40, endPoint x: 341, endPoint y: 62, distance: 22.0
click at [338, 41] on div at bounding box center [382, 231] width 765 height 463
click at [396, 335] on button "Save" at bounding box center [383, 338] width 240 height 23
click at [18, 118] on div at bounding box center [382, 231] width 765 height 463
drag, startPoint x: 271, startPoint y: 126, endPoint x: 346, endPoint y: 89, distance: 83.9
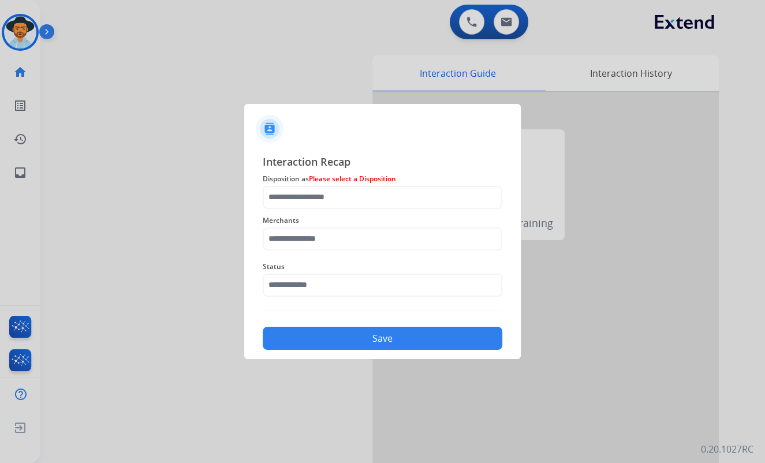
click at [271, 126] on img at bounding box center [270, 129] width 28 height 28
click at [401, 339] on button "Save" at bounding box center [383, 338] width 240 height 23
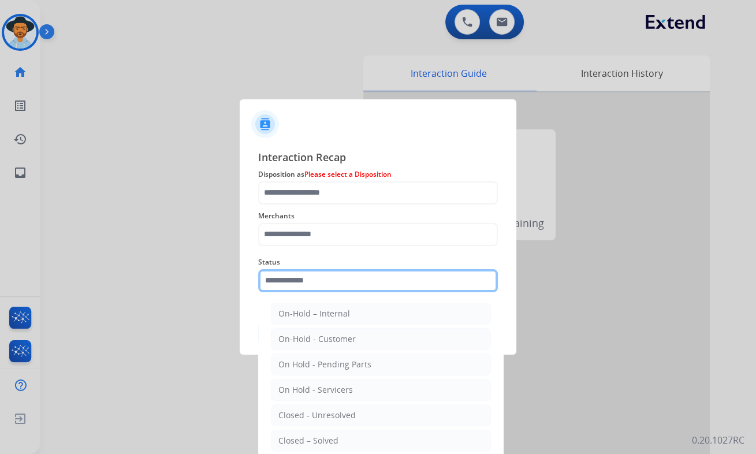
click at [316, 284] on input "text" at bounding box center [378, 280] width 240 height 23
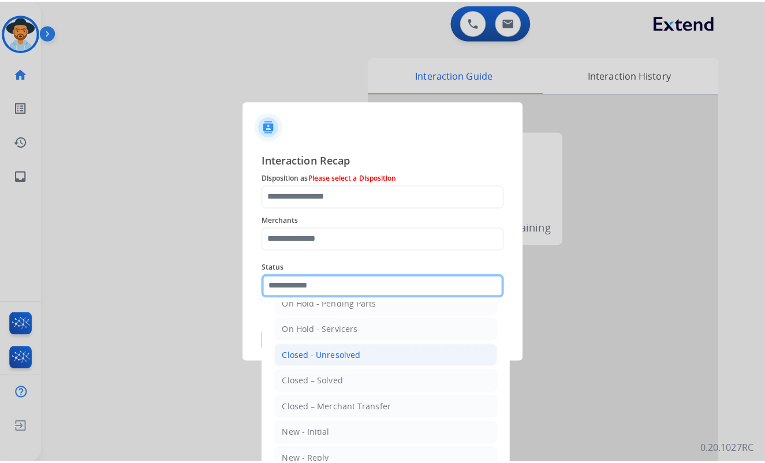
scroll to position [67, 0]
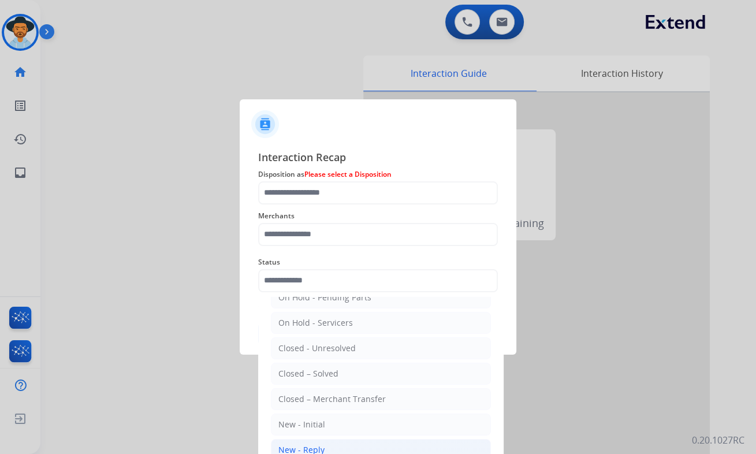
click at [335, 342] on li "New - Reply" at bounding box center [381, 450] width 220 height 22
type input "**********"
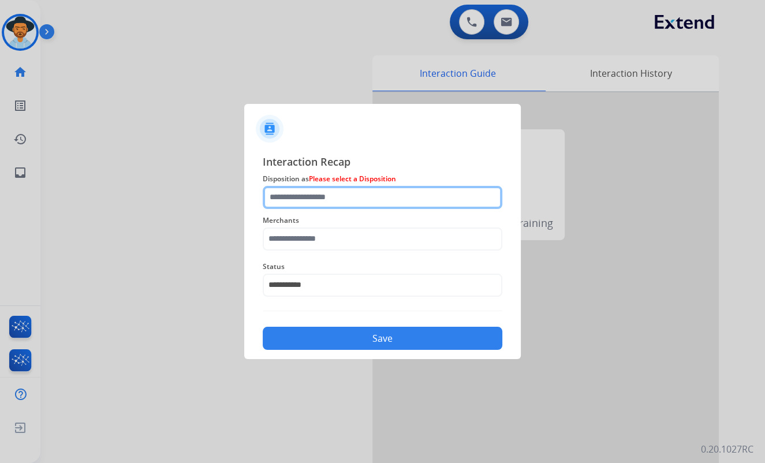
click at [337, 200] on input "text" at bounding box center [383, 197] width 240 height 23
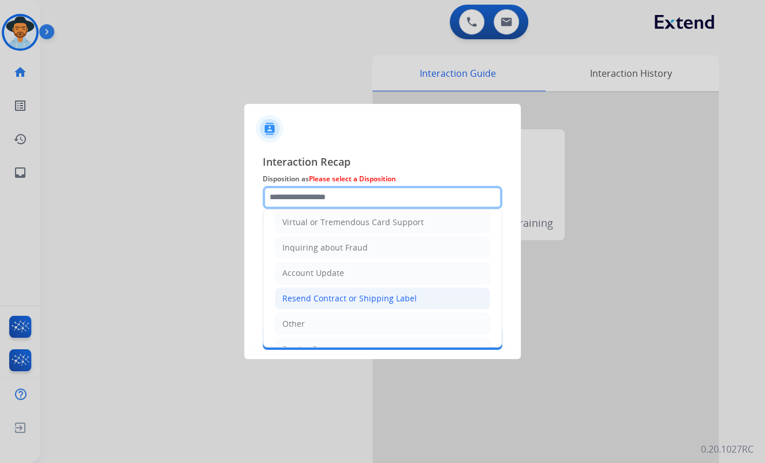
scroll to position [177, 0]
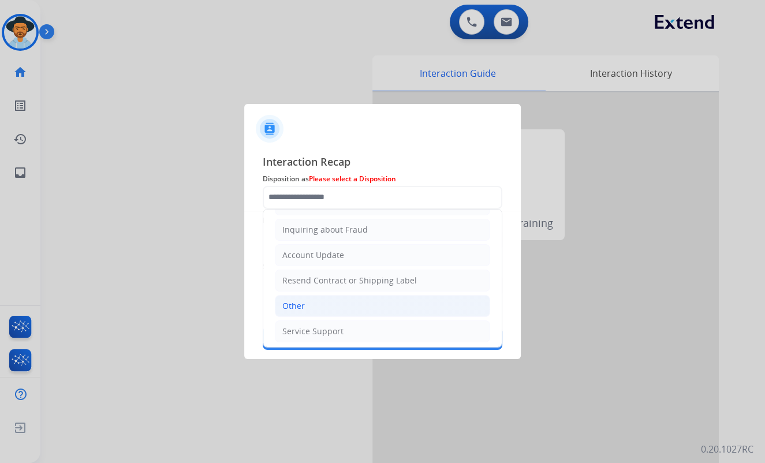
click at [301, 300] on div "Other" at bounding box center [293, 306] width 23 height 12
type input "*****"
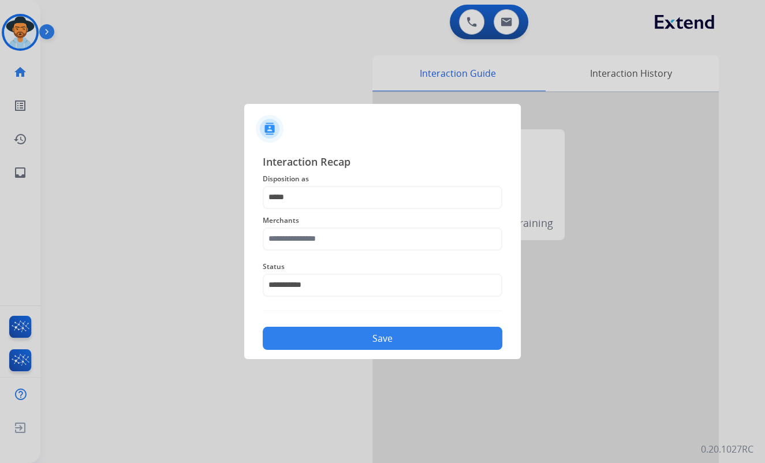
click at [316, 333] on button "Save" at bounding box center [383, 338] width 240 height 23
click at [313, 236] on input "text" at bounding box center [383, 238] width 240 height 23
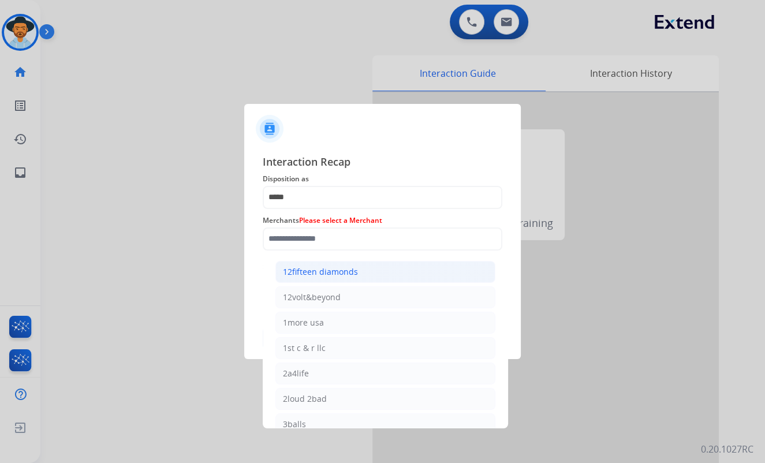
click at [308, 274] on div "12fifteen diamonds" at bounding box center [320, 272] width 75 height 12
type input "**********"
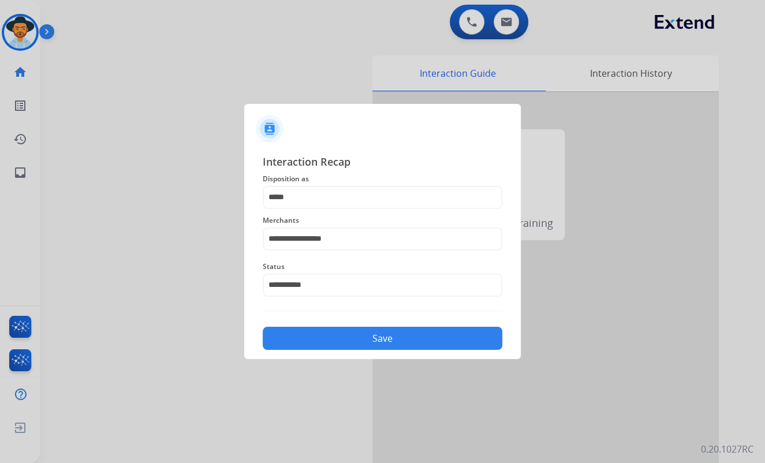
click at [311, 339] on button "Save" at bounding box center [383, 338] width 240 height 23
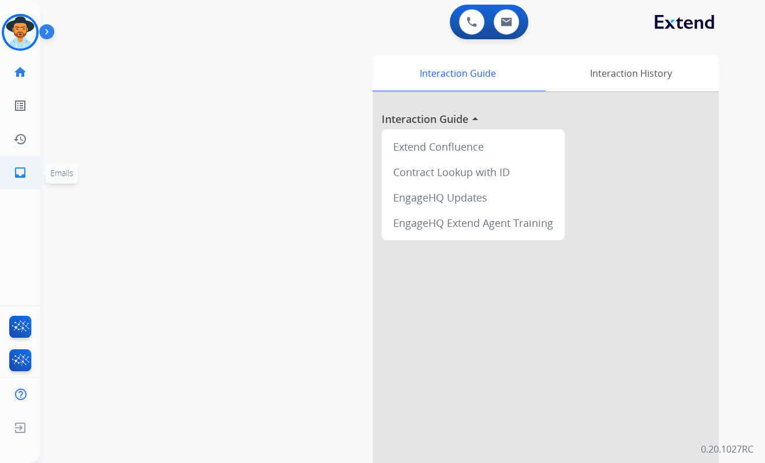
click at [21, 169] on mat-icon "inbox" at bounding box center [20, 173] width 14 height 14
select select "**********"
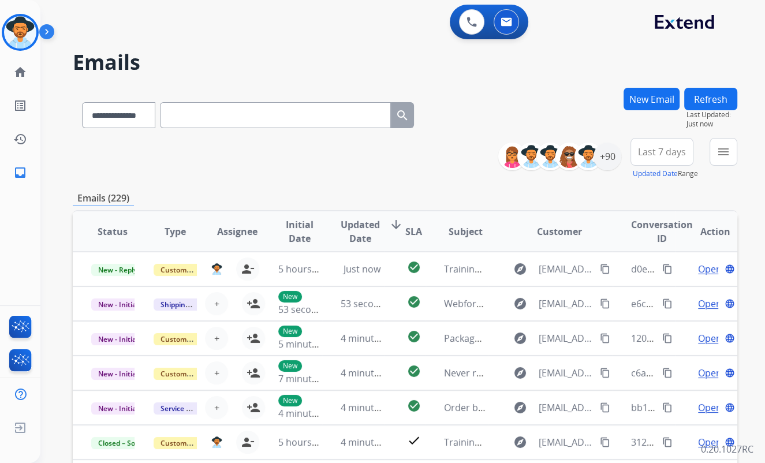
paste input "**********"
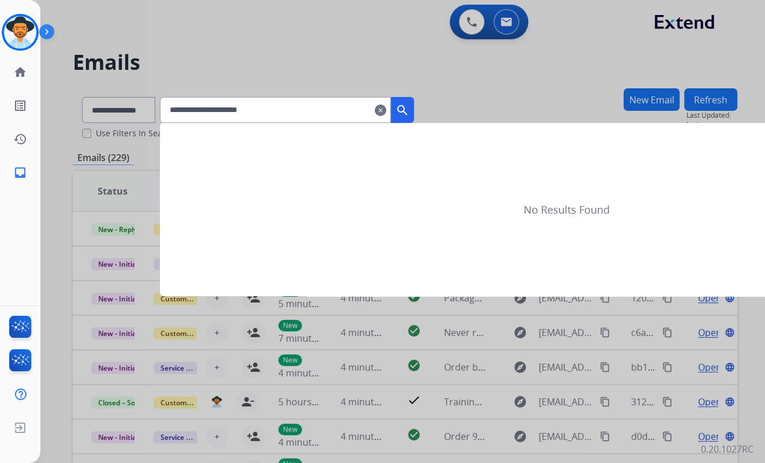
type input "**********"
click at [144, 107] on div at bounding box center [382, 231] width 765 height 463
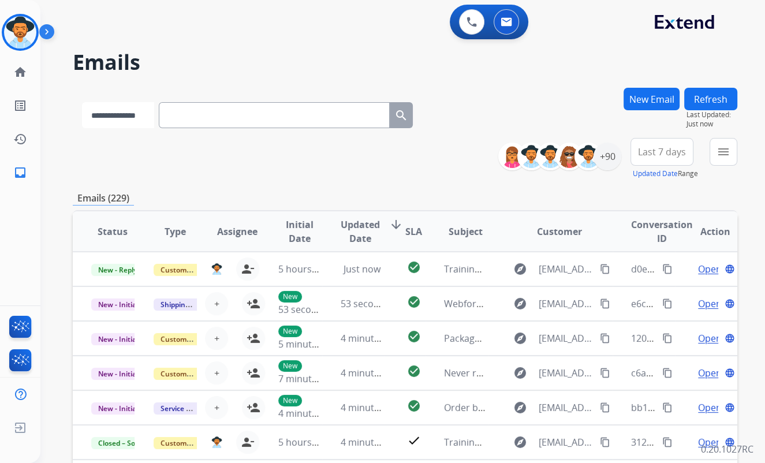
click at [141, 113] on select "**********" at bounding box center [118, 115] width 72 height 26
select select "**********"
click at [82, 102] on select "**********" at bounding box center [118, 115] width 72 height 26
click at [200, 109] on input "text" at bounding box center [275, 115] width 231 height 26
paste input "**********"
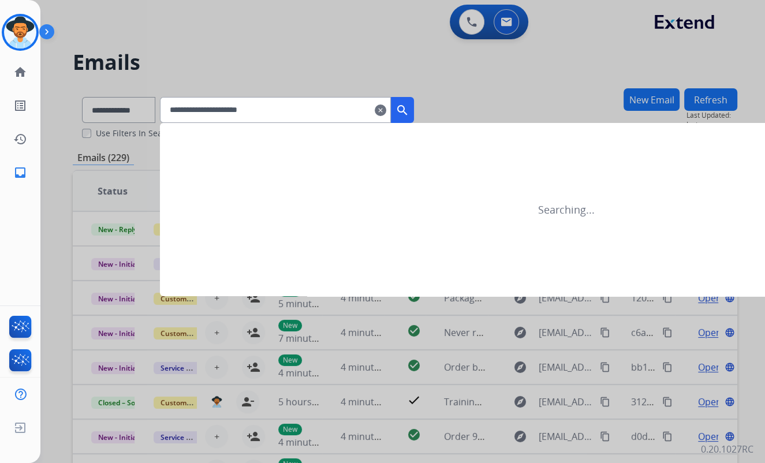
type input "**********"
click at [409, 115] on mat-icon "search" at bounding box center [402, 110] width 14 height 14
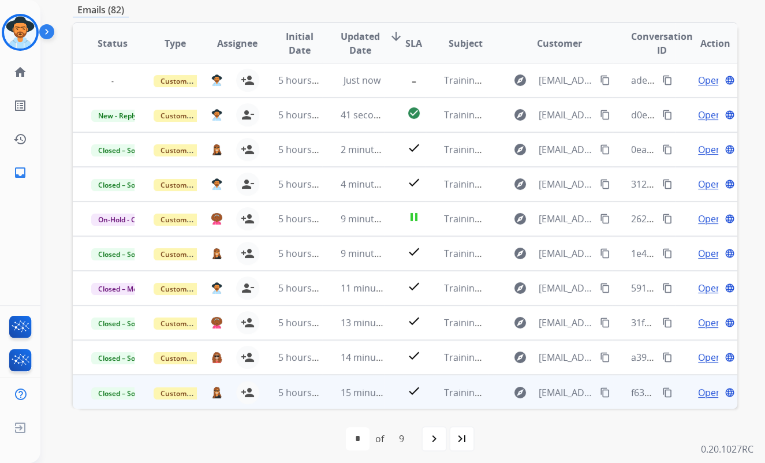
scroll to position [154, 0]
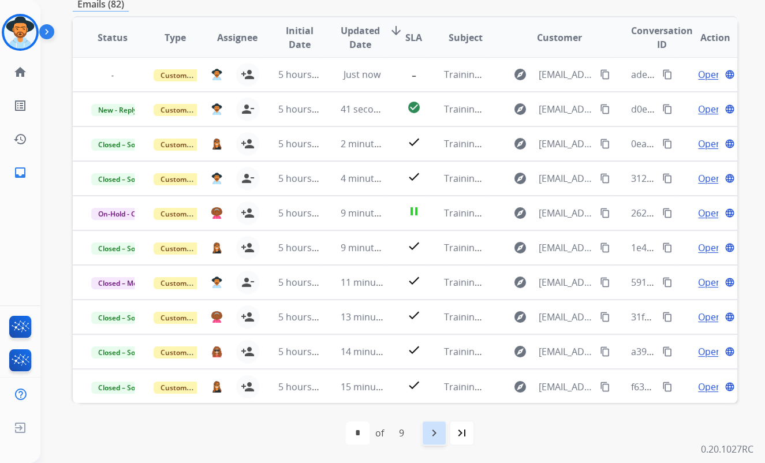
click at [436, 342] on mat-icon "navigate_next" at bounding box center [434, 433] width 14 height 14
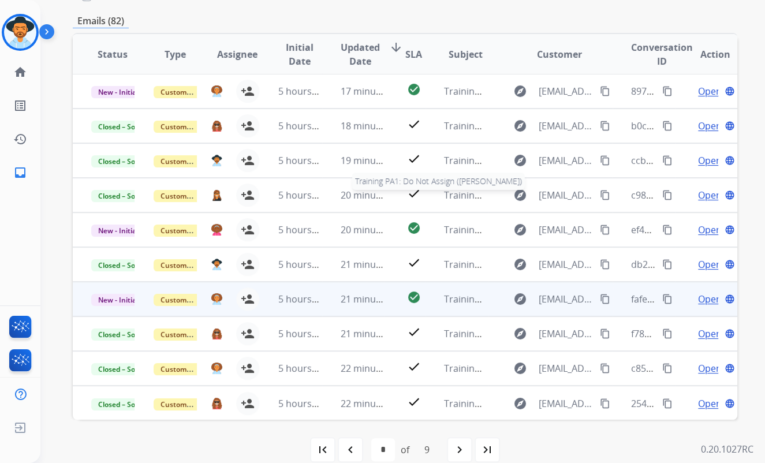
scroll to position [139, 0]
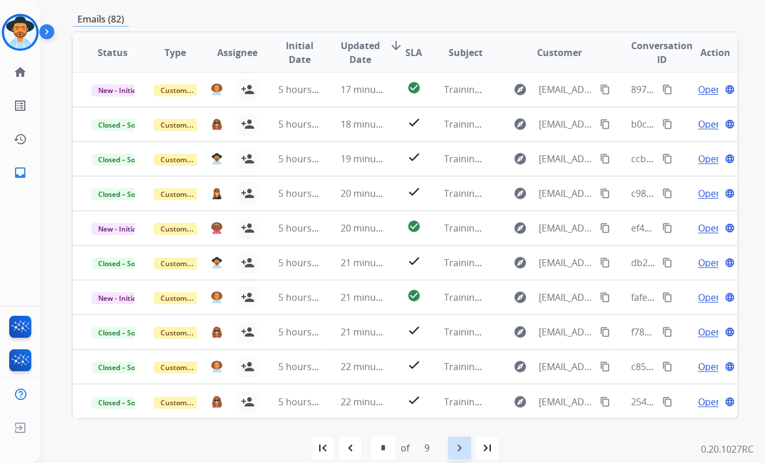
click at [459, 342] on mat-icon "navigate_next" at bounding box center [460, 448] width 14 height 14
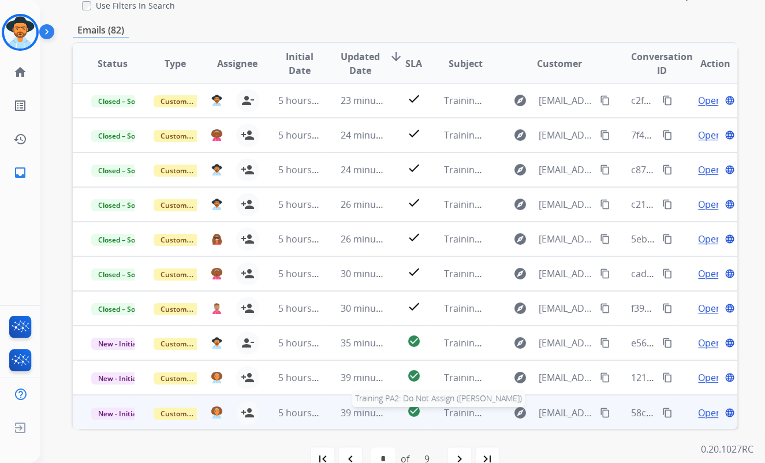
scroll to position [154, 0]
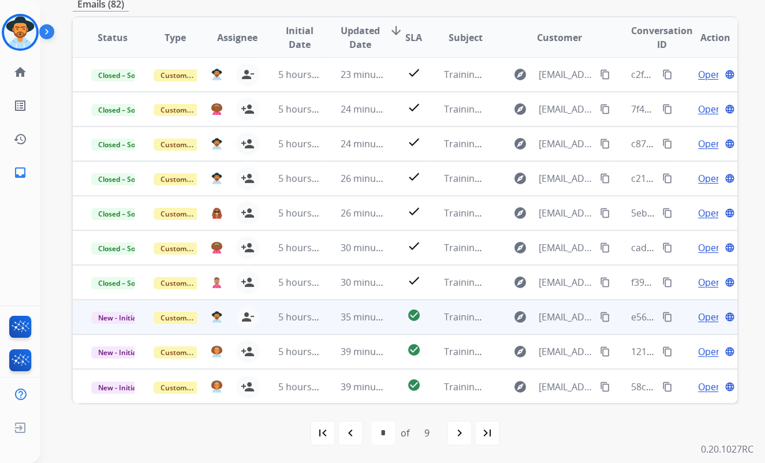
click at [702, 316] on span "Open" at bounding box center [710, 317] width 24 height 14
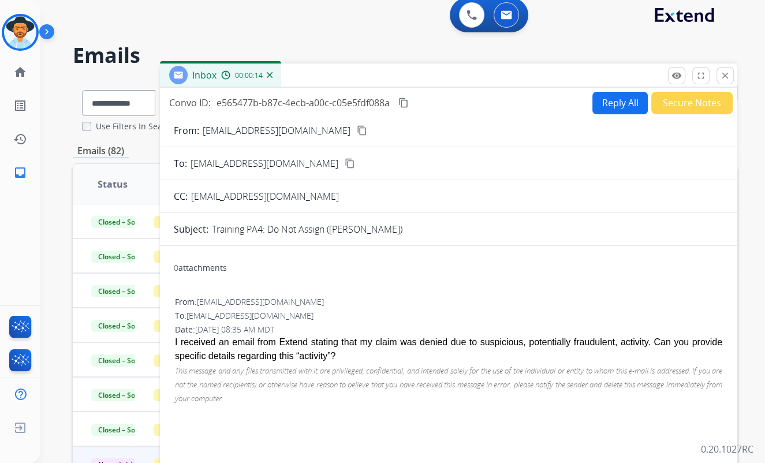
scroll to position [0, 0]
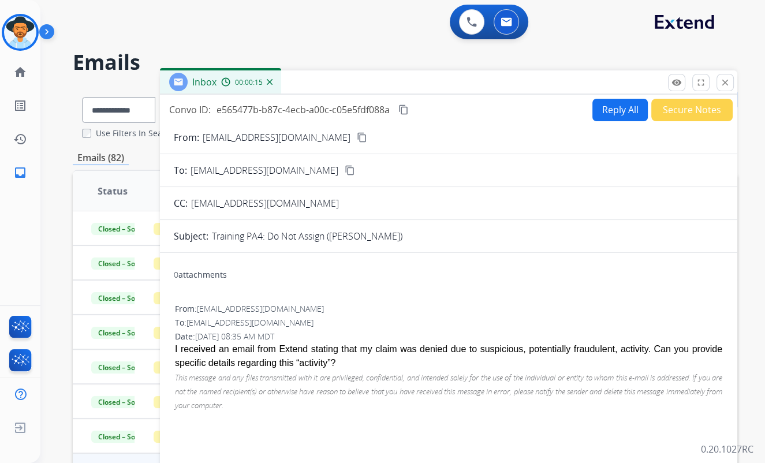
click at [623, 111] on button "Reply All" at bounding box center [619, 110] width 55 height 23
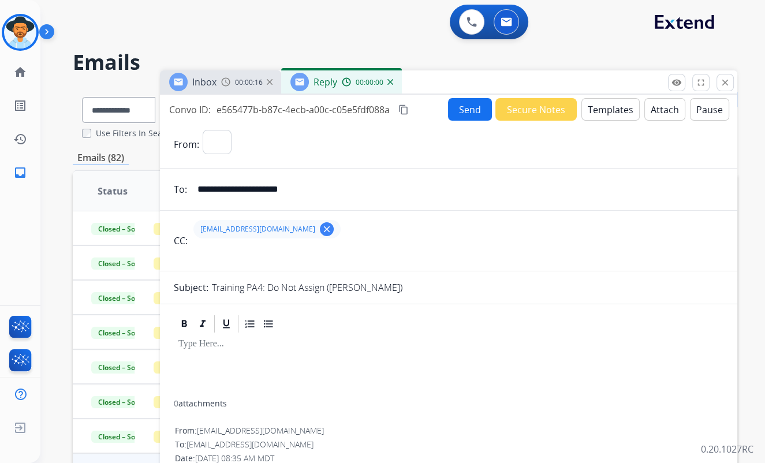
select select "**********"
click at [617, 113] on button "Templates" at bounding box center [610, 109] width 58 height 23
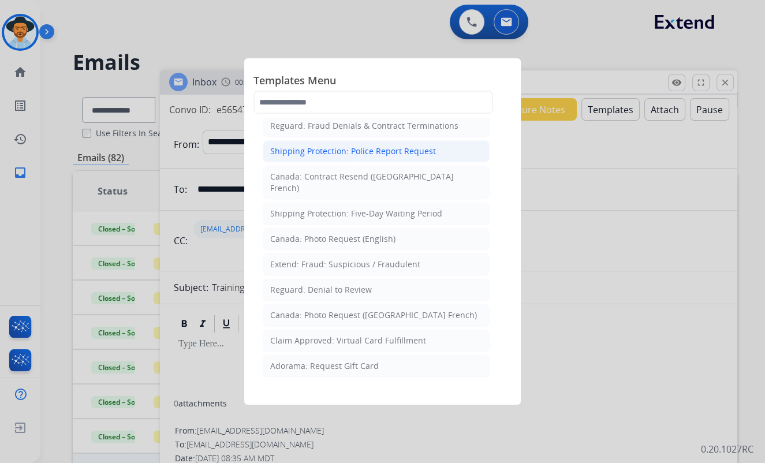
scroll to position [1254, 0]
drag, startPoint x: 311, startPoint y: 218, endPoint x: 557, endPoint y: 226, distance: 246.1
click at [557, 226] on div at bounding box center [382, 231] width 765 height 463
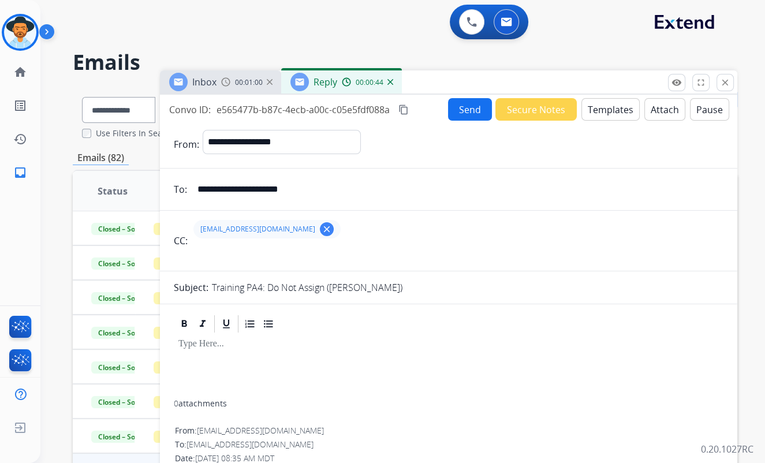
click at [542, 115] on button "Secure Notes" at bounding box center [535, 109] width 81 height 23
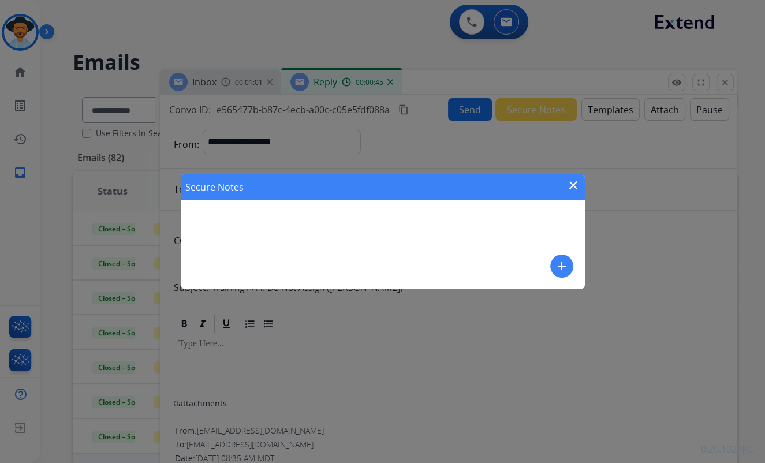
click at [577, 184] on mat-icon "close" at bounding box center [573, 185] width 14 height 14
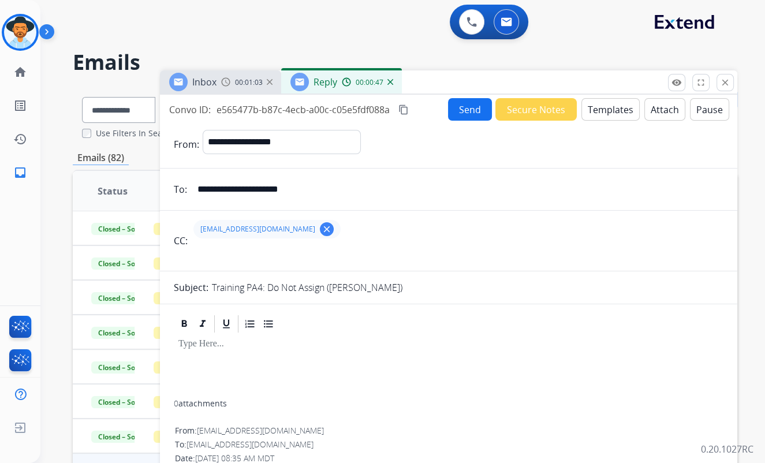
click at [617, 111] on button "Templates" at bounding box center [610, 109] width 58 height 23
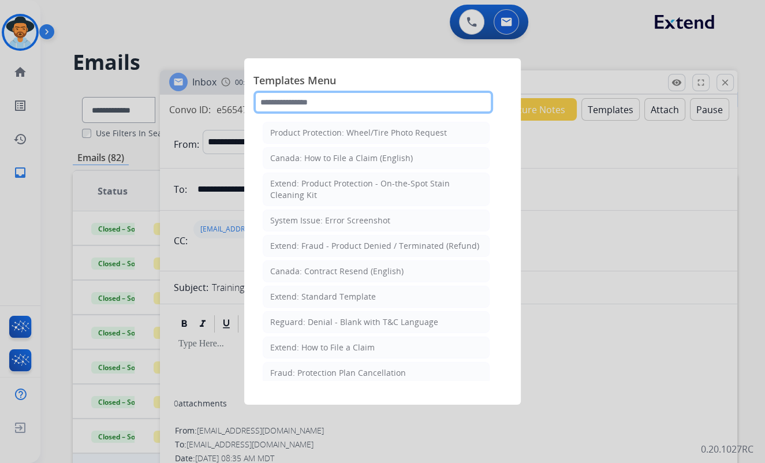
drag, startPoint x: 425, startPoint y: 108, endPoint x: 439, endPoint y: 113, distance: 14.8
click at [427, 108] on input "text" at bounding box center [373, 102] width 240 height 23
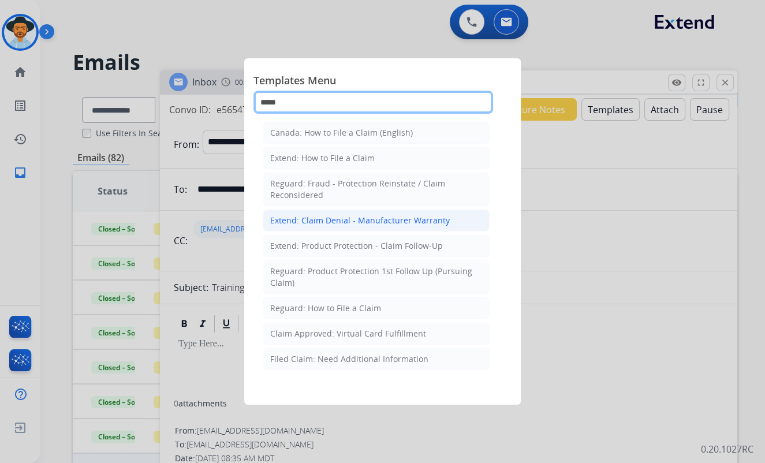
type input "*****"
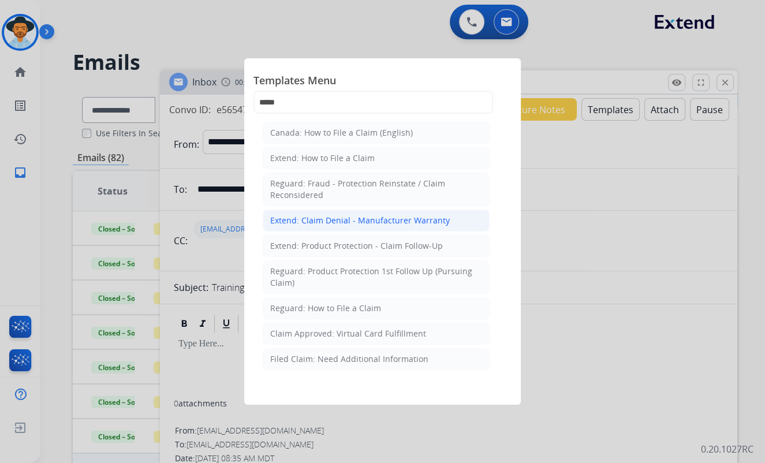
click at [342, 221] on div "Extend: Claim Denial - Manufacturer Warranty" at bounding box center [360, 221] width 180 height 12
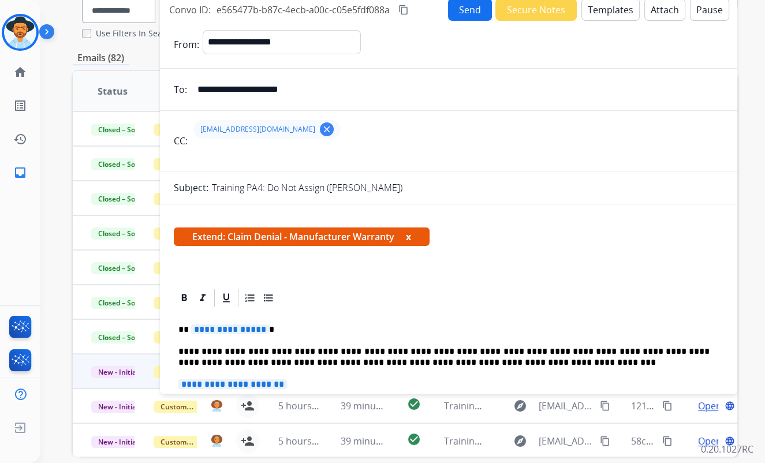
scroll to position [0, 0]
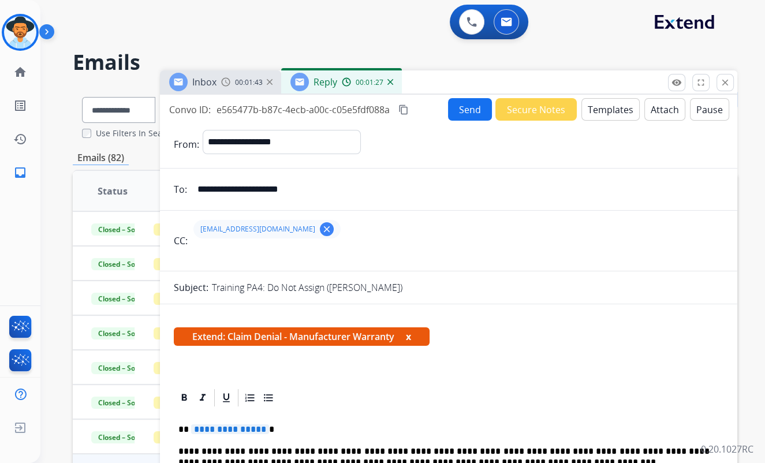
click at [462, 113] on button "Send" at bounding box center [470, 109] width 44 height 23
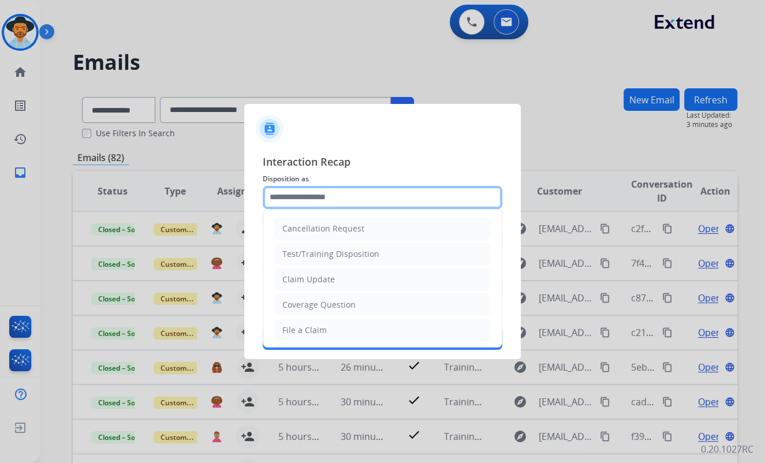
click at [382, 197] on input "text" at bounding box center [383, 197] width 240 height 23
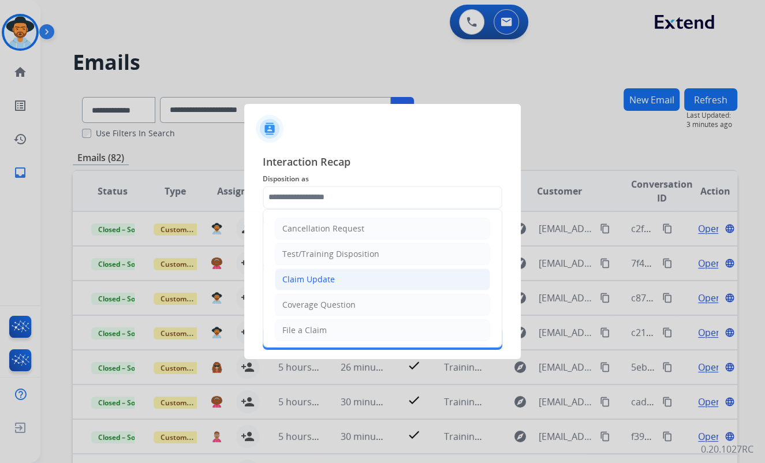
click at [316, 277] on div "Claim Update" at bounding box center [308, 280] width 53 height 12
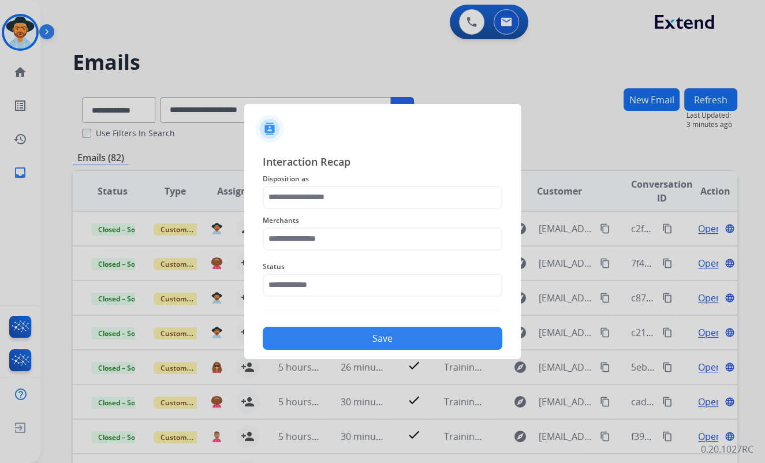
type input "**********"
click at [330, 240] on input "text" at bounding box center [383, 238] width 240 height 23
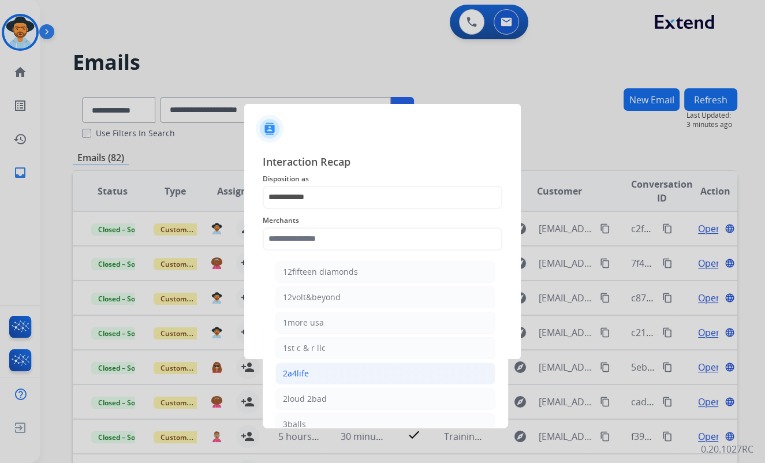
click at [298, 342] on div "2a4life" at bounding box center [296, 374] width 26 height 12
type input "*******"
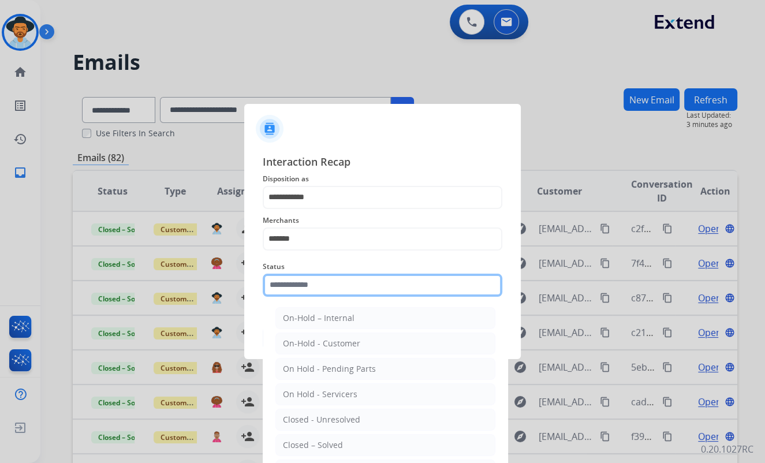
click at [329, 278] on input "text" at bounding box center [383, 285] width 240 height 23
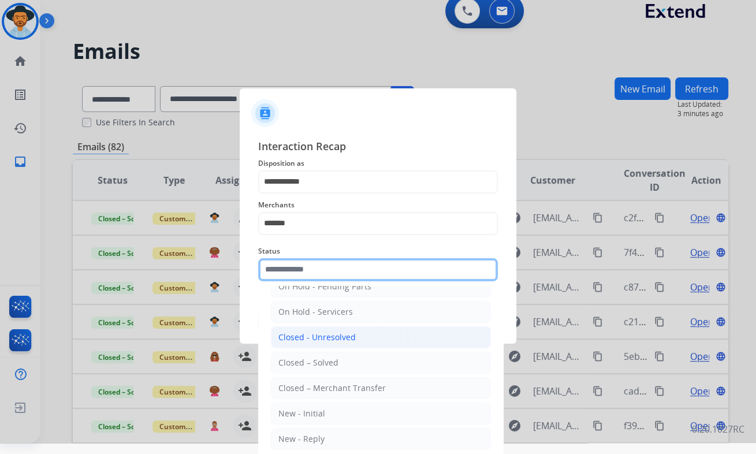
scroll to position [16, 0]
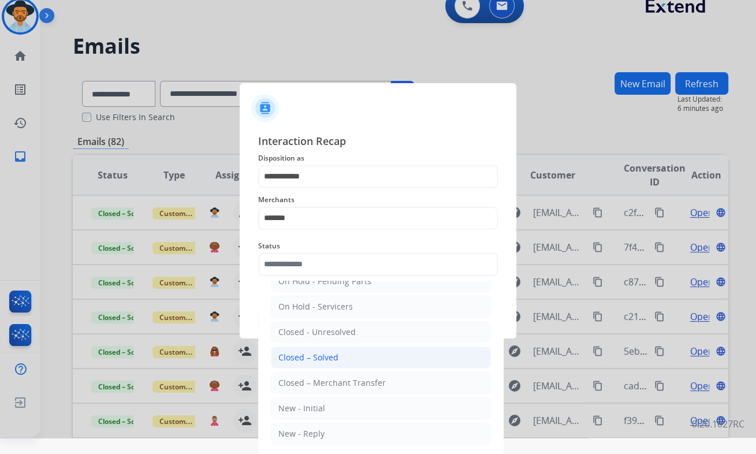
click at [316, 342] on div "Closed – Solved" at bounding box center [308, 358] width 60 height 12
type input "**********"
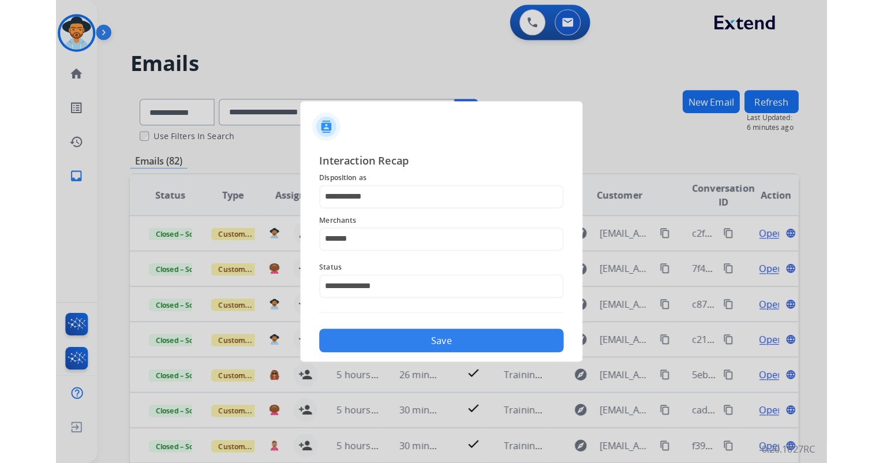
scroll to position [0, 0]
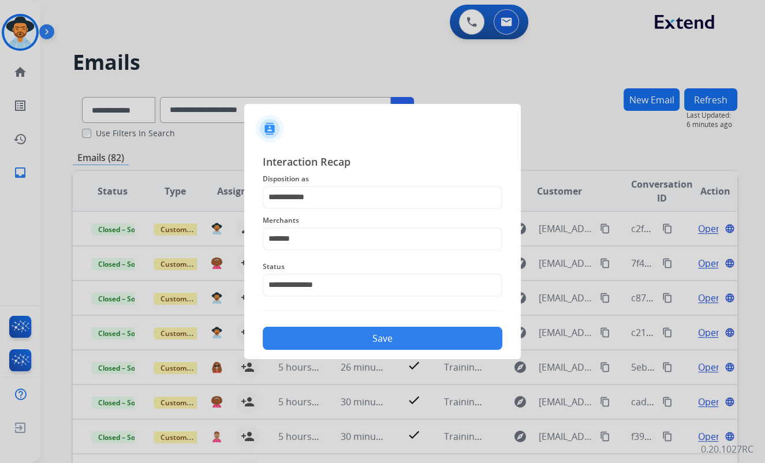
click at [335, 335] on button "Save" at bounding box center [383, 338] width 240 height 23
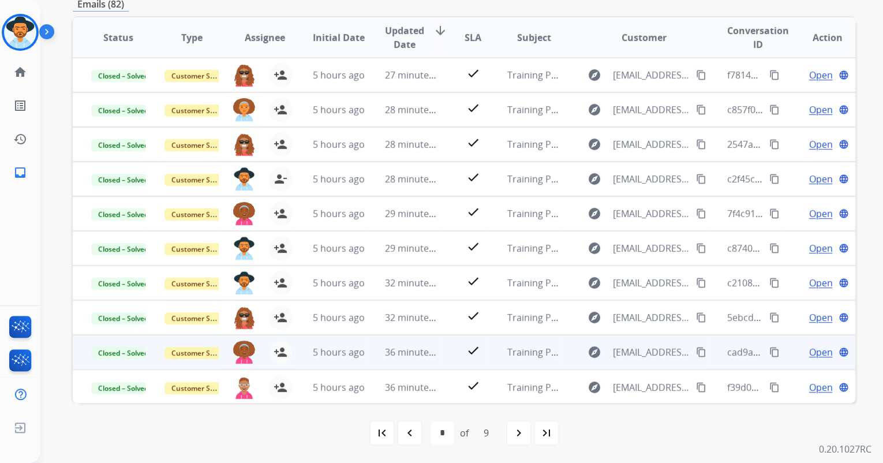
scroll to position [1, 0]
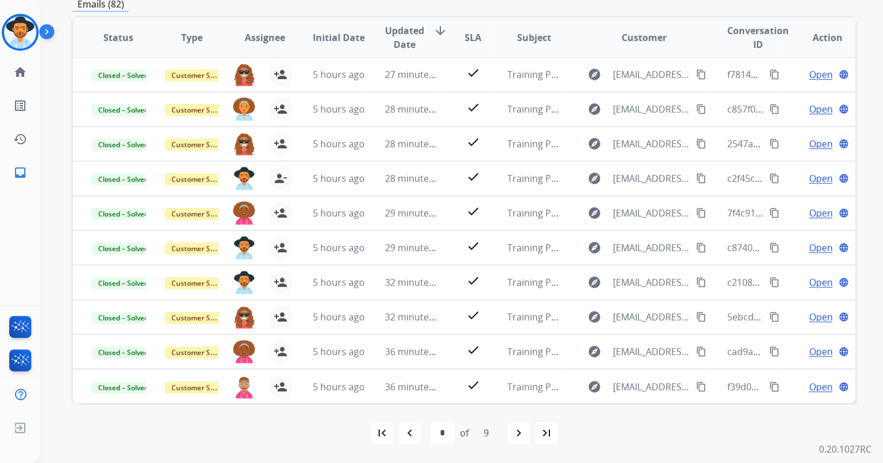
click at [517, 342] on mat-icon "navigate_next" at bounding box center [519, 433] width 14 height 14
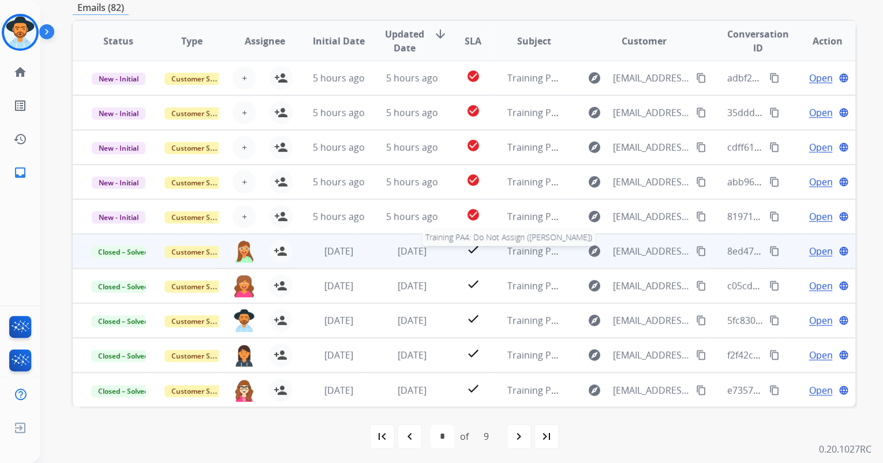
scroll to position [154, 0]
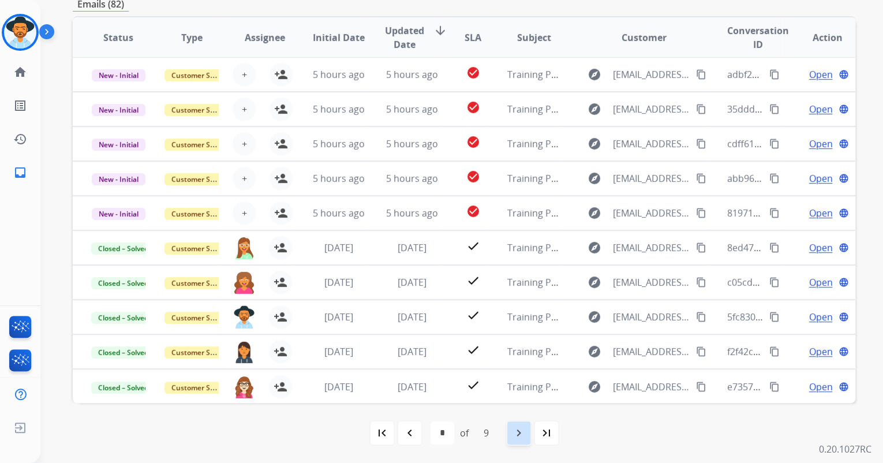
click at [516, 342] on mat-icon "navigate_next" at bounding box center [519, 433] width 14 height 14
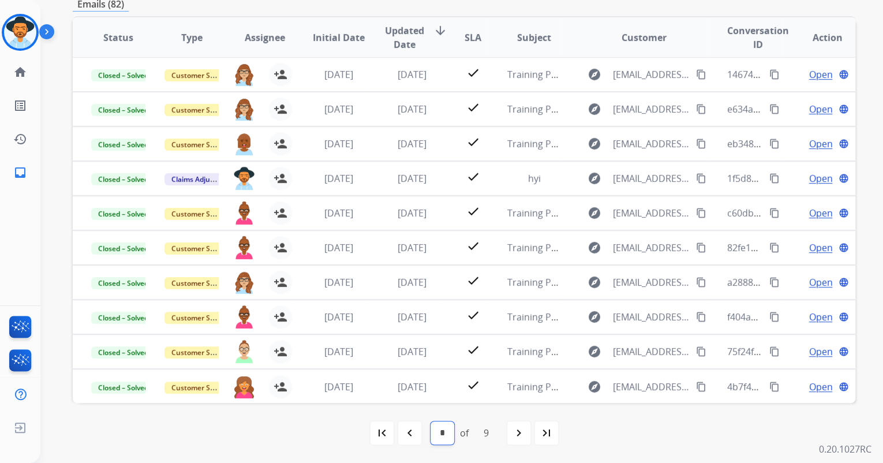
click at [443, 342] on select "* * * * * * * * *" at bounding box center [443, 432] width 24 height 23
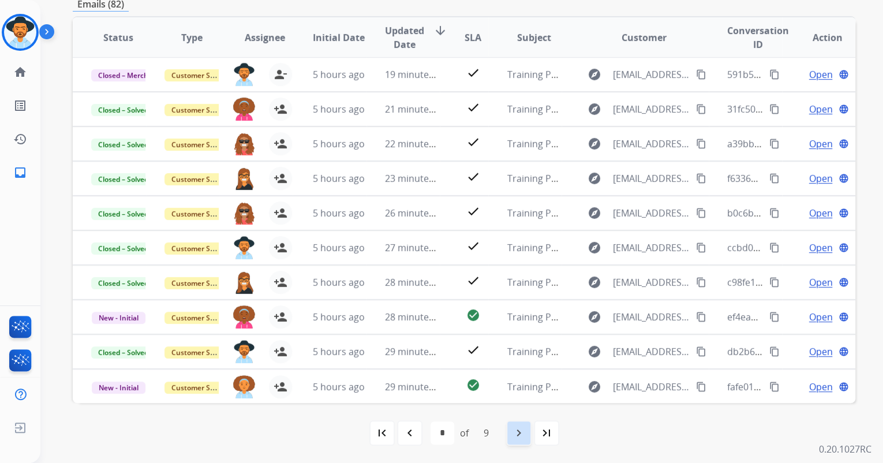
click at [510, 342] on div "navigate_next" at bounding box center [518, 432] width 25 height 25
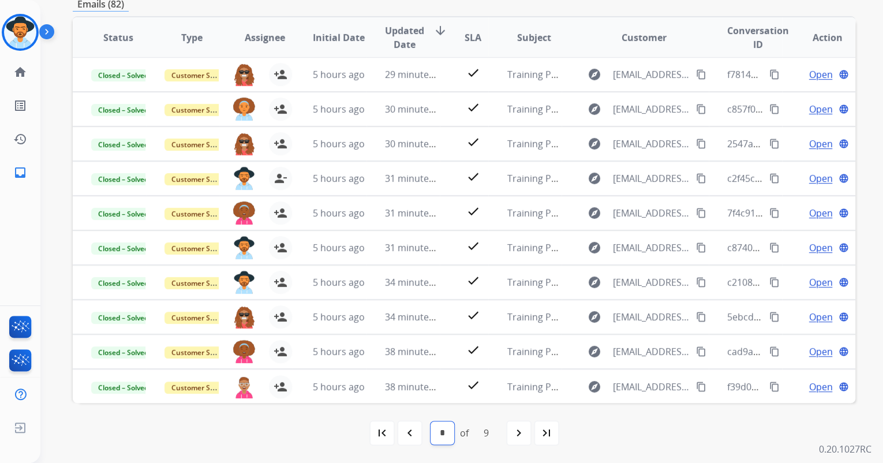
click at [446, 342] on select "* * * * * * * * *" at bounding box center [443, 432] width 24 height 23
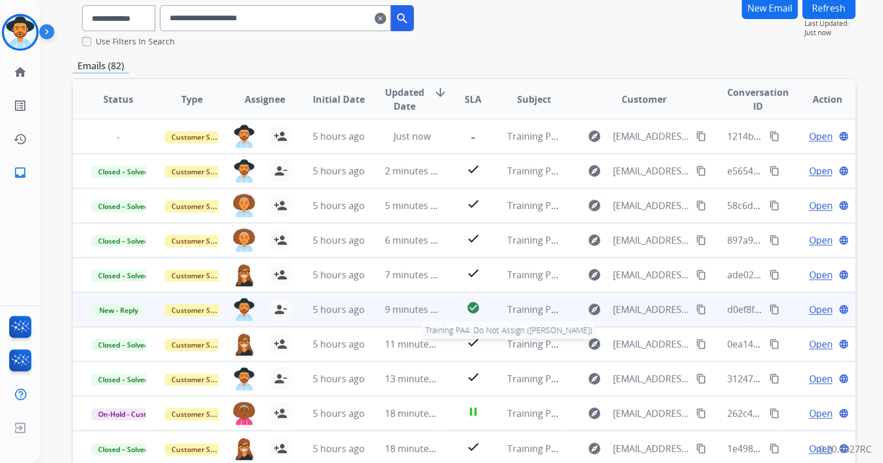
scroll to position [92, 0]
click at [734, 310] on span "Open" at bounding box center [821, 309] width 24 height 14
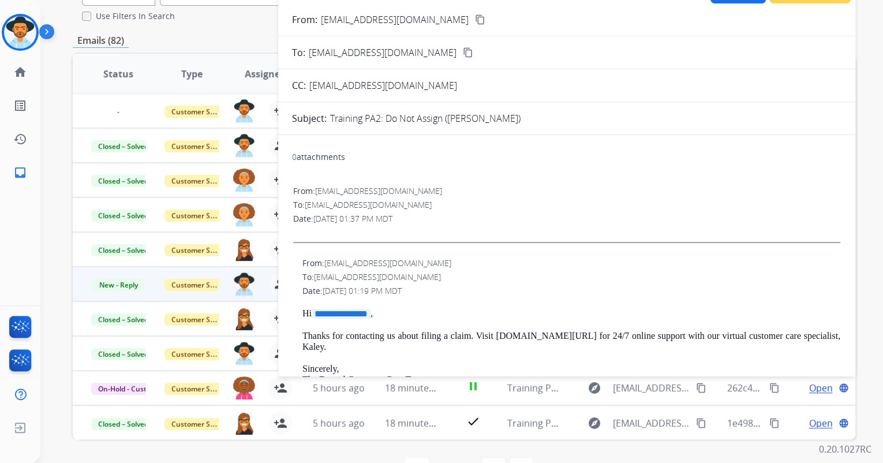
scroll to position [0, 0]
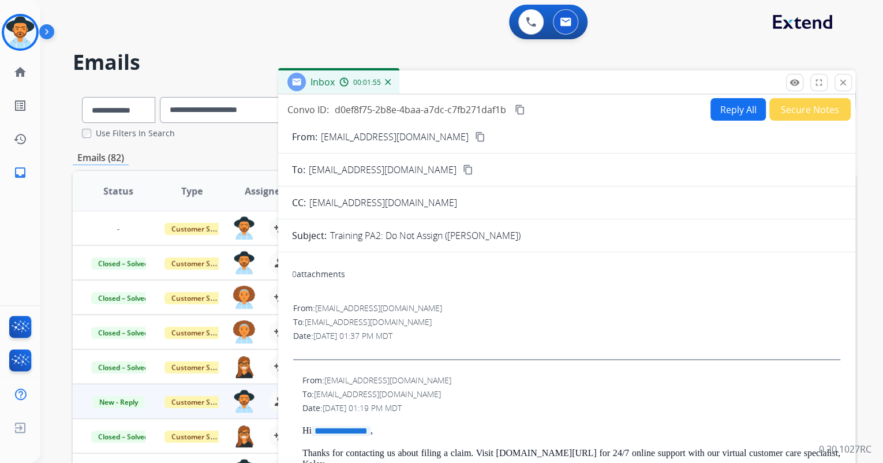
click at [729, 104] on button "Reply All" at bounding box center [738, 109] width 55 height 23
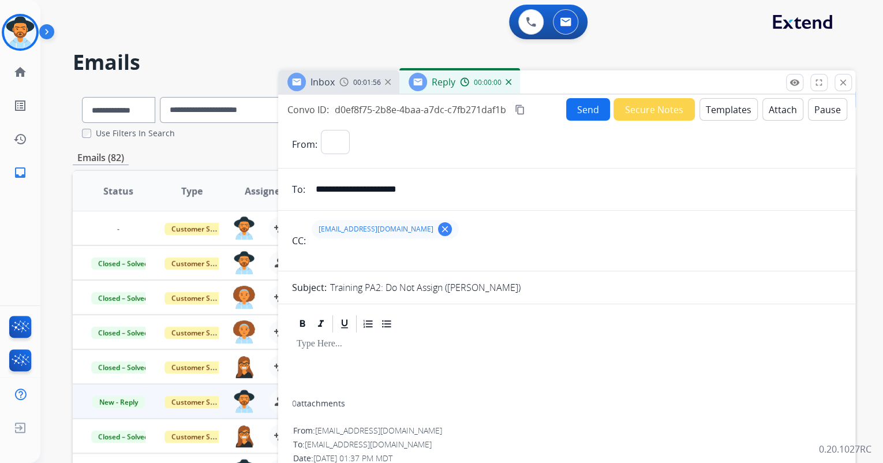
select select "**********"
click at [641, 107] on button "Secure Notes" at bounding box center [654, 109] width 81 height 23
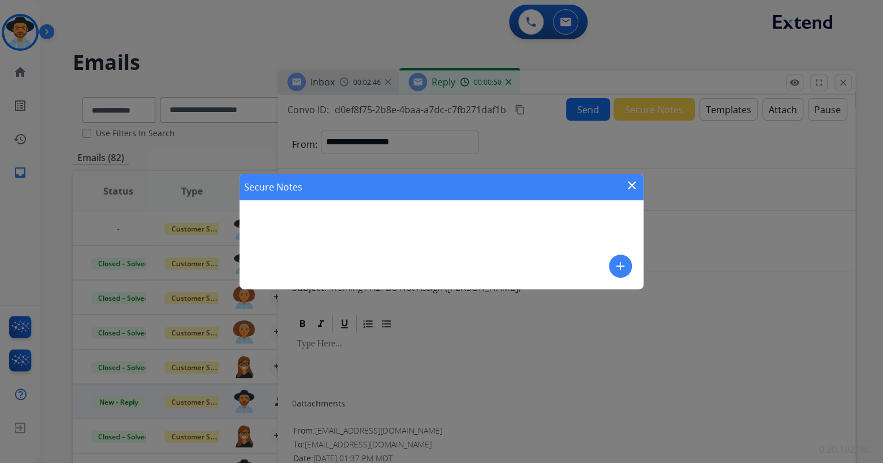
click at [634, 186] on mat-icon "close" at bounding box center [632, 185] width 14 height 14
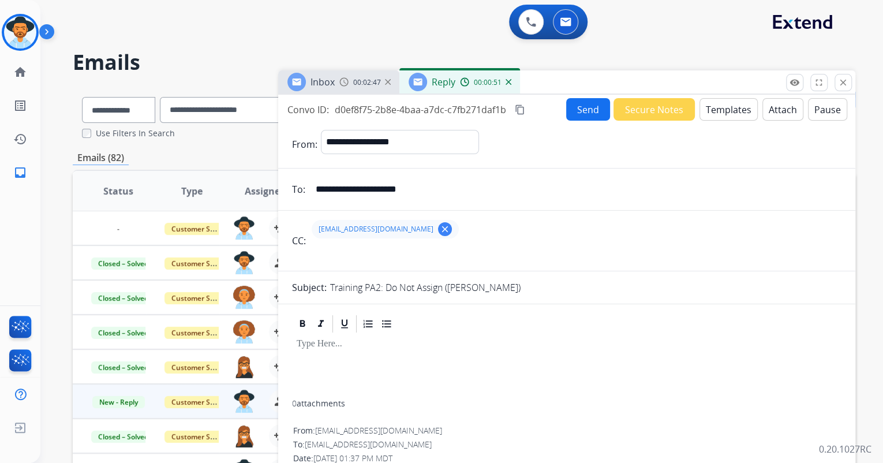
click at [719, 109] on button "Templates" at bounding box center [729, 109] width 58 height 23
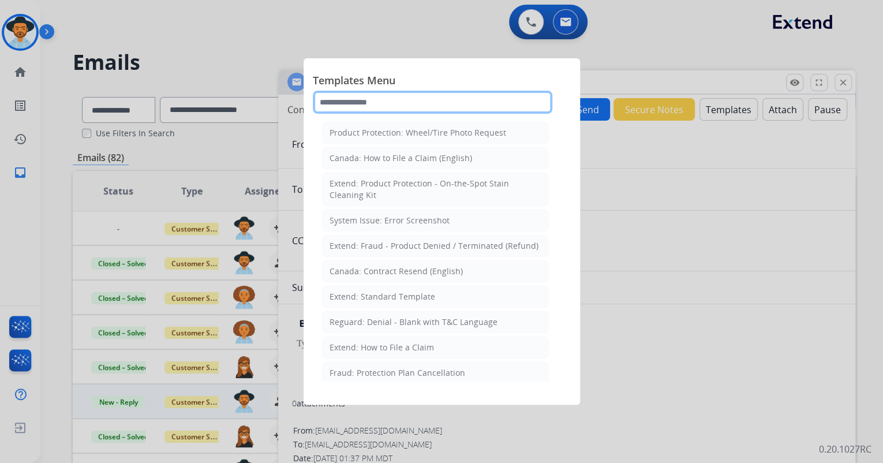
click at [409, 103] on input "text" at bounding box center [433, 102] width 240 height 23
type input "*"
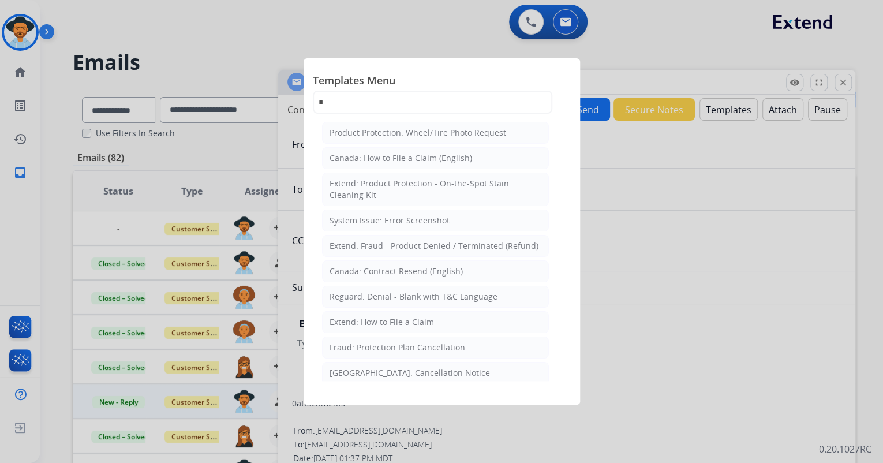
click at [664, 127] on div at bounding box center [441, 231] width 883 height 463
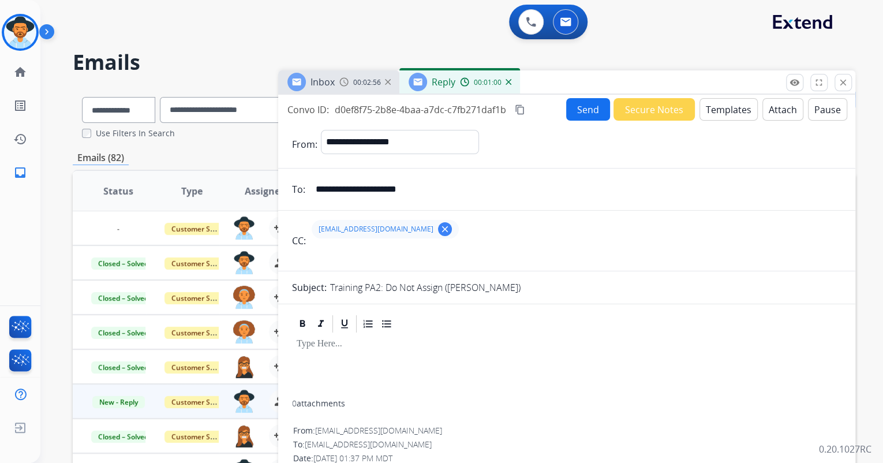
click at [584, 112] on button "Send" at bounding box center [588, 109] width 44 height 23
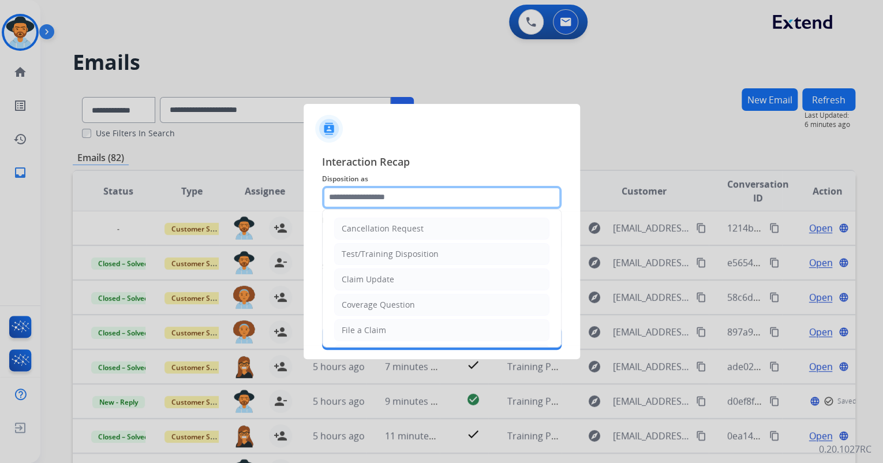
click at [415, 201] on input "text" at bounding box center [442, 197] width 240 height 23
click at [368, 331] on div "File a Claim" at bounding box center [364, 330] width 44 height 12
type input "**********"
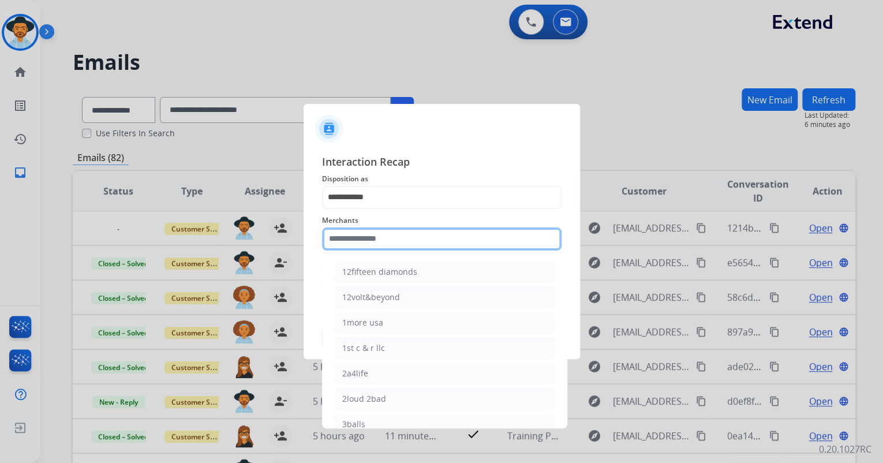
click at [376, 242] on input "text" at bounding box center [442, 238] width 240 height 23
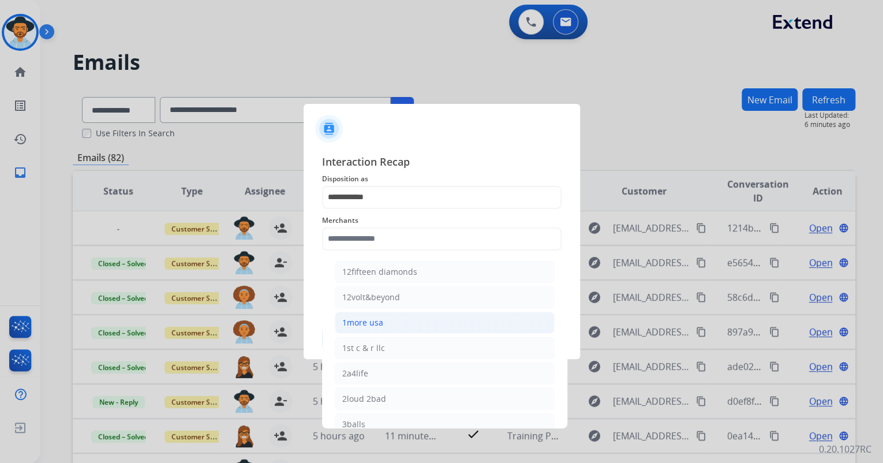
click at [375, 326] on div "1more usa" at bounding box center [362, 323] width 41 height 12
type input "*********"
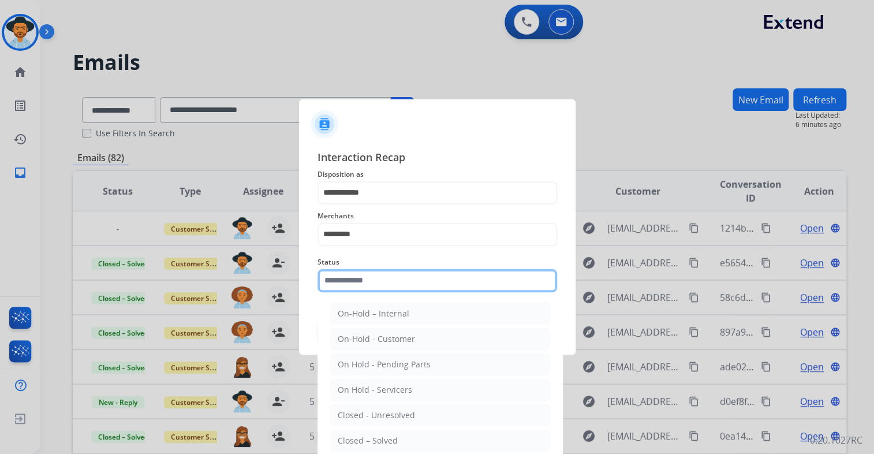
click at [375, 290] on input "text" at bounding box center [438, 280] width 240 height 23
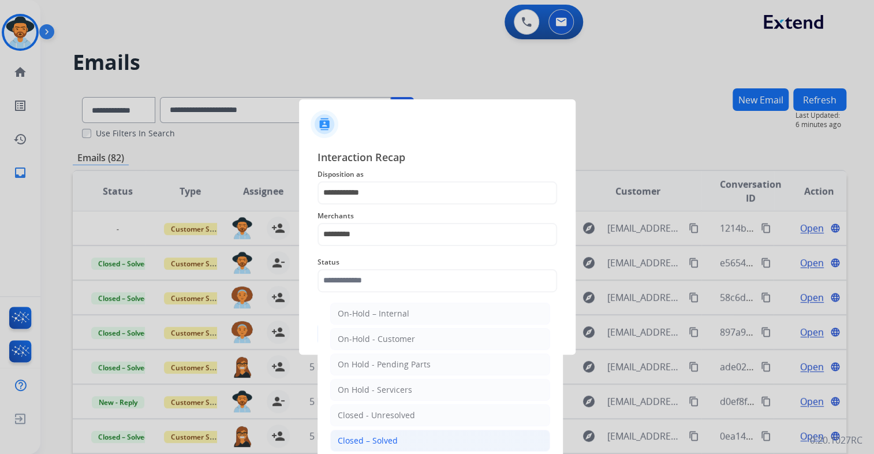
click at [371, 342] on div "Closed – Solved" at bounding box center [368, 441] width 60 height 12
type input "**********"
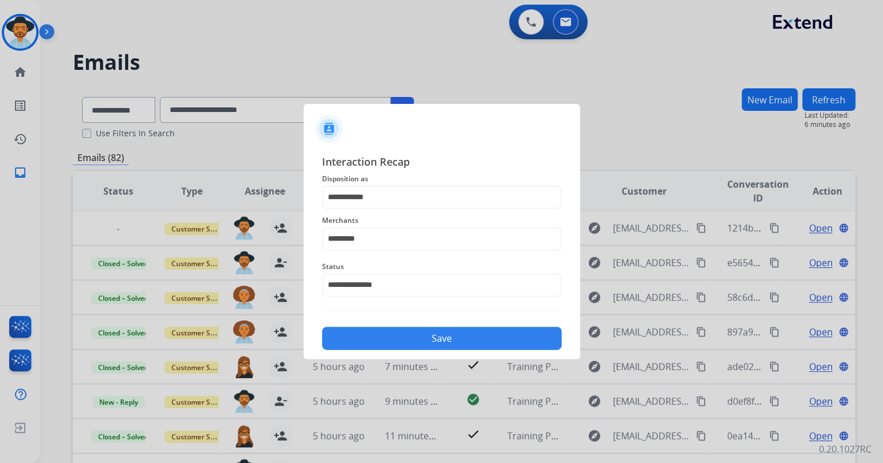
click at [469, 339] on button "Save" at bounding box center [442, 338] width 240 height 23
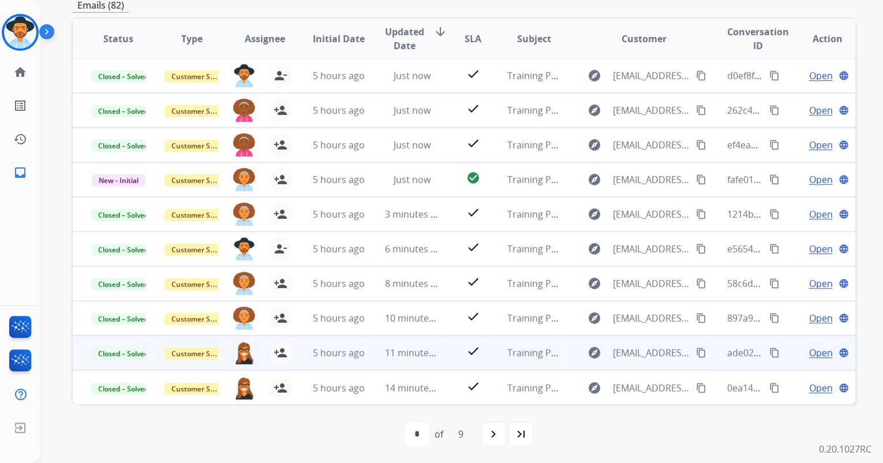
scroll to position [154, 0]
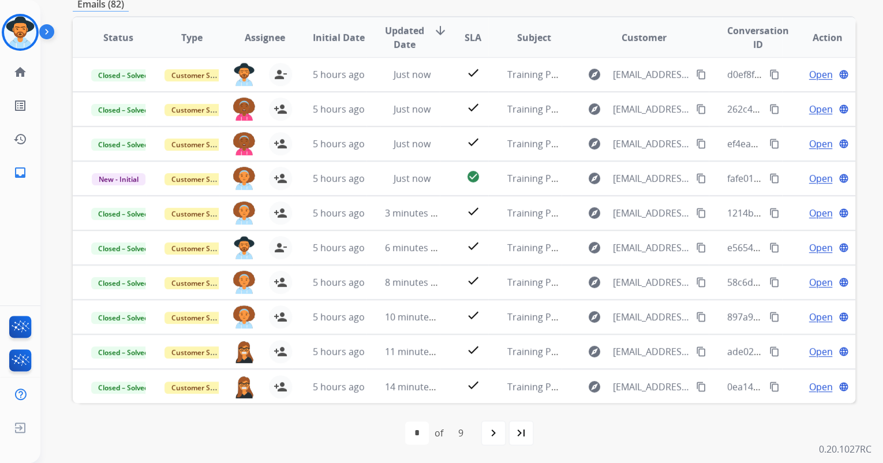
click at [496, 342] on mat-icon "navigate_next" at bounding box center [494, 433] width 14 height 14
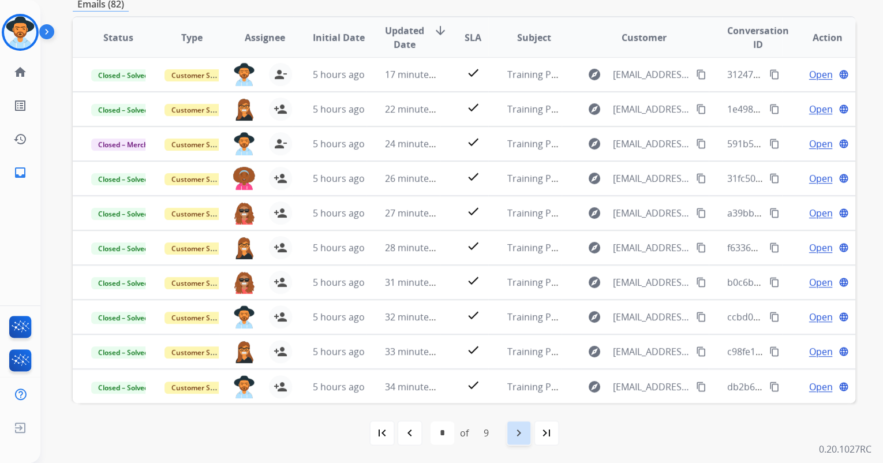
click at [522, 342] on mat-icon "navigate_next" at bounding box center [519, 433] width 14 height 14
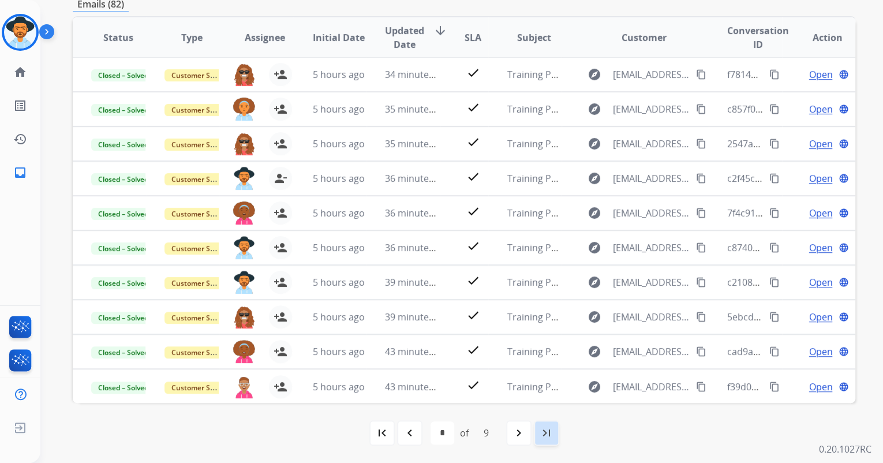
click at [550, 342] on mat-icon "last_page" at bounding box center [547, 433] width 14 height 14
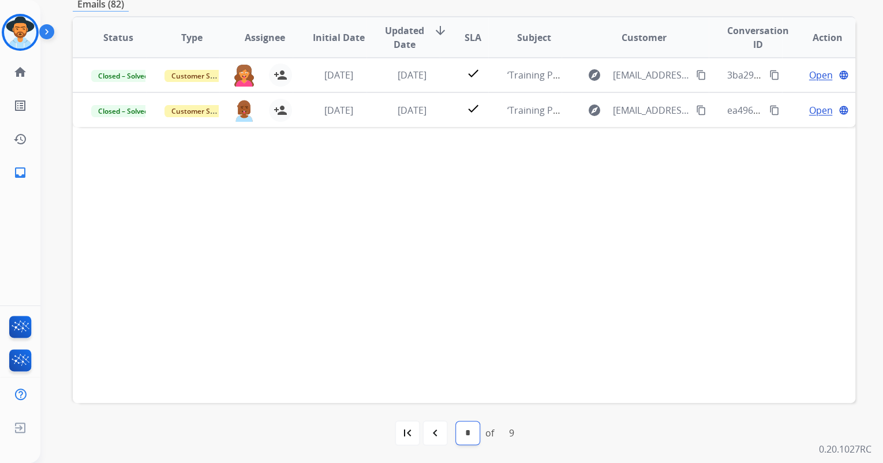
click at [470, 342] on select "* * * * * * * * *" at bounding box center [468, 432] width 24 height 23
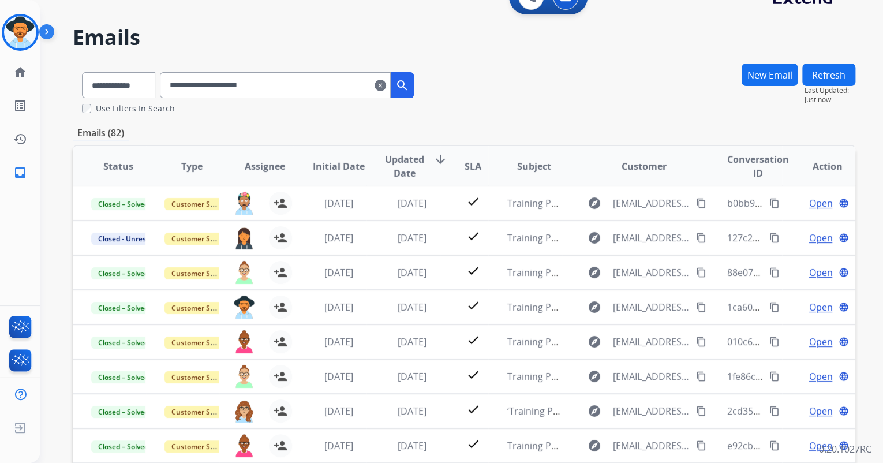
scroll to position [139, 0]
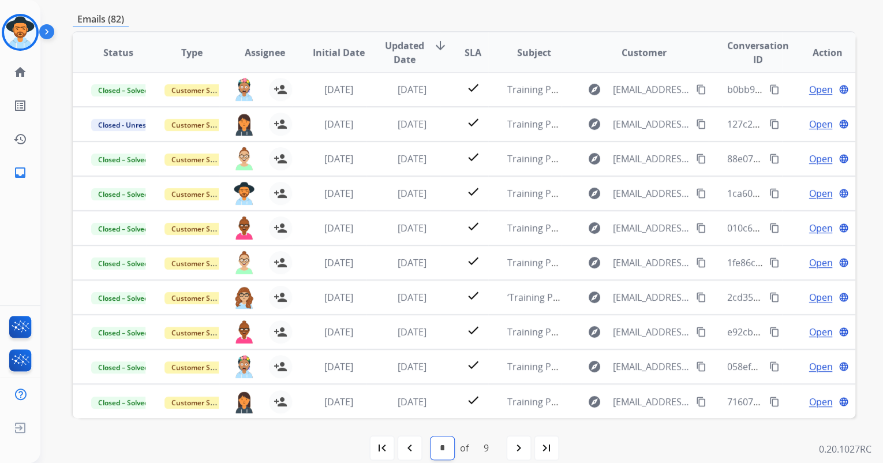
click at [443, 342] on select "* * * * * * * * *" at bounding box center [443, 447] width 24 height 23
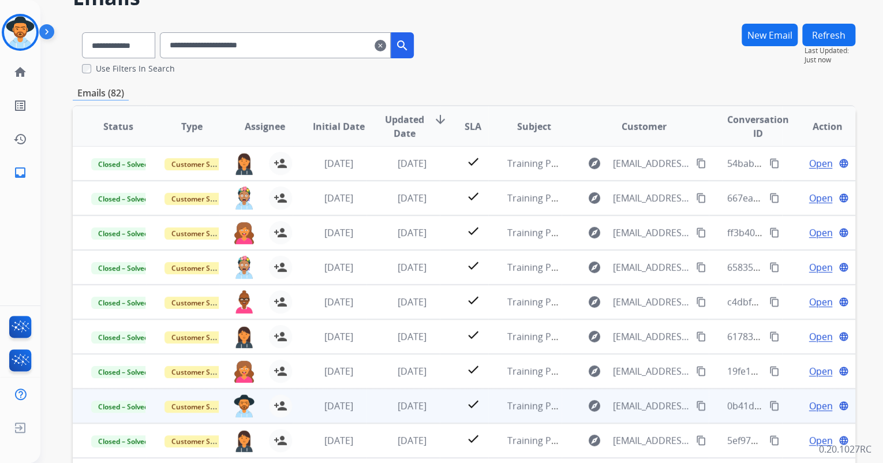
scroll to position [154, 0]
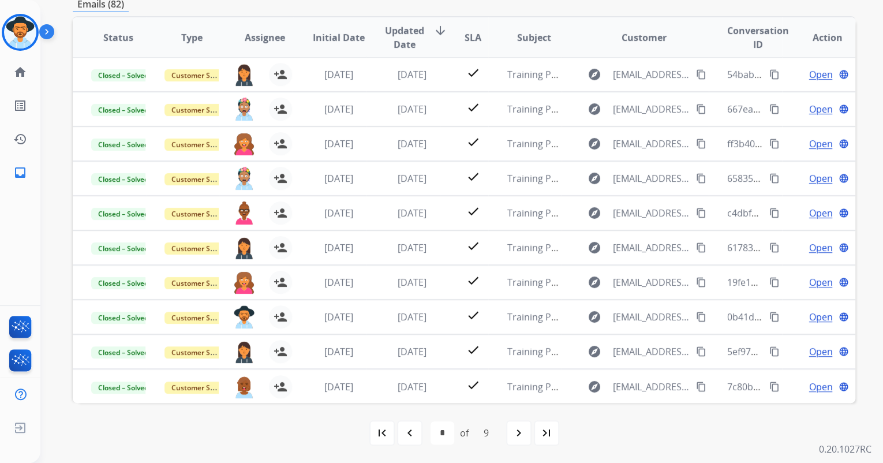
drag, startPoint x: 651, startPoint y: 421, endPoint x: 661, endPoint y: 423, distance: 9.9
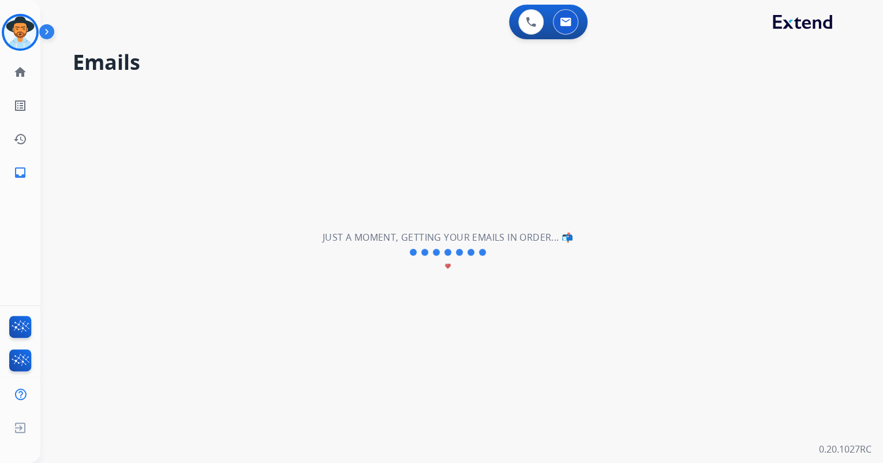
scroll to position [0, 0]
